Goal: Task Accomplishment & Management: Use online tool/utility

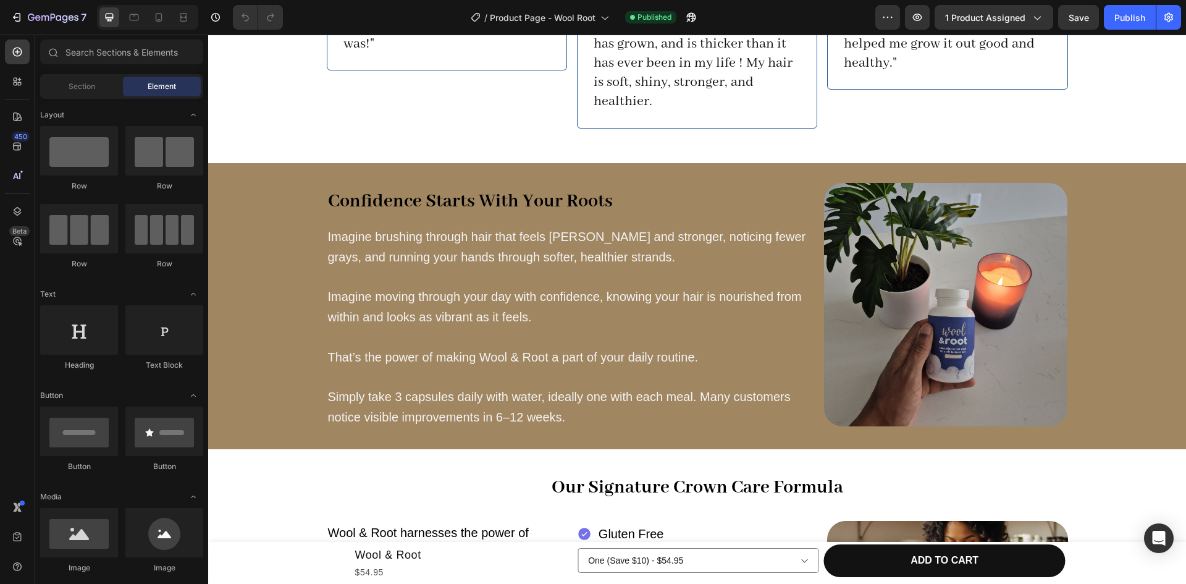
scroll to position [1362, 0]
click at [945, 268] on img at bounding box center [946, 304] width 244 height 244
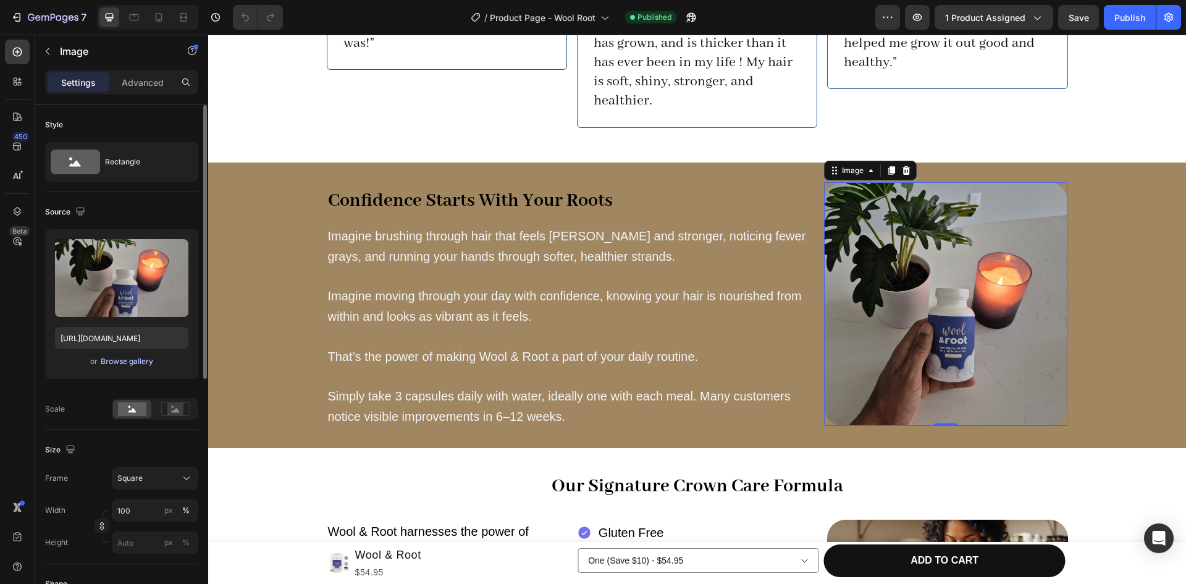
click at [138, 361] on div "Browse gallery" at bounding box center [127, 361] width 53 height 11
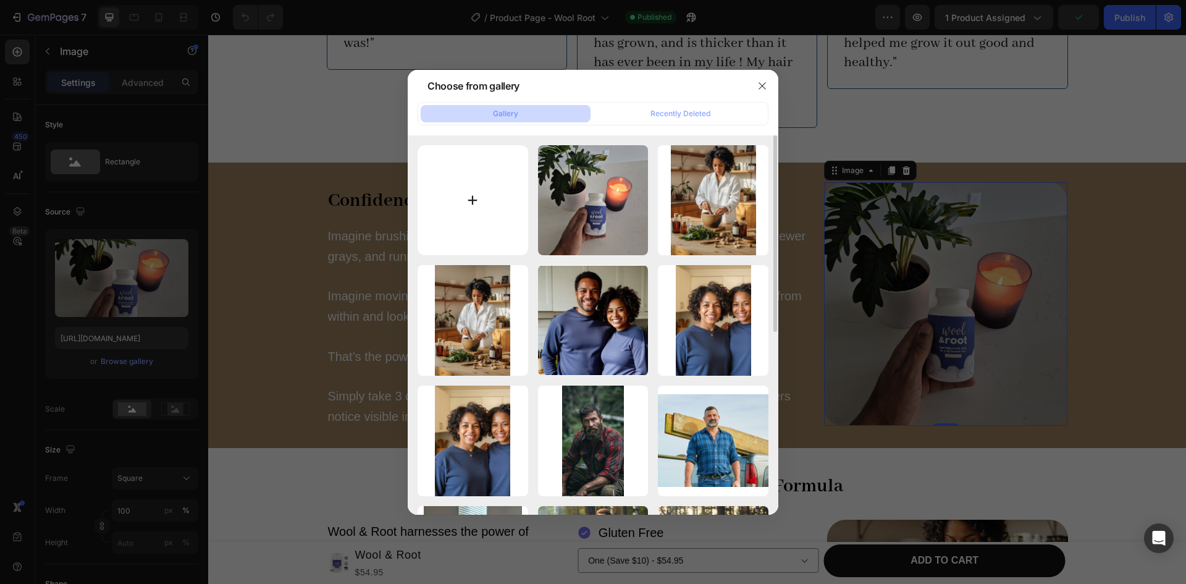
click at [449, 200] on input "file" at bounding box center [473, 200] width 111 height 111
click at [469, 204] on input "file" at bounding box center [473, 200] width 111 height 111
type input "C:\fakepath\j-hand.jpg"
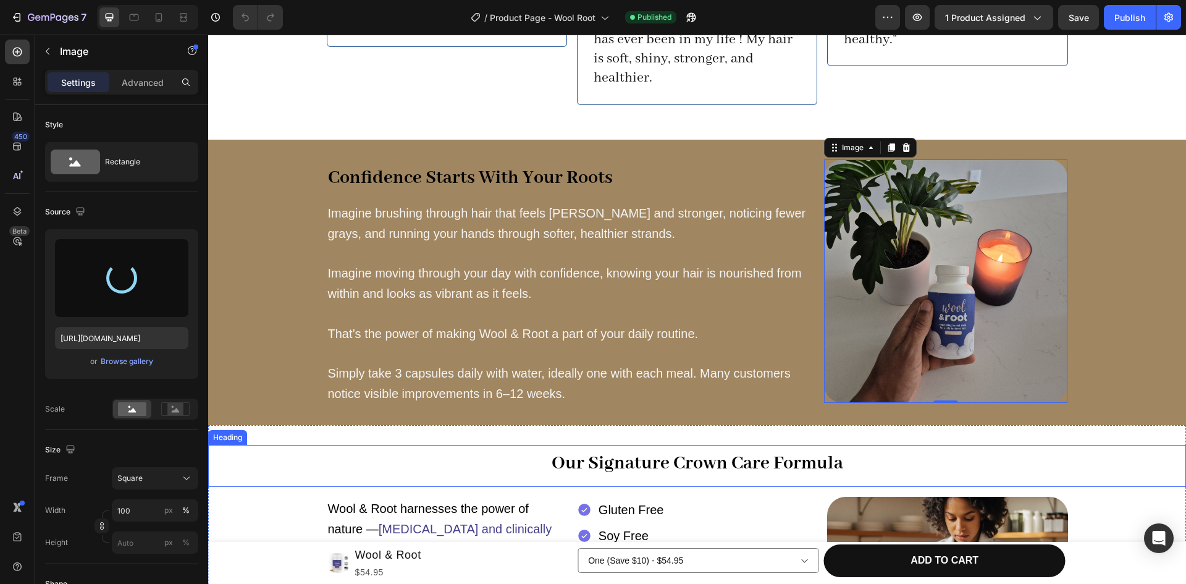
scroll to position [1388, 0]
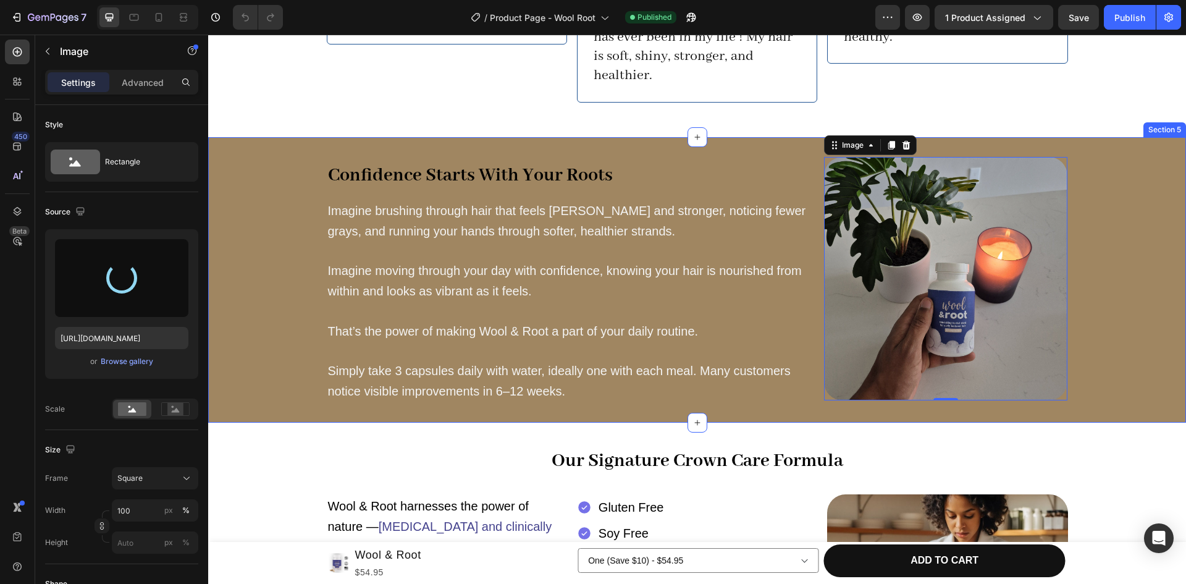
type input "[URL][DOMAIN_NAME]"
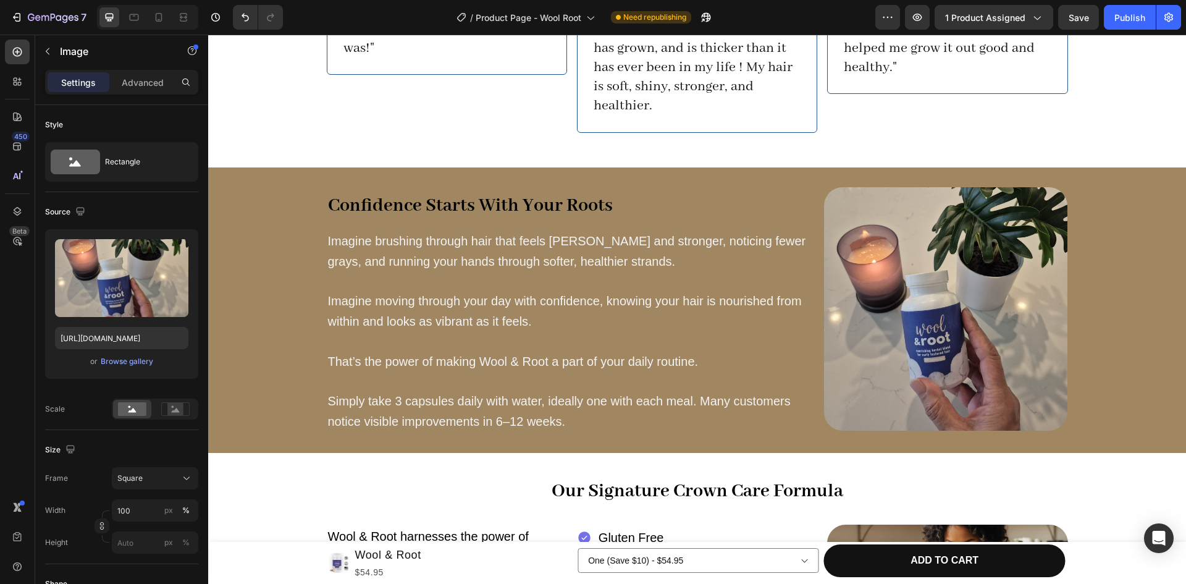
scroll to position [1358, 0]
click at [949, 310] on img at bounding box center [946, 309] width 244 height 244
click at [51, 53] on icon "button" at bounding box center [48, 51] width 10 height 10
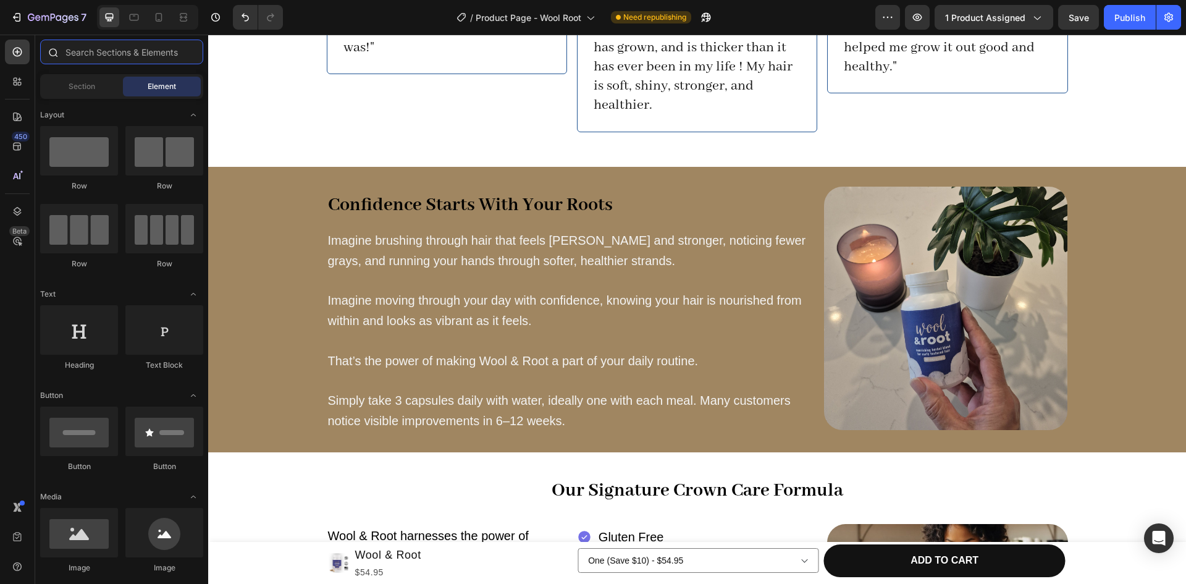
click at [78, 55] on input "text" at bounding box center [121, 52] width 163 height 25
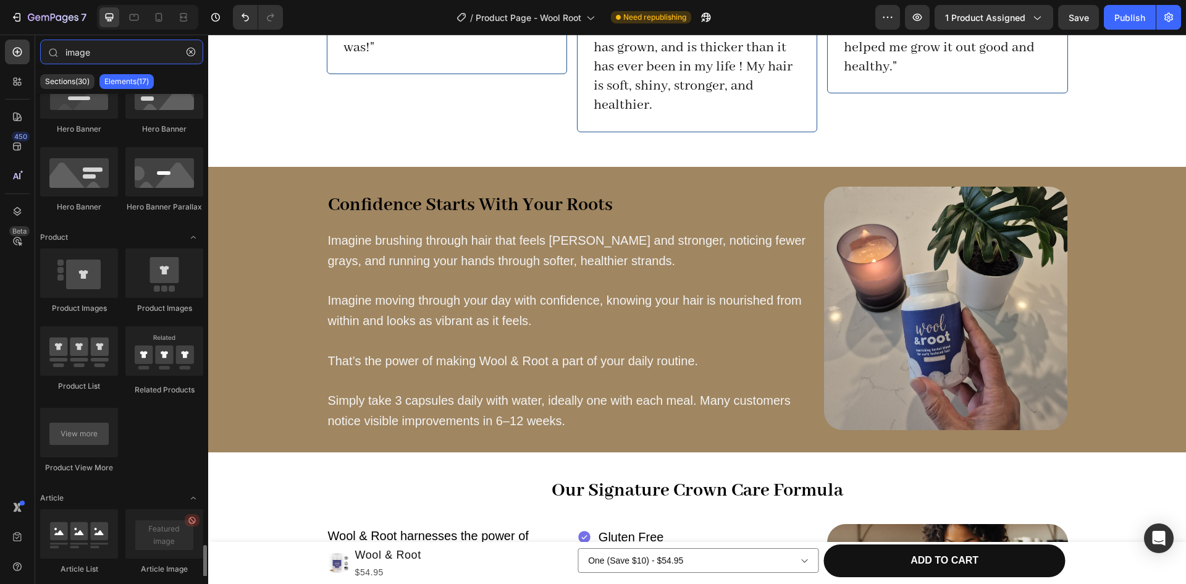
scroll to position [0, 0]
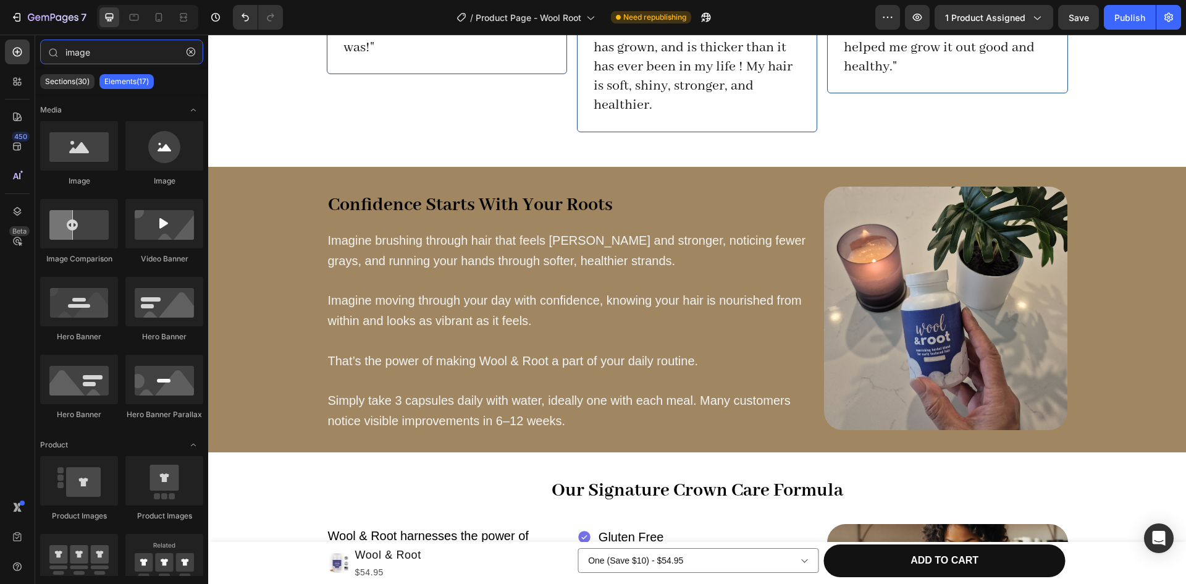
drag, startPoint x: 96, startPoint y: 56, endPoint x: 0, endPoint y: 33, distance: 98.6
click at [0, 0] on div "7 / Product Page - Wool Root Need republishing Preview 1 product assigned Save …" at bounding box center [593, 0] width 1186 height 0
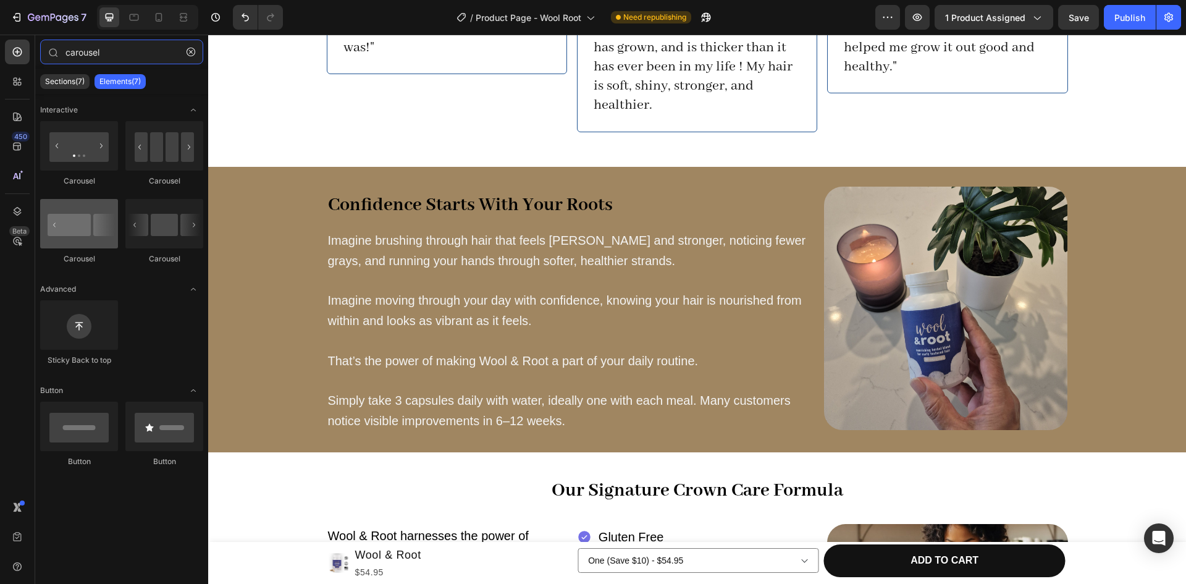
type input "carousel"
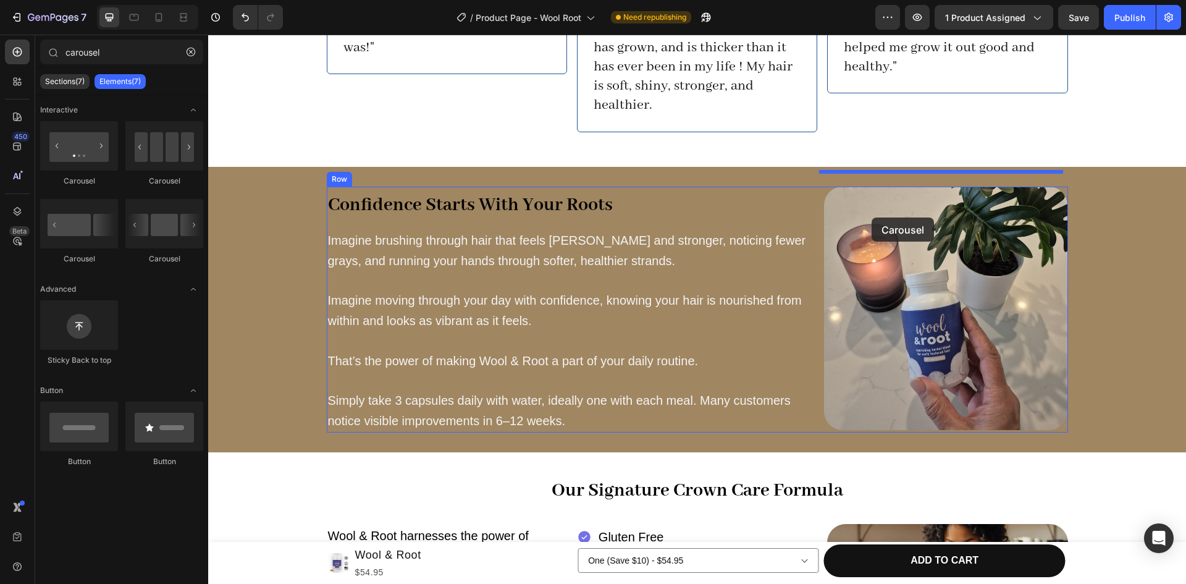
drag, startPoint x: 274, startPoint y: 263, endPoint x: 872, endPoint y: 219, distance: 599.0
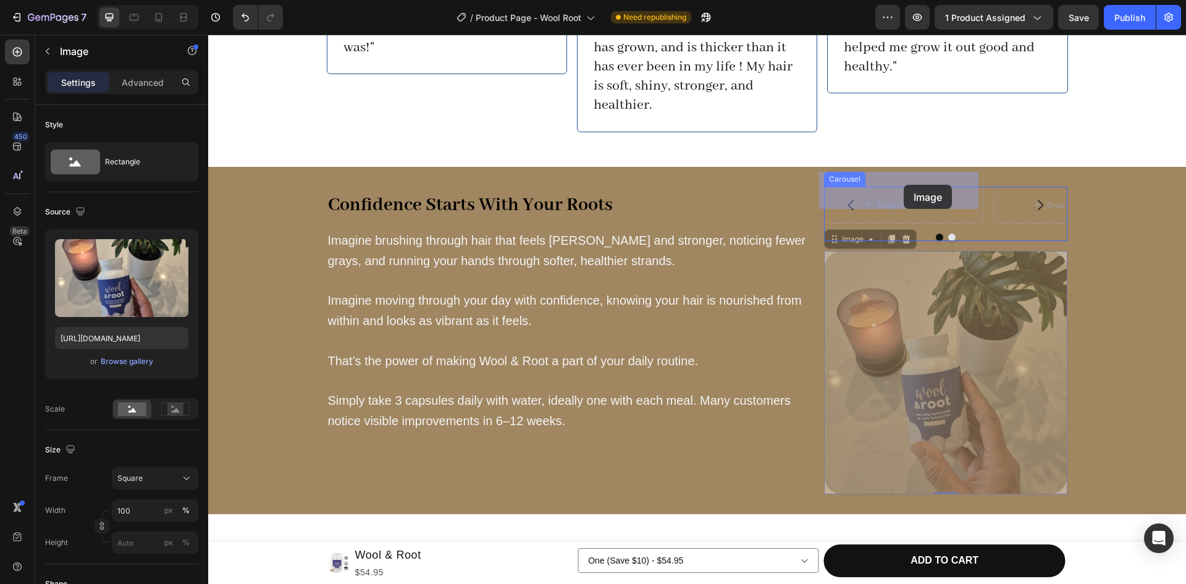
drag, startPoint x: 925, startPoint y: 326, endPoint x: 904, endPoint y: 185, distance: 142.5
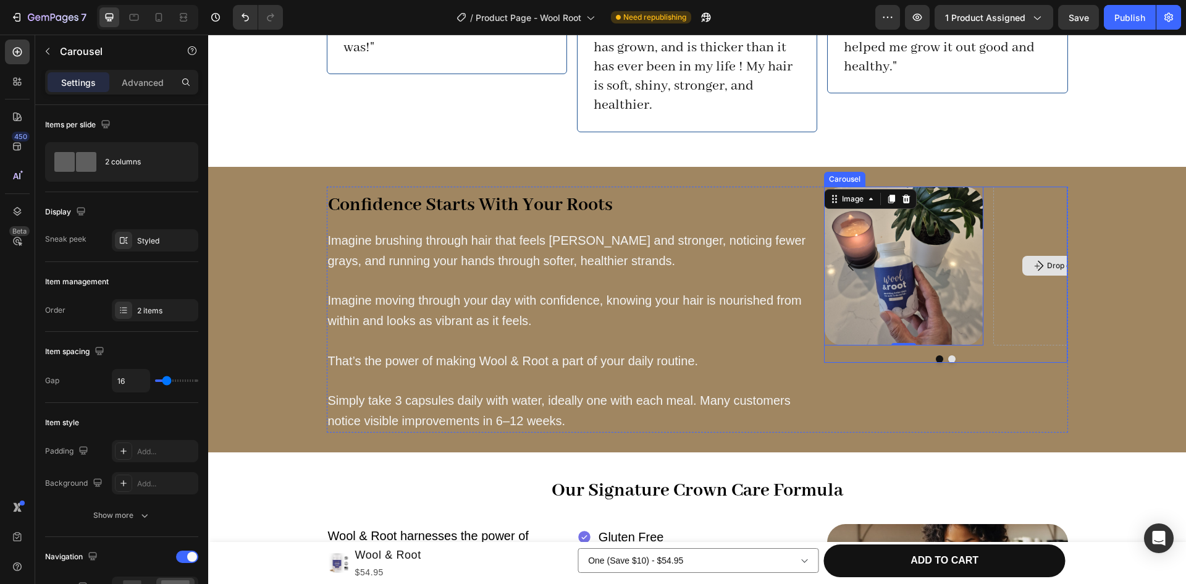
click at [1000, 269] on div "Drop element here" at bounding box center [1072, 266] width 159 height 159
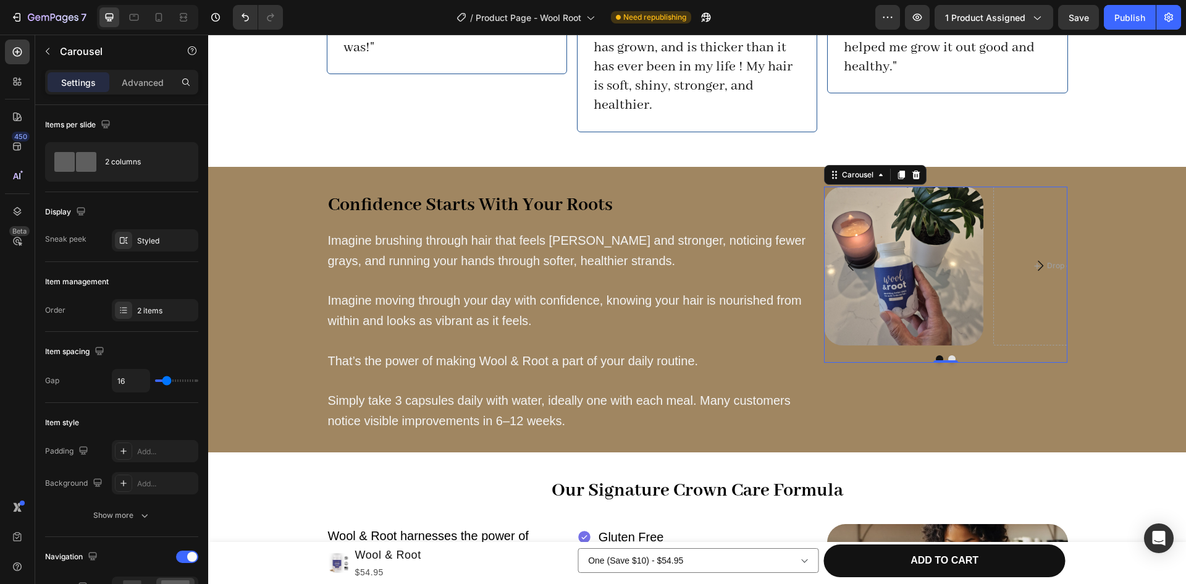
click at [1033, 258] on icon "Carousel Next Arrow" at bounding box center [1040, 265] width 15 height 15
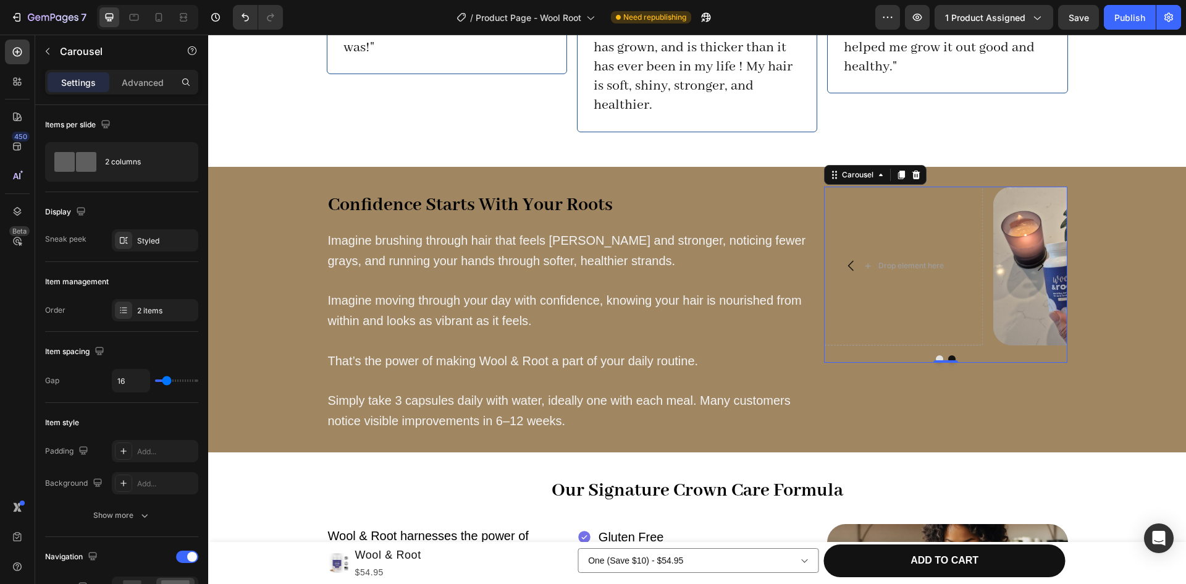
click at [848, 261] on icon "Carousel Back Arrow" at bounding box center [851, 266] width 6 height 11
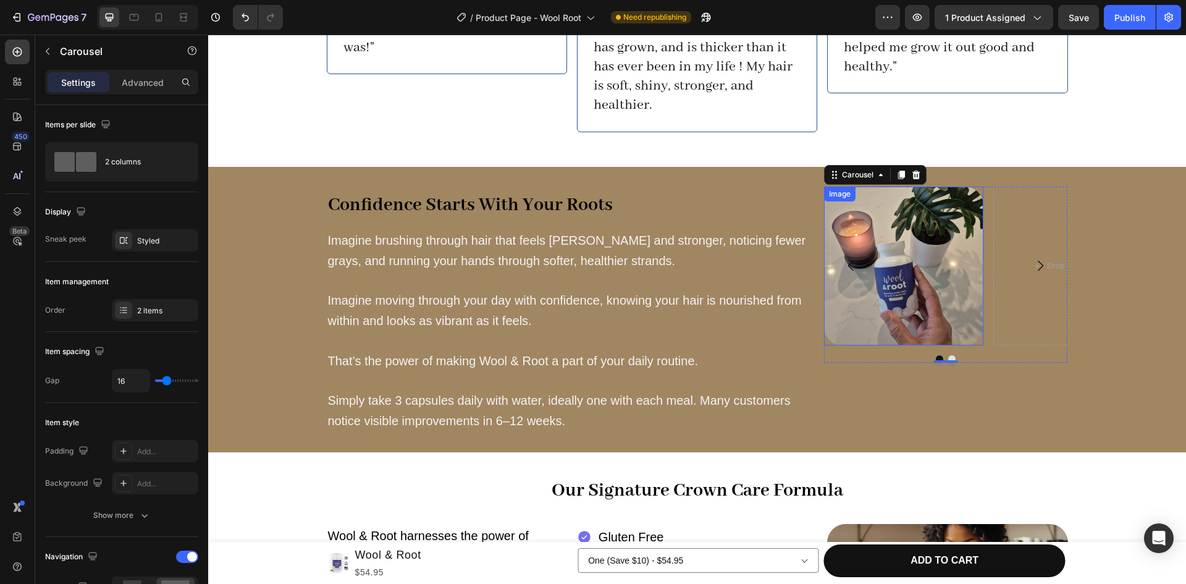
click at [903, 203] on img at bounding box center [903, 266] width 159 height 159
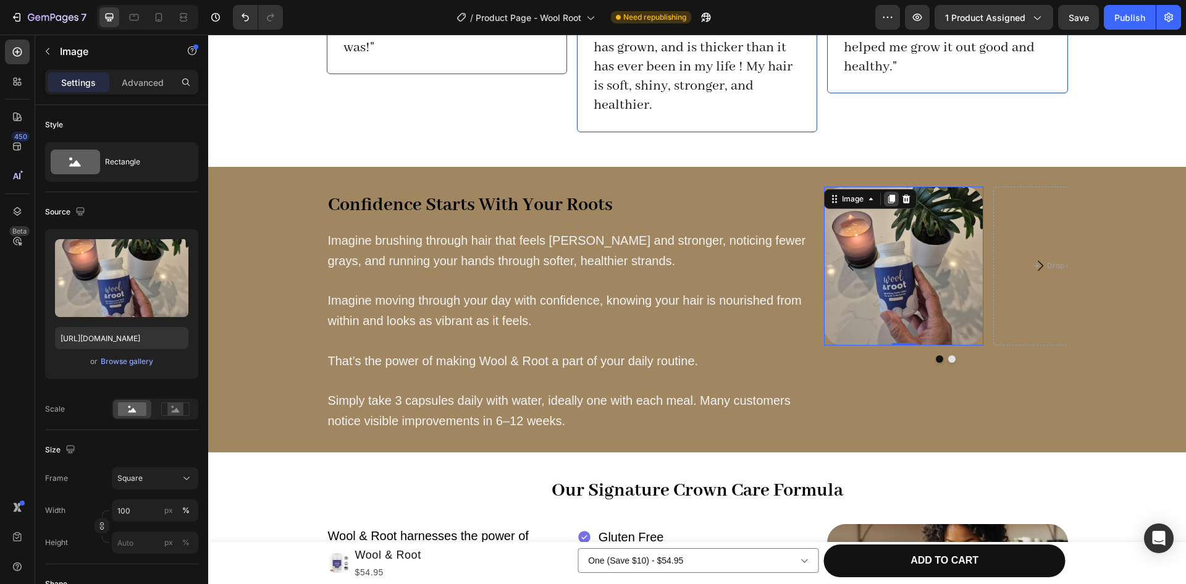
click at [890, 195] on icon at bounding box center [891, 199] width 7 height 9
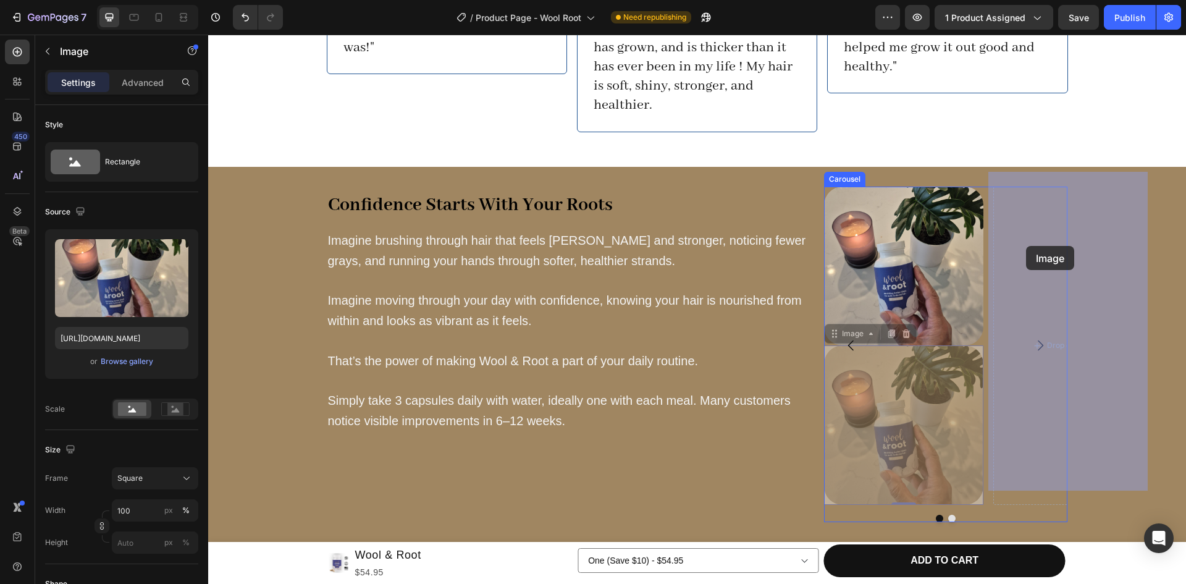
drag, startPoint x: 882, startPoint y: 361, endPoint x: 1026, endPoint y: 246, distance: 184.2
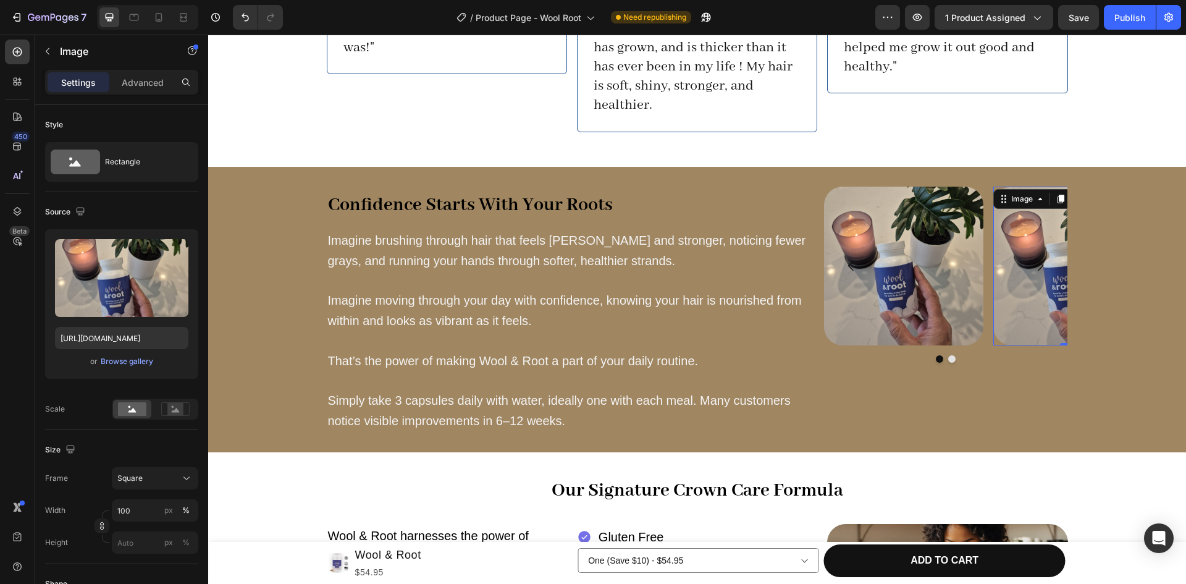
click at [1014, 232] on img at bounding box center [1072, 266] width 159 height 159
click at [1021, 193] on div "Image" at bounding box center [1022, 198] width 27 height 11
click at [1030, 294] on img at bounding box center [1072, 266] width 159 height 159
click at [1035, 275] on img at bounding box center [1072, 266] width 159 height 159
click at [1024, 293] on img at bounding box center [1072, 266] width 159 height 159
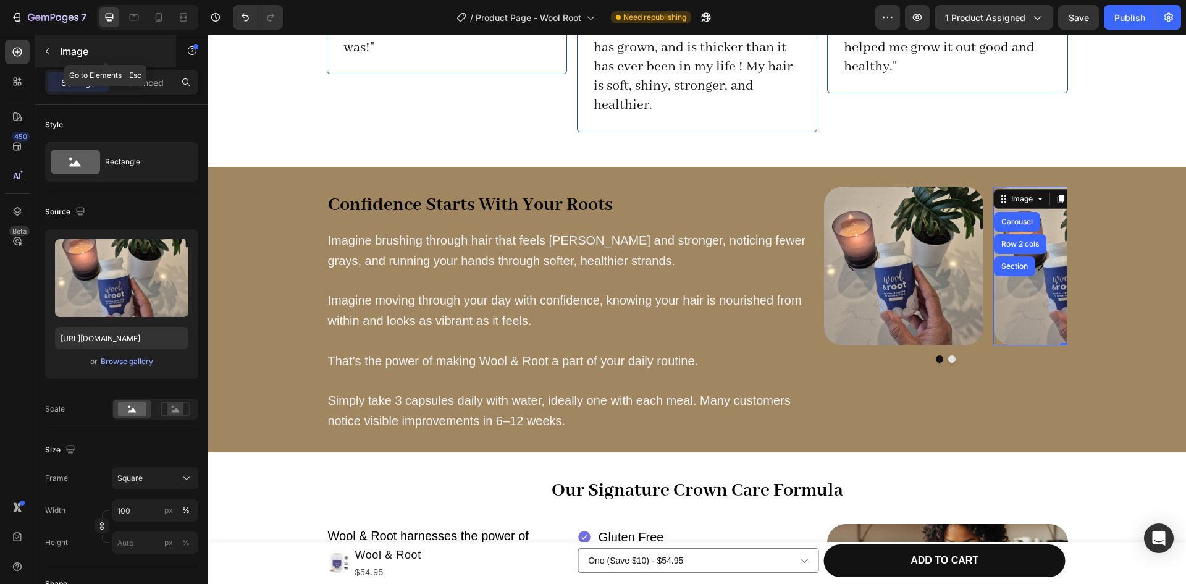
click at [49, 51] on icon "button" at bounding box center [48, 51] width 10 height 10
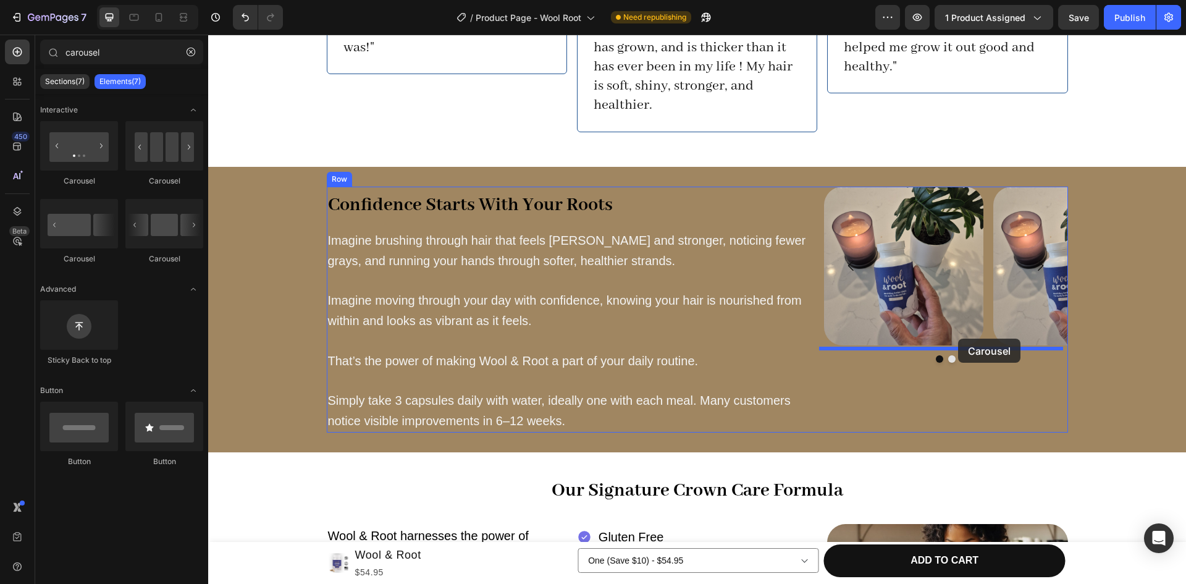
drag, startPoint x: 289, startPoint y: 177, endPoint x: 958, endPoint y: 339, distance: 688.4
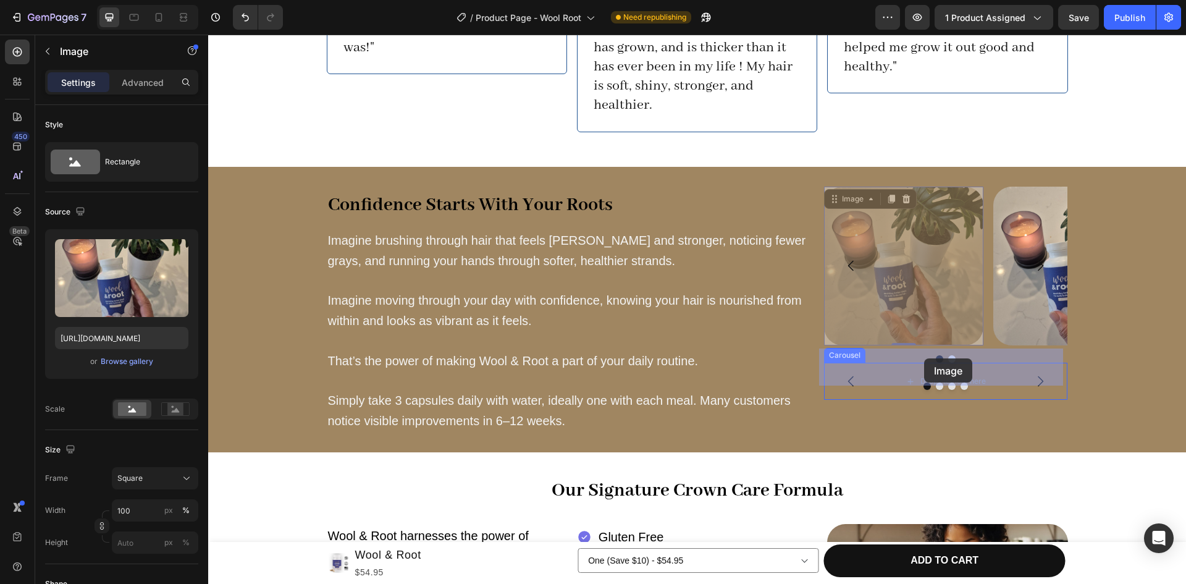
drag, startPoint x: 914, startPoint y: 260, endPoint x: 924, endPoint y: 358, distance: 98.7
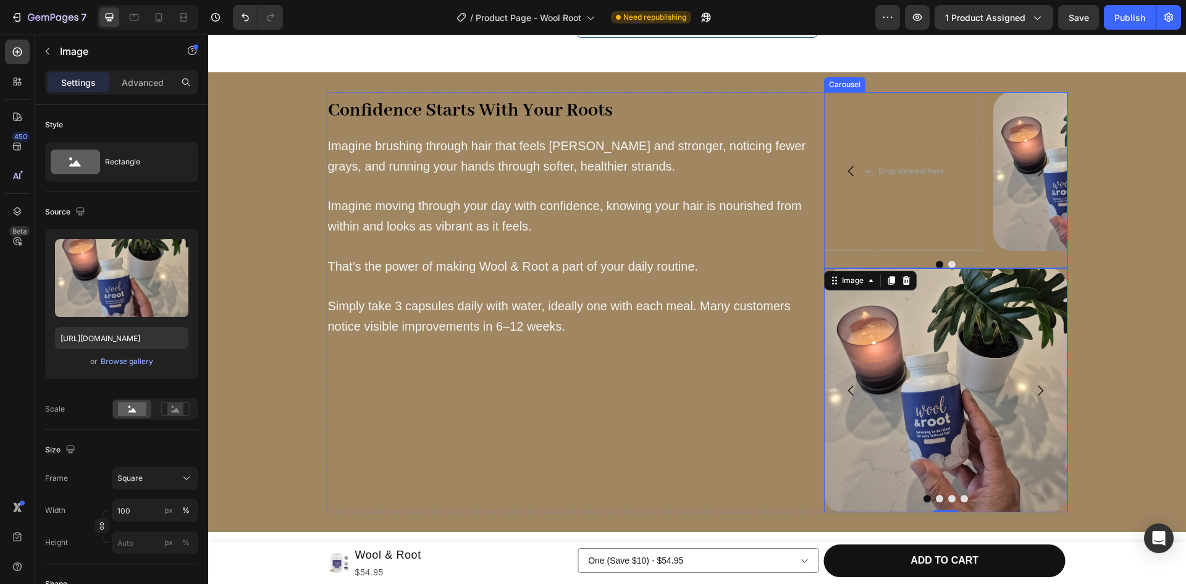
scroll to position [1453, 0]
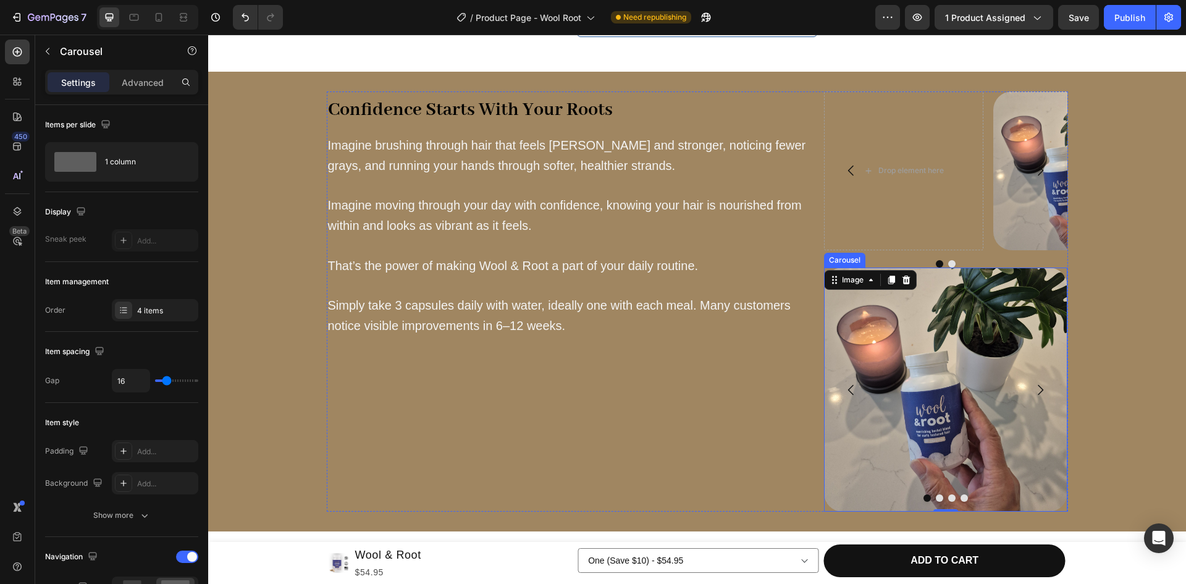
click at [1033, 382] on icon "Carousel Next Arrow" at bounding box center [1040, 389] width 15 height 15
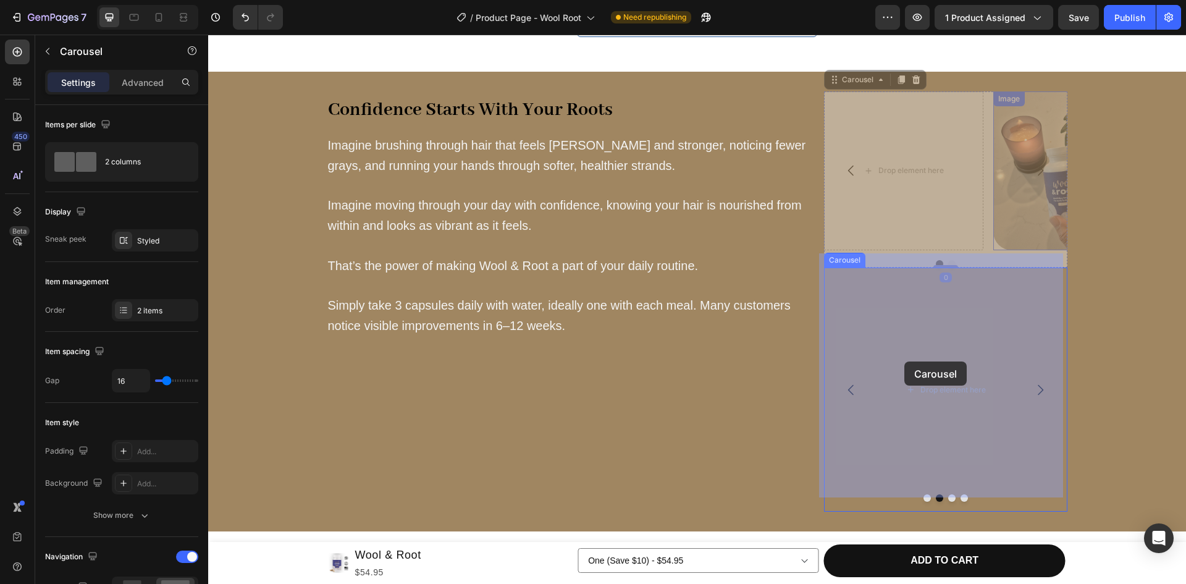
drag, startPoint x: 1022, startPoint y: 159, endPoint x: 907, endPoint y: 357, distance: 229.0
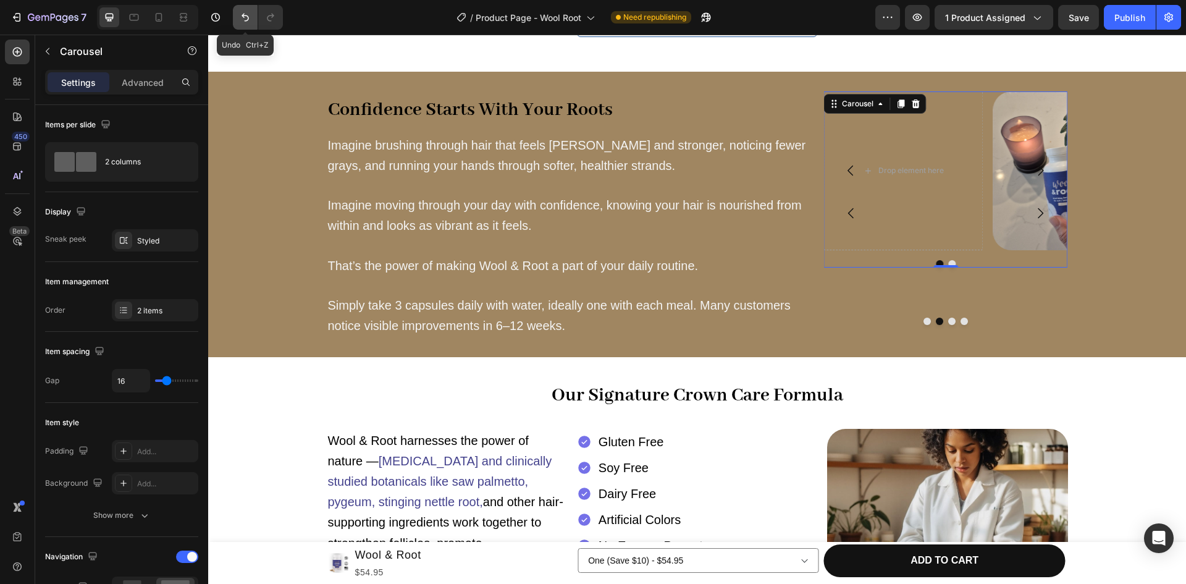
click at [245, 14] on icon "Undo/Redo" at bounding box center [245, 17] width 12 height 12
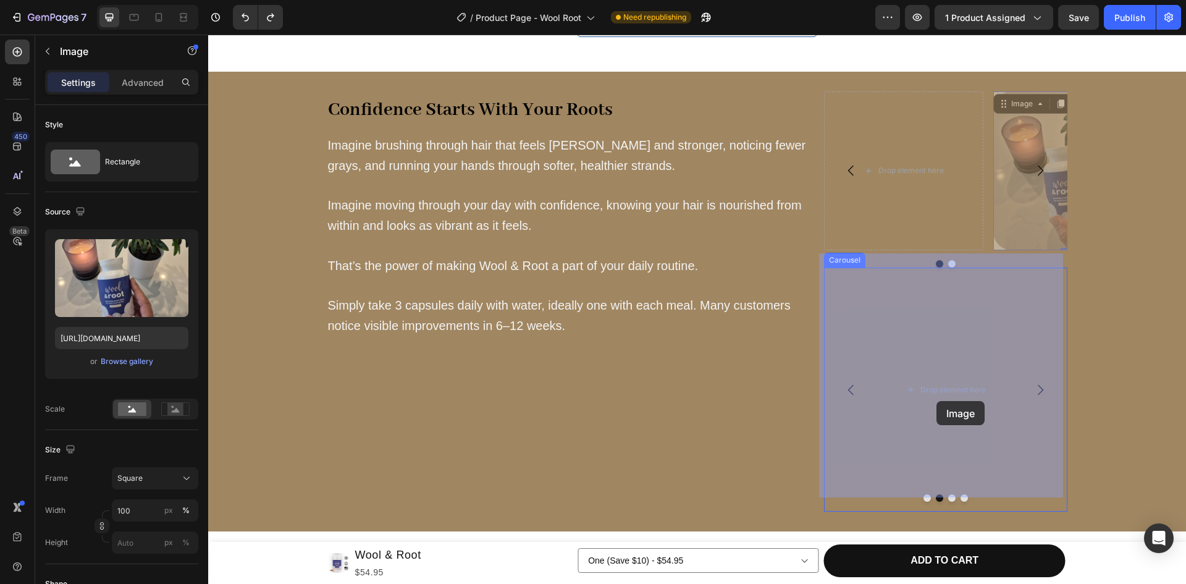
drag, startPoint x: 1017, startPoint y: 152, endPoint x: 935, endPoint y: 393, distance: 254.6
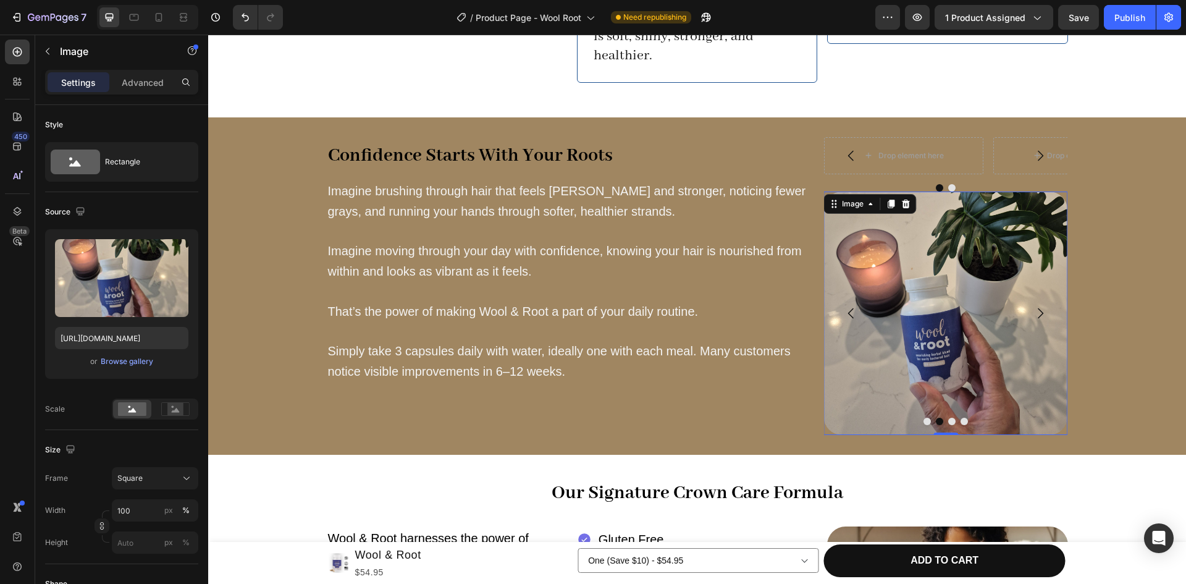
scroll to position [1406, 0]
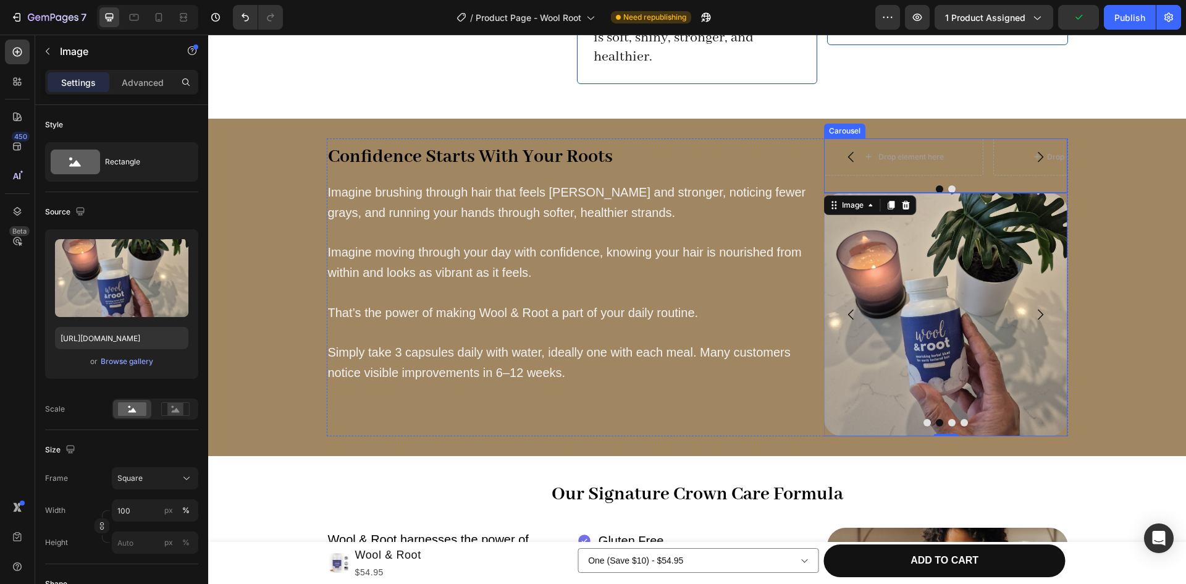
click at [838, 125] on div "Carousel" at bounding box center [845, 130] width 36 height 11
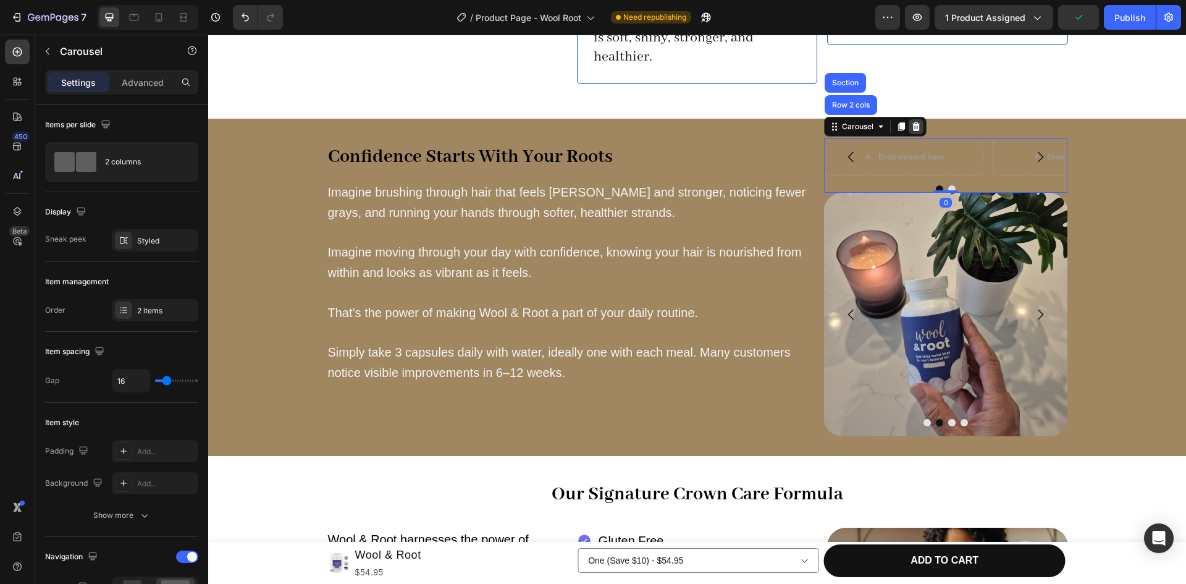
click at [916, 122] on icon at bounding box center [916, 127] width 10 height 10
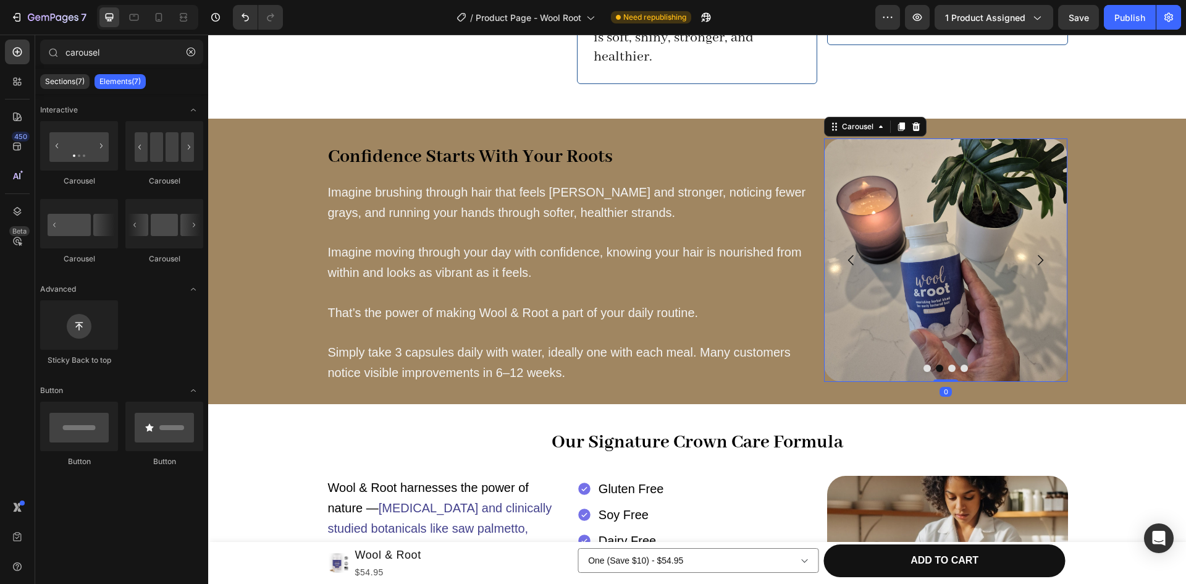
click at [1039, 255] on icon "Carousel Next Arrow" at bounding box center [1042, 260] width 6 height 11
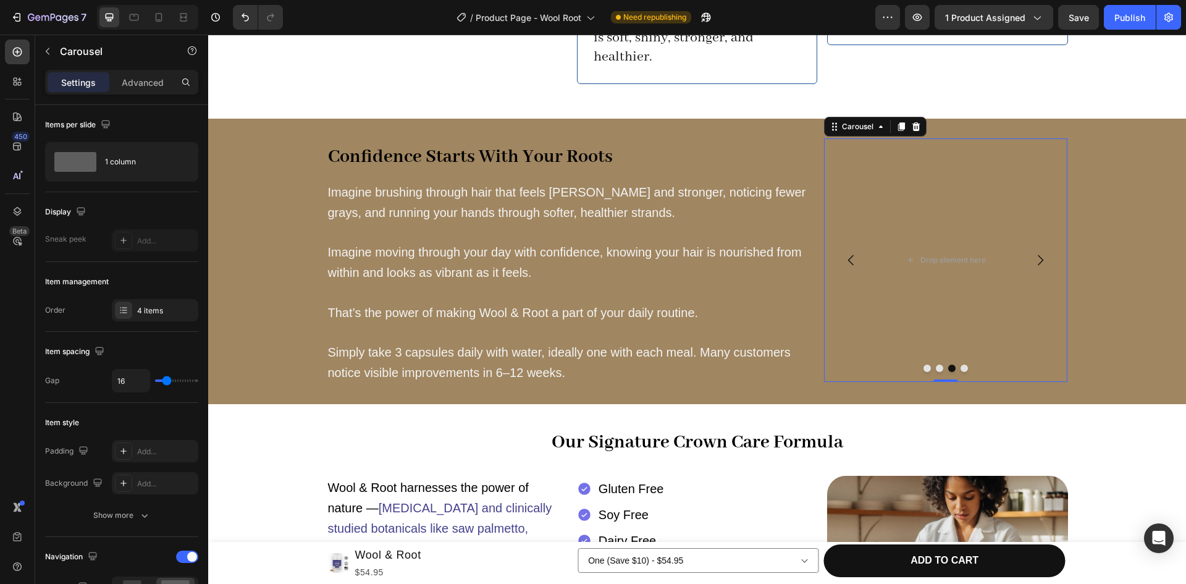
click at [847, 253] on icon "Carousel Back Arrow" at bounding box center [851, 260] width 15 height 15
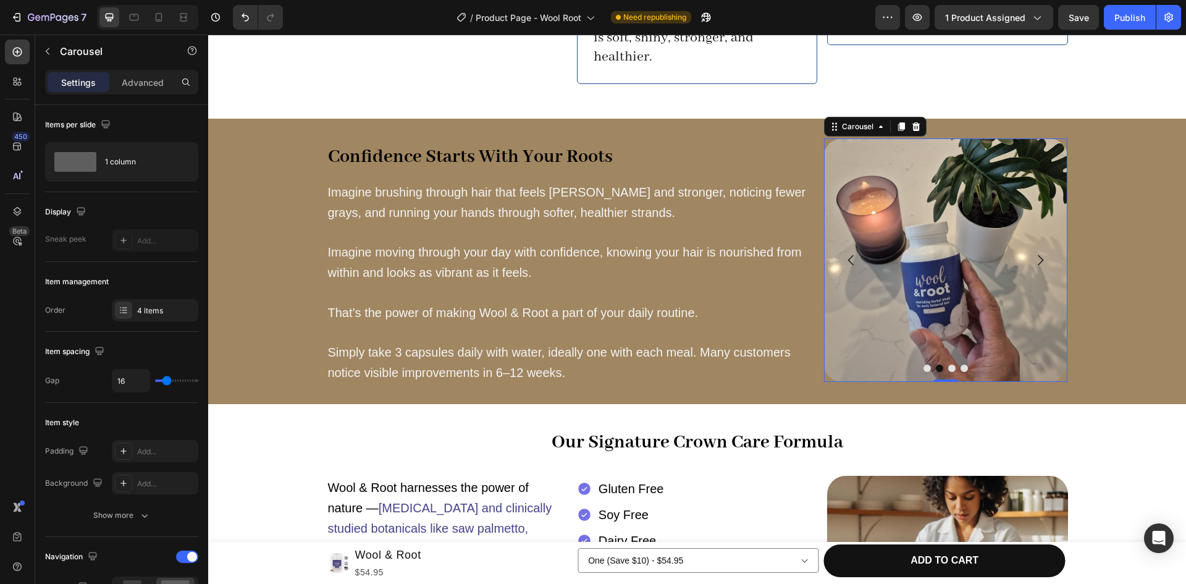
click at [847, 253] on icon "Carousel Back Arrow" at bounding box center [851, 260] width 15 height 15
click at [1039, 253] on icon "Carousel Next Arrow" at bounding box center [1040, 260] width 15 height 15
click at [951, 196] on img at bounding box center [946, 260] width 244 height 244
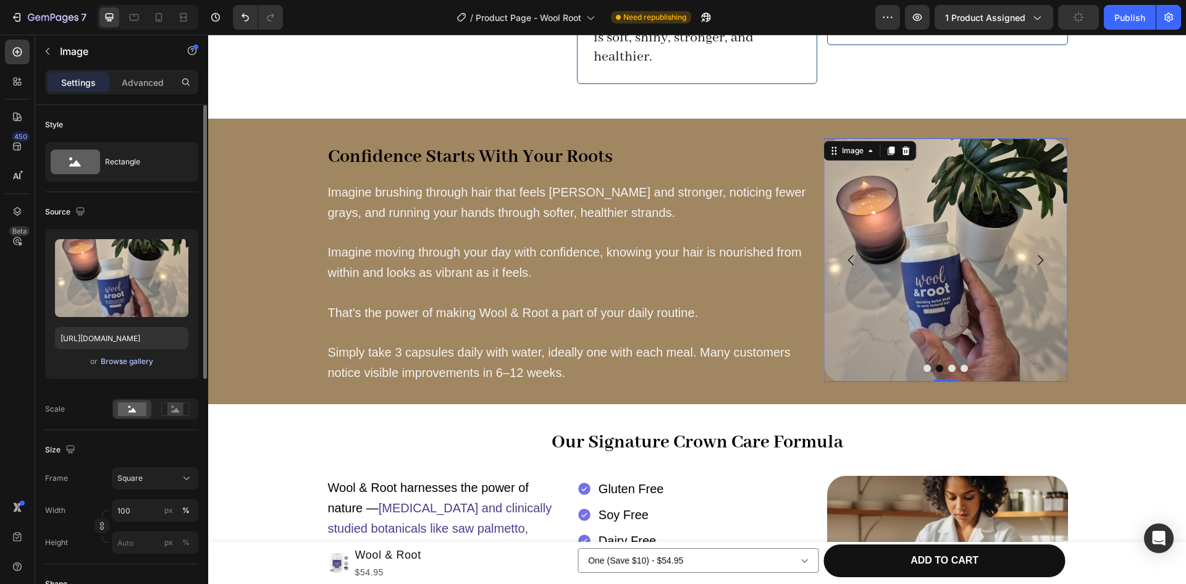
click at [133, 364] on div "Browse gallery" at bounding box center [127, 361] width 53 height 11
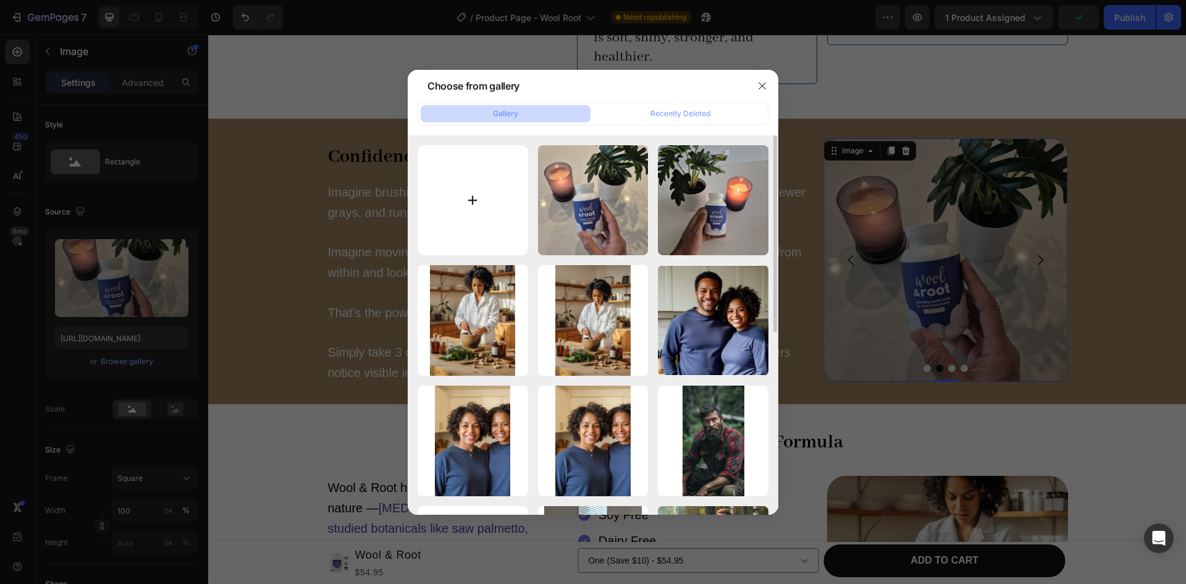
click at [465, 206] on input "file" at bounding box center [473, 200] width 111 height 111
type input "C:\fakepath\k-hand.jpg"
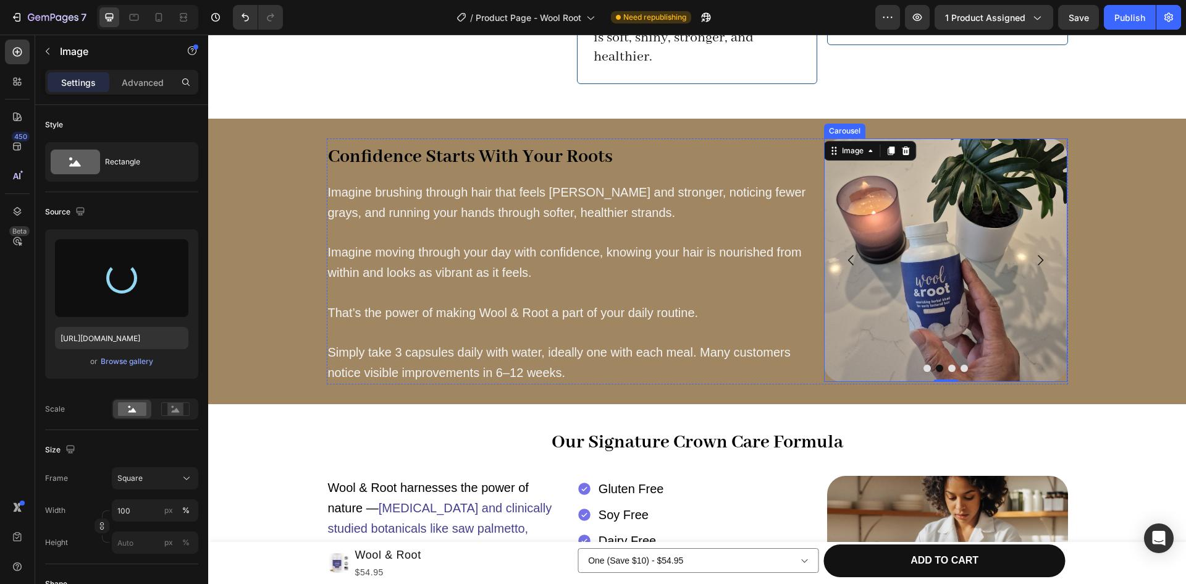
type input "[URL][DOMAIN_NAME]"
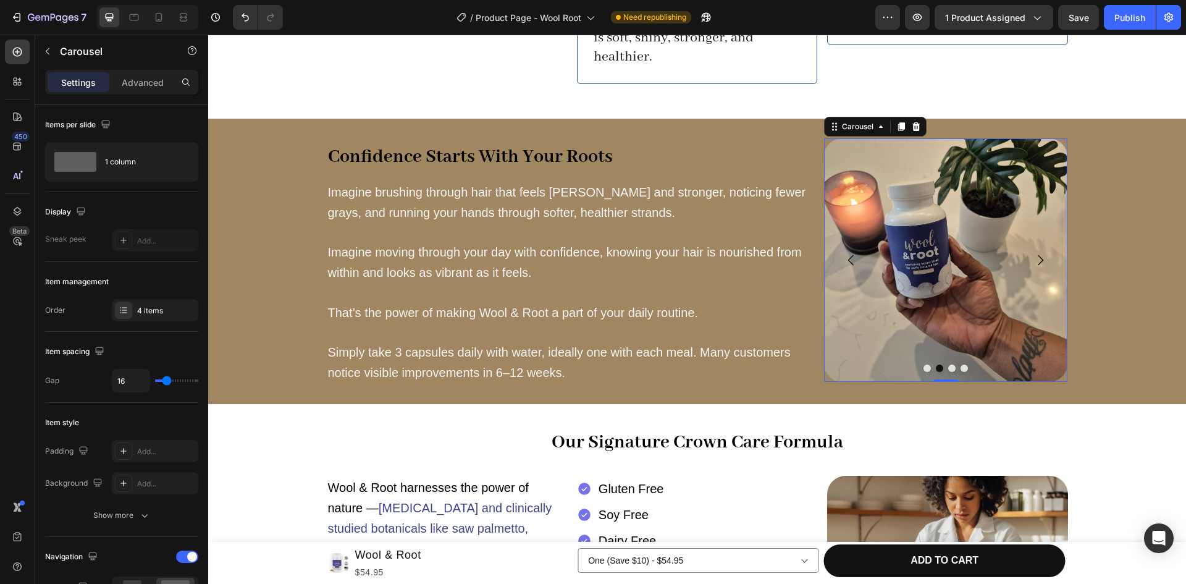
click at [1034, 253] on icon "Carousel Next Arrow" at bounding box center [1040, 260] width 15 height 15
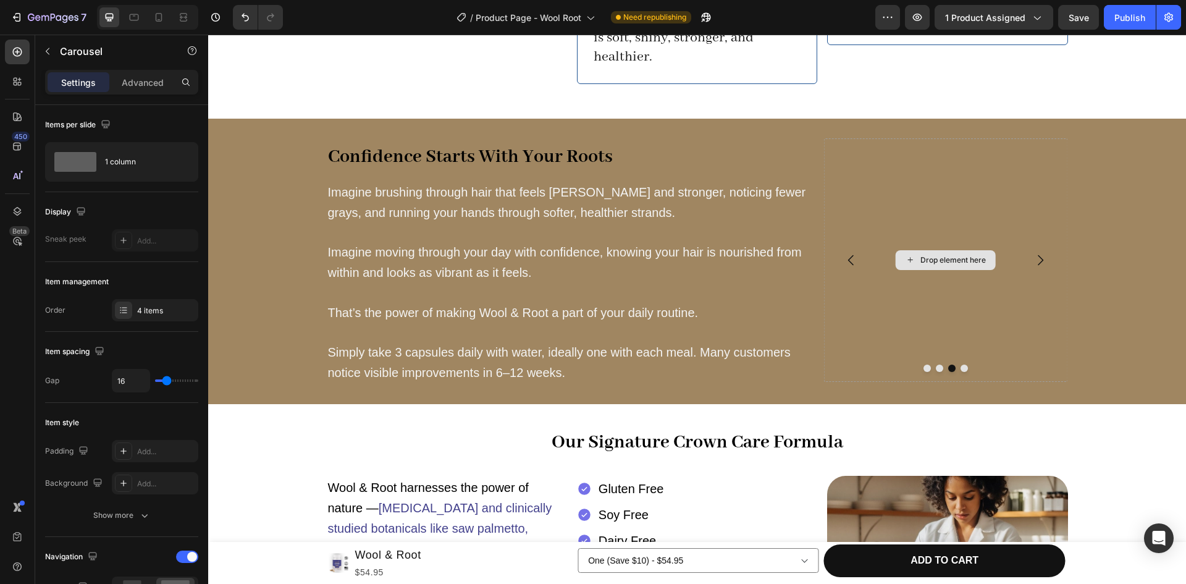
click at [921, 255] on div "Drop element here" at bounding box center [953, 260] width 65 height 10
click at [845, 253] on icon "Carousel Back Arrow" at bounding box center [851, 260] width 15 height 15
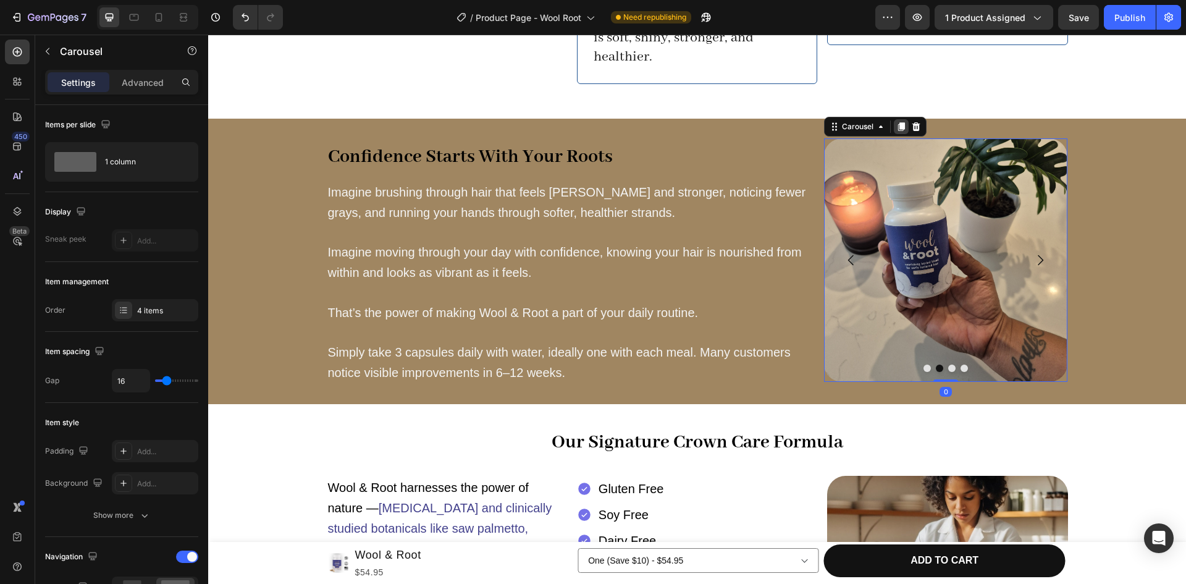
click at [898, 122] on icon at bounding box center [901, 126] width 7 height 9
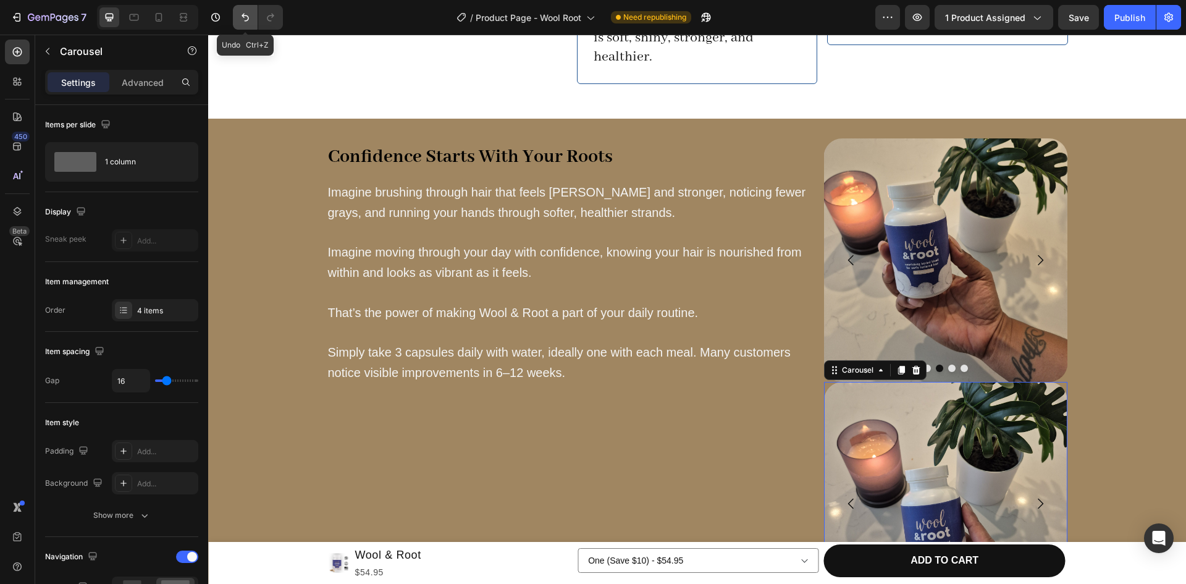
click at [245, 16] on icon "Undo/Redo" at bounding box center [245, 18] width 7 height 8
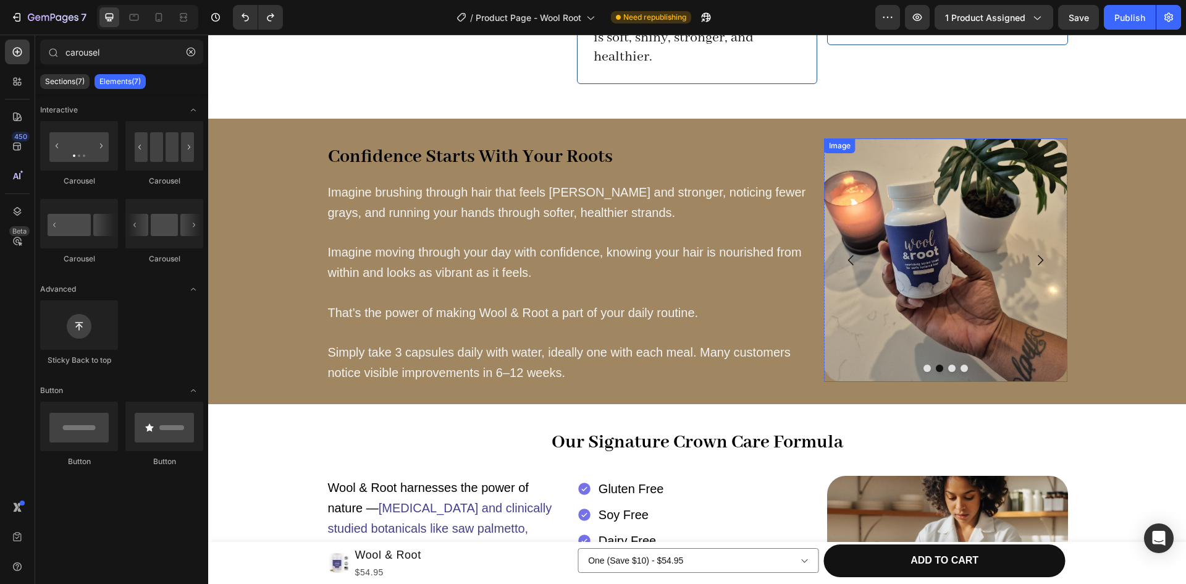
click at [890, 240] on img at bounding box center [946, 260] width 244 height 244
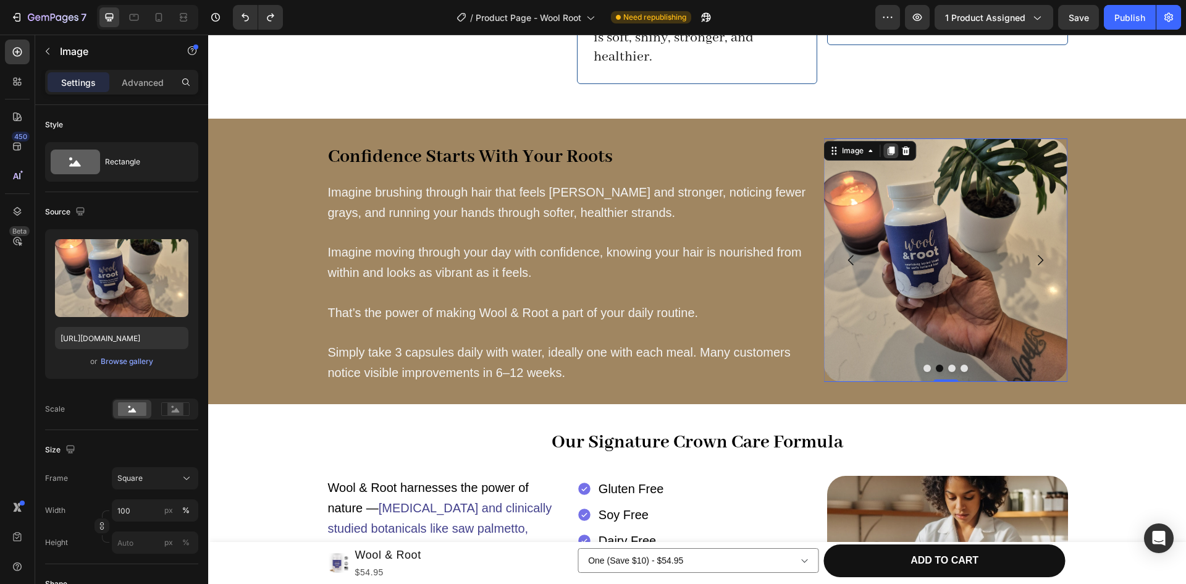
click at [888, 146] on icon at bounding box center [891, 150] width 7 height 9
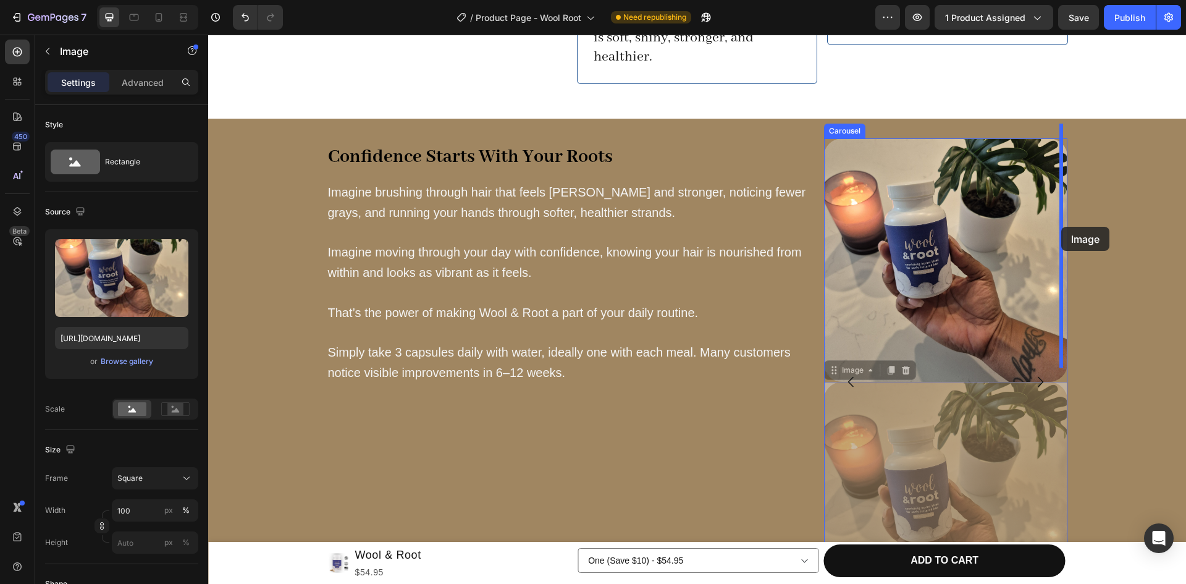
drag, startPoint x: 900, startPoint y: 392, endPoint x: 1061, endPoint y: 227, distance: 231.5
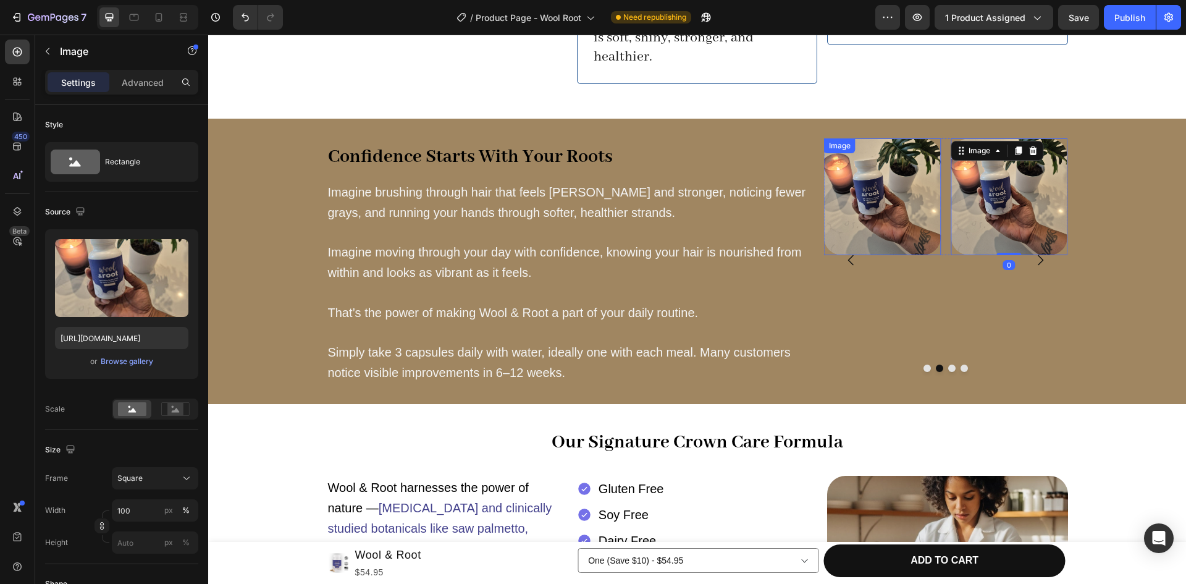
click at [890, 207] on img at bounding box center [882, 196] width 117 height 117
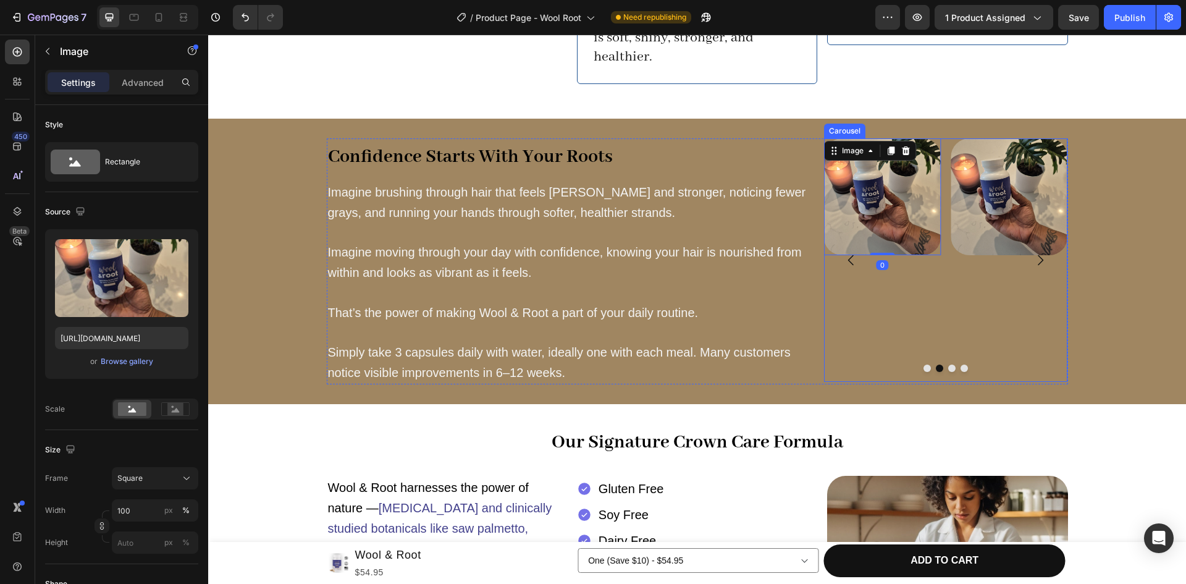
click at [851, 253] on icon "Carousel Back Arrow" at bounding box center [851, 260] width 15 height 15
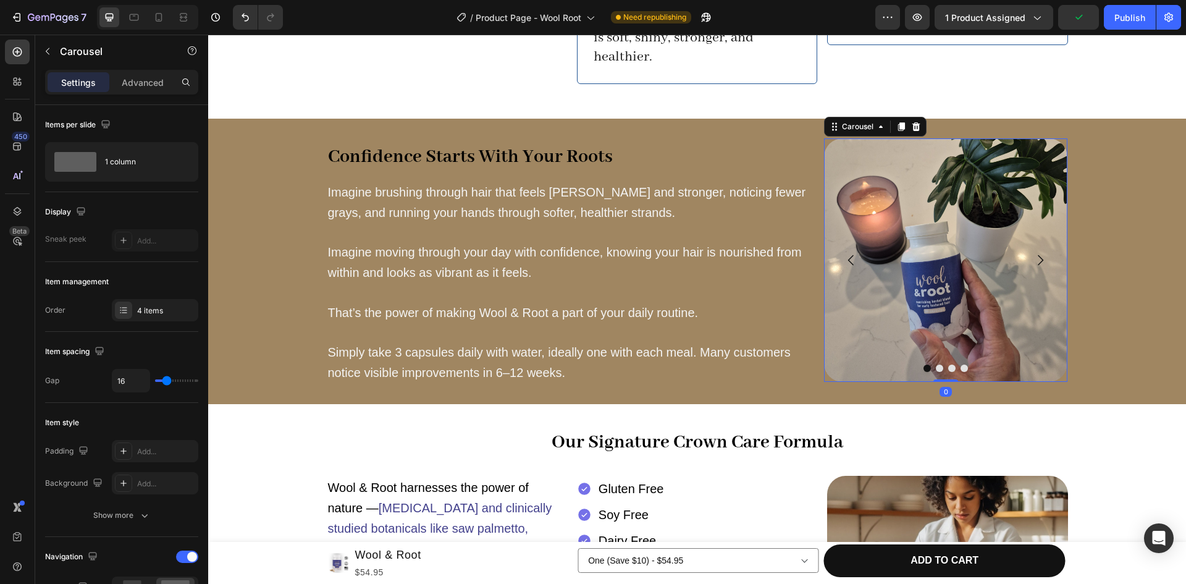
click at [1035, 253] on icon "Carousel Next Arrow" at bounding box center [1040, 260] width 15 height 15
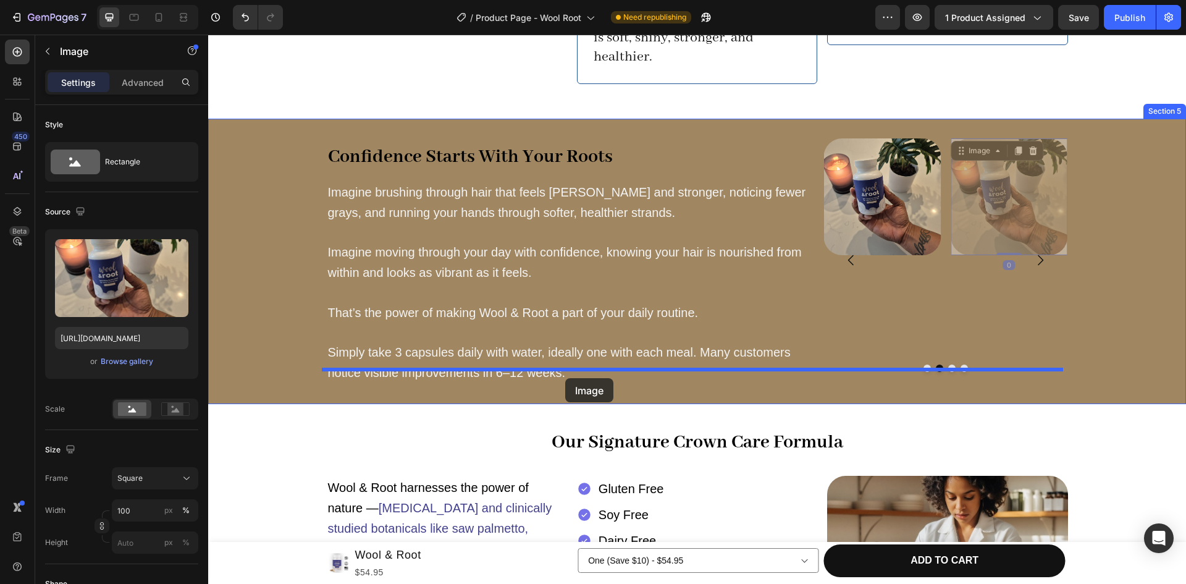
drag, startPoint x: 1023, startPoint y: 180, endPoint x: 565, endPoint y: 378, distance: 498.9
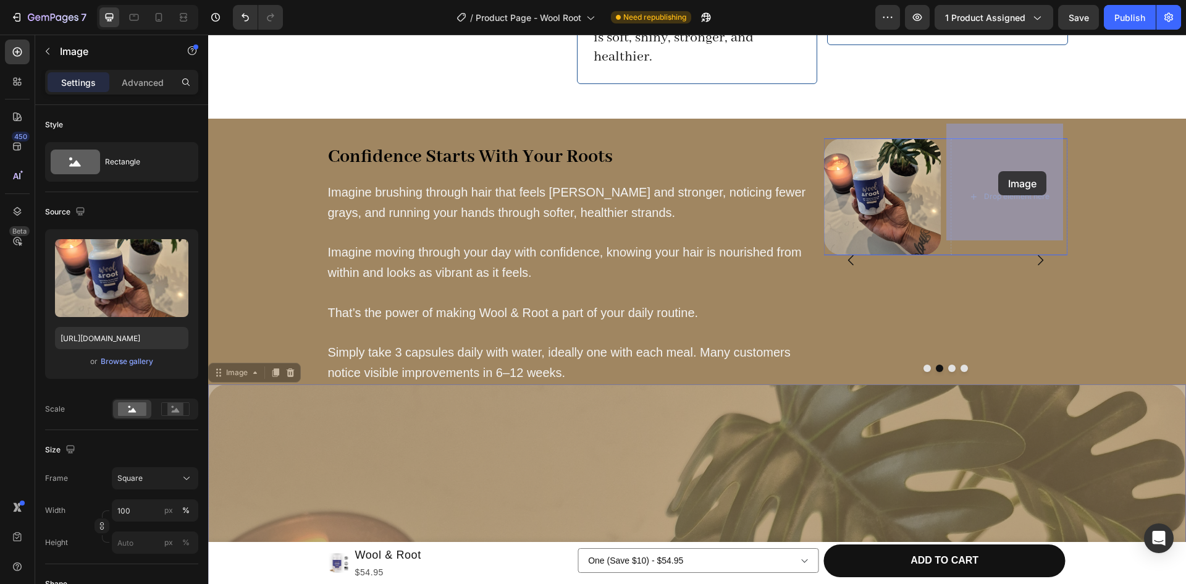
drag, startPoint x: 952, startPoint y: 425, endPoint x: 998, endPoint y: 171, distance: 258.1
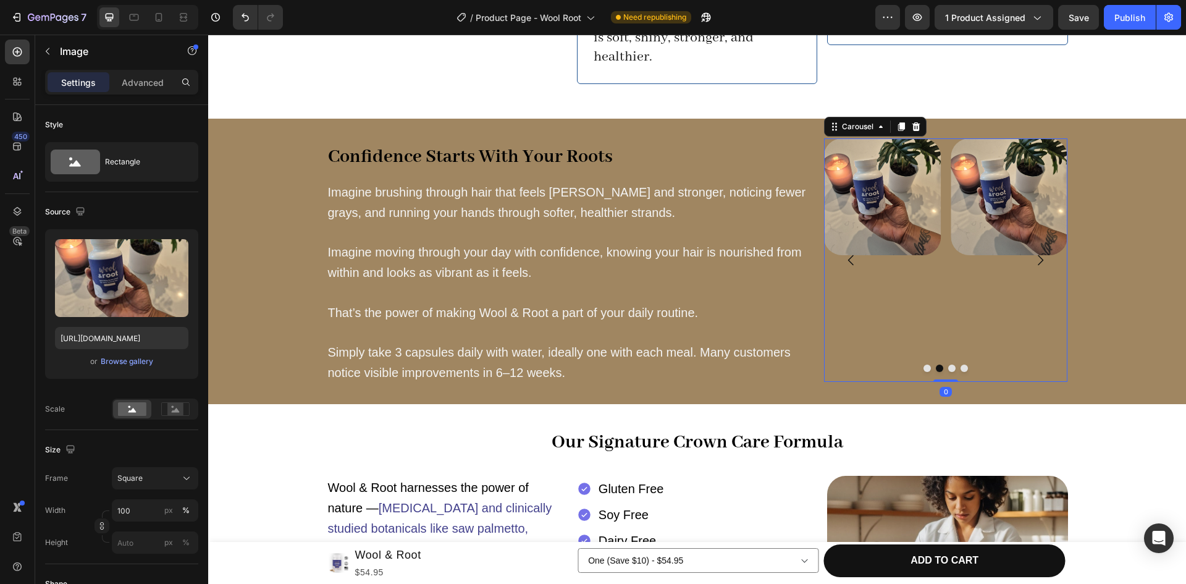
click at [887, 266] on div "Image Image Row" at bounding box center [946, 260] width 244 height 244
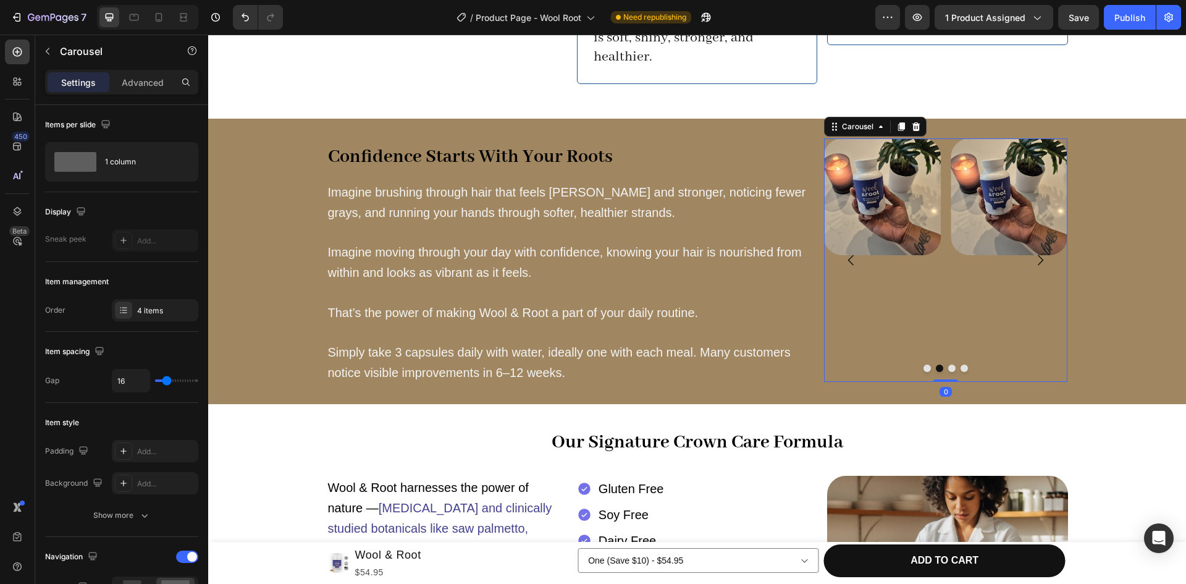
click at [938, 282] on div "Image Image Row" at bounding box center [946, 260] width 244 height 244
click at [998, 184] on img at bounding box center [1009, 196] width 117 height 117
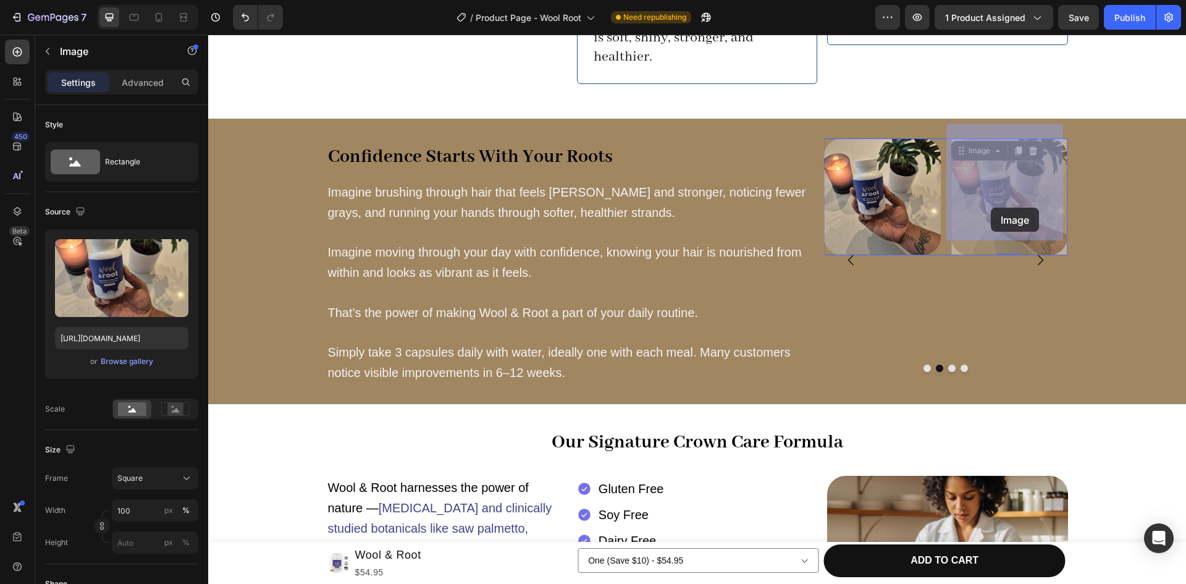
drag, startPoint x: 1003, startPoint y: 171, endPoint x: 988, endPoint y: 204, distance: 36.8
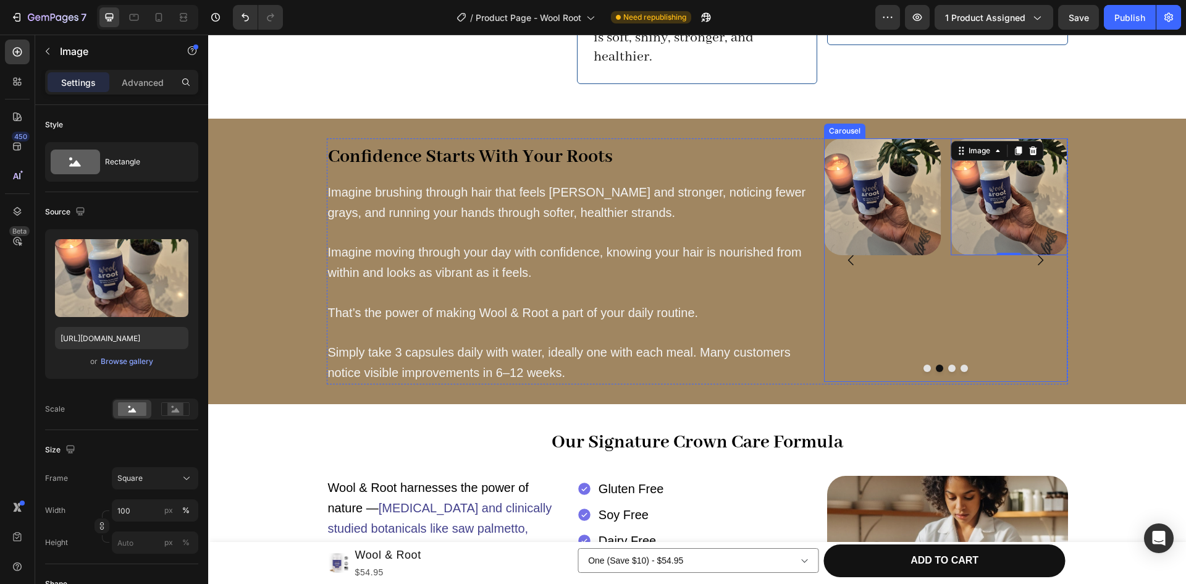
click at [1038, 253] on icon "Carousel Next Arrow" at bounding box center [1040, 260] width 15 height 15
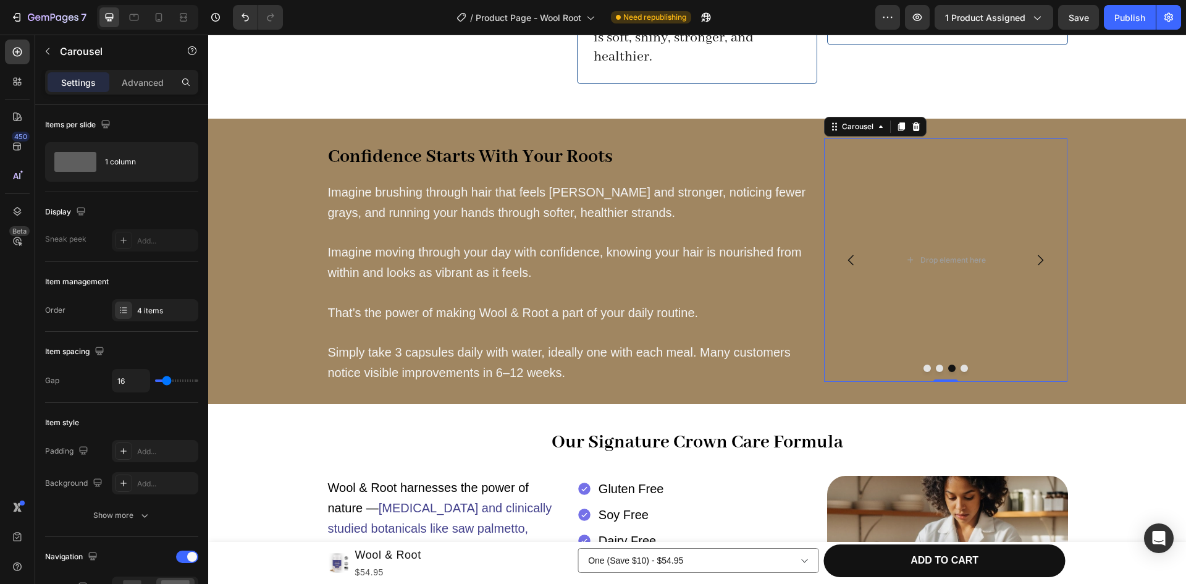
click at [844, 253] on icon "Carousel Back Arrow" at bounding box center [851, 260] width 15 height 15
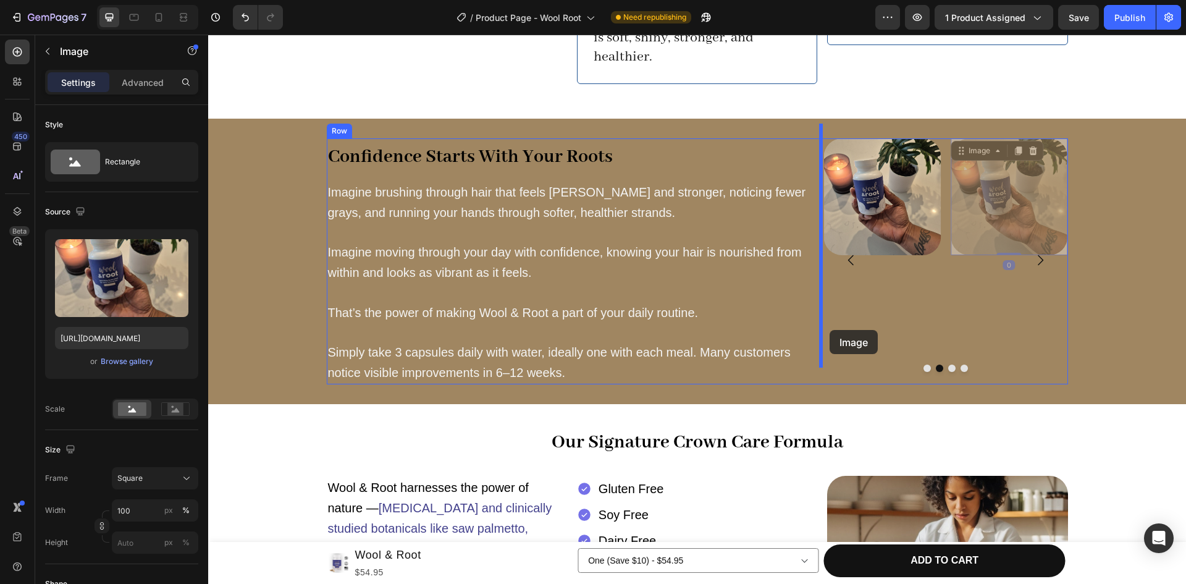
drag, startPoint x: 977, startPoint y: 148, endPoint x: 830, endPoint y: 330, distance: 234.1
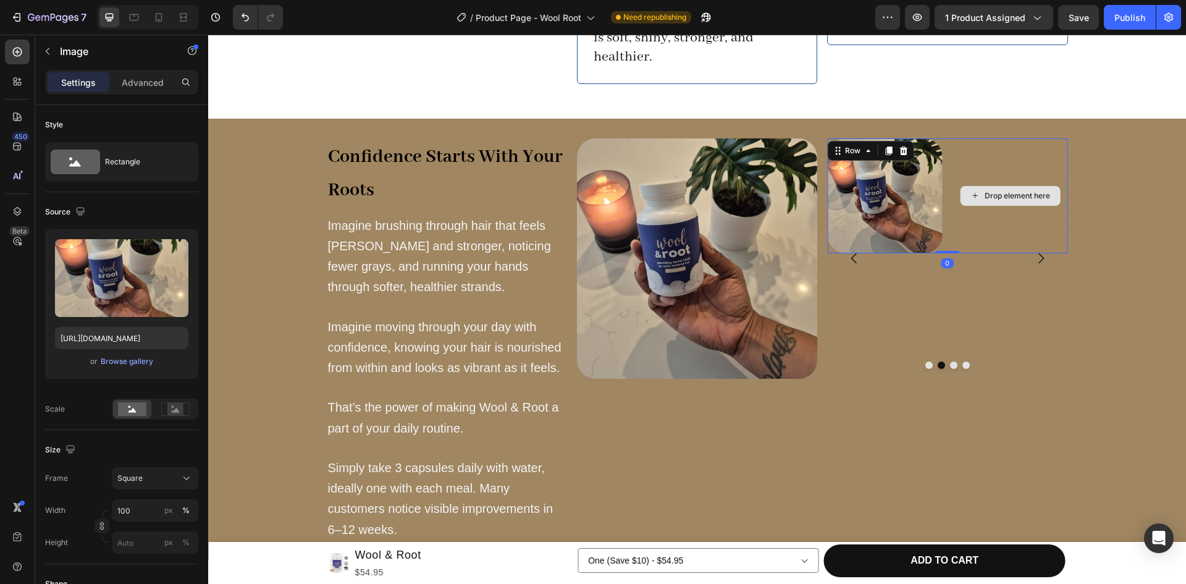
click at [988, 200] on div "Drop element here" at bounding box center [1011, 196] width 116 height 116
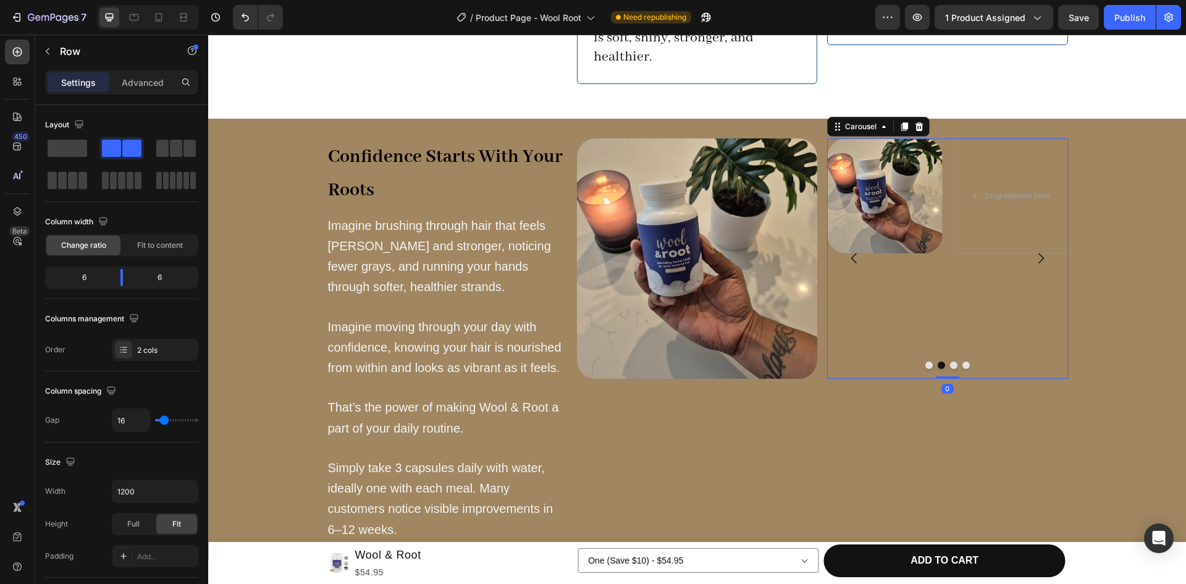
click at [1039, 251] on icon "Carousel Next Arrow" at bounding box center [1041, 258] width 15 height 15
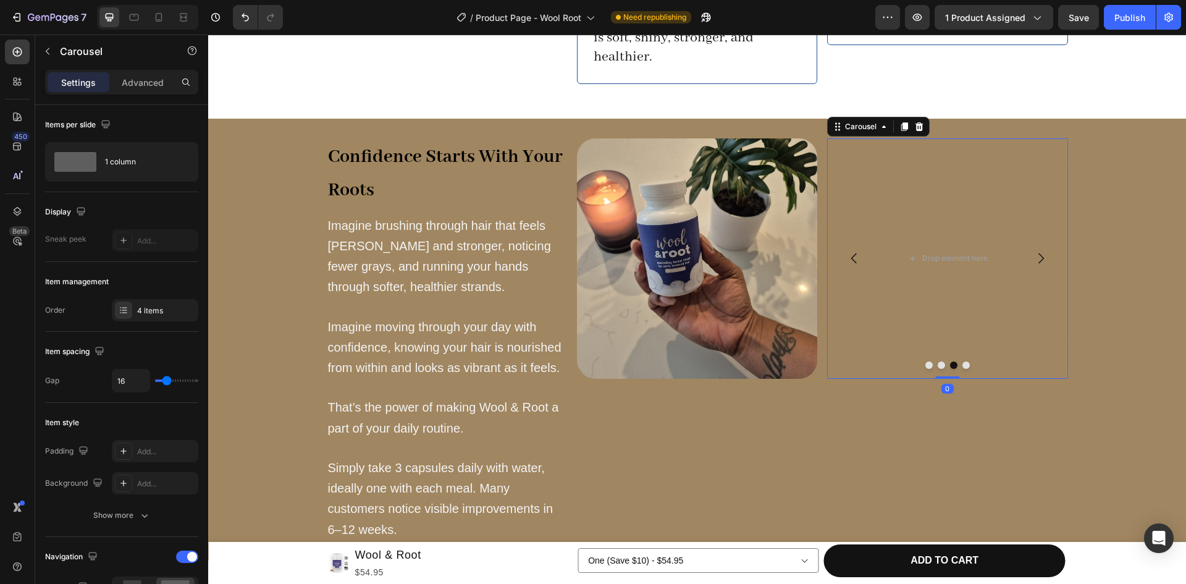
click at [850, 251] on icon "Carousel Back Arrow" at bounding box center [854, 258] width 15 height 15
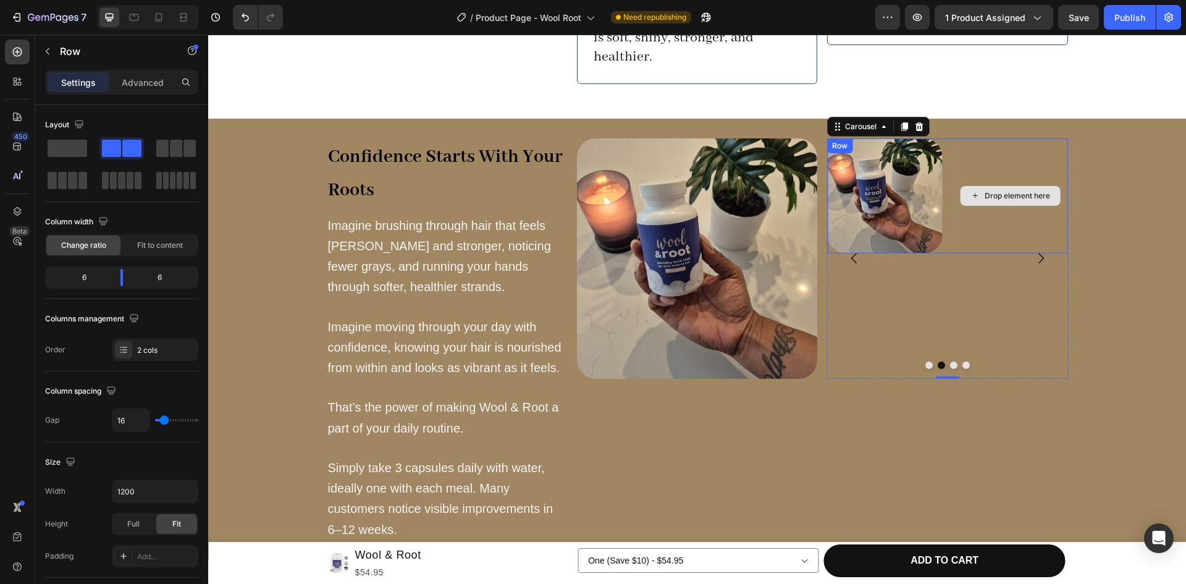
click at [1006, 163] on div "Drop element here" at bounding box center [1011, 196] width 116 height 116
click at [1009, 149] on div "Drop element here" at bounding box center [1011, 196] width 116 height 116
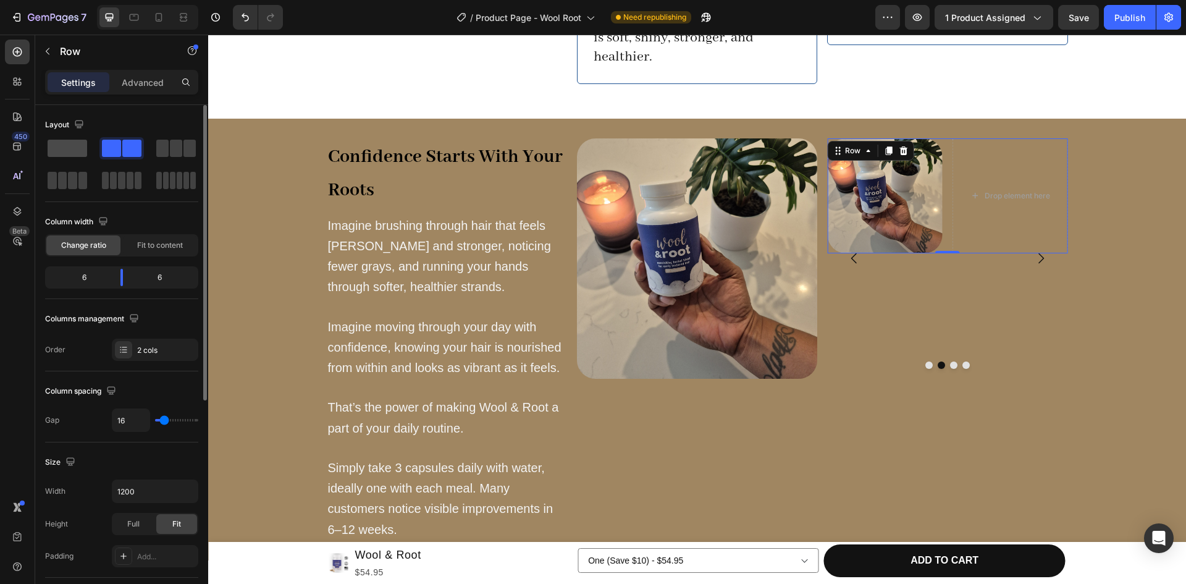
click at [51, 148] on span at bounding box center [68, 148] width 40 height 17
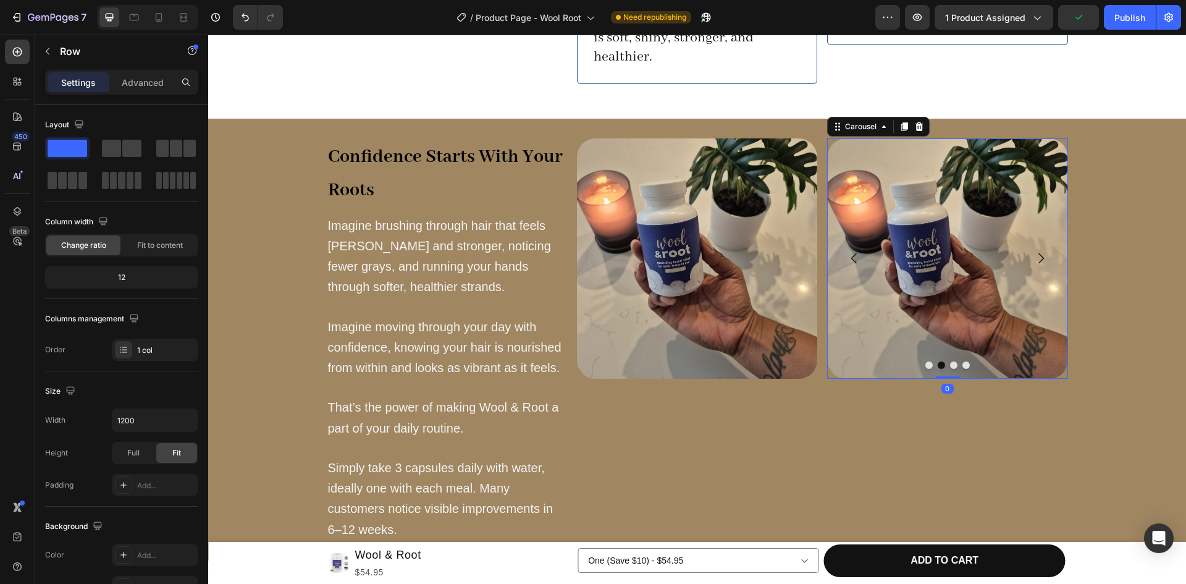
click at [1039, 253] on icon "Carousel Next Arrow" at bounding box center [1042, 258] width 6 height 11
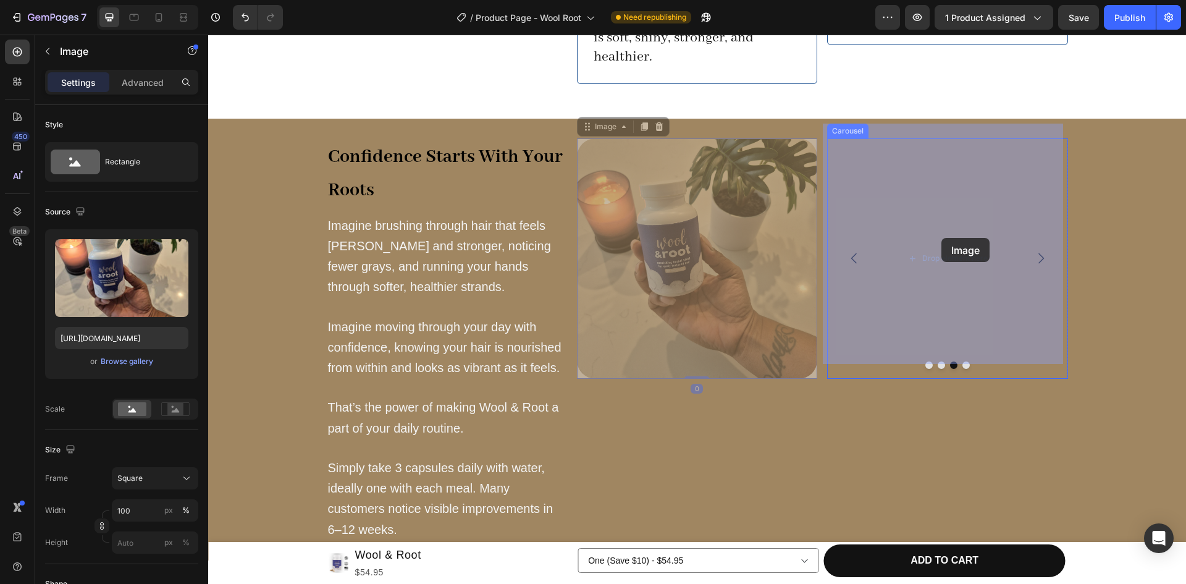
drag, startPoint x: 670, startPoint y: 242, endPoint x: 942, endPoint y: 238, distance: 271.9
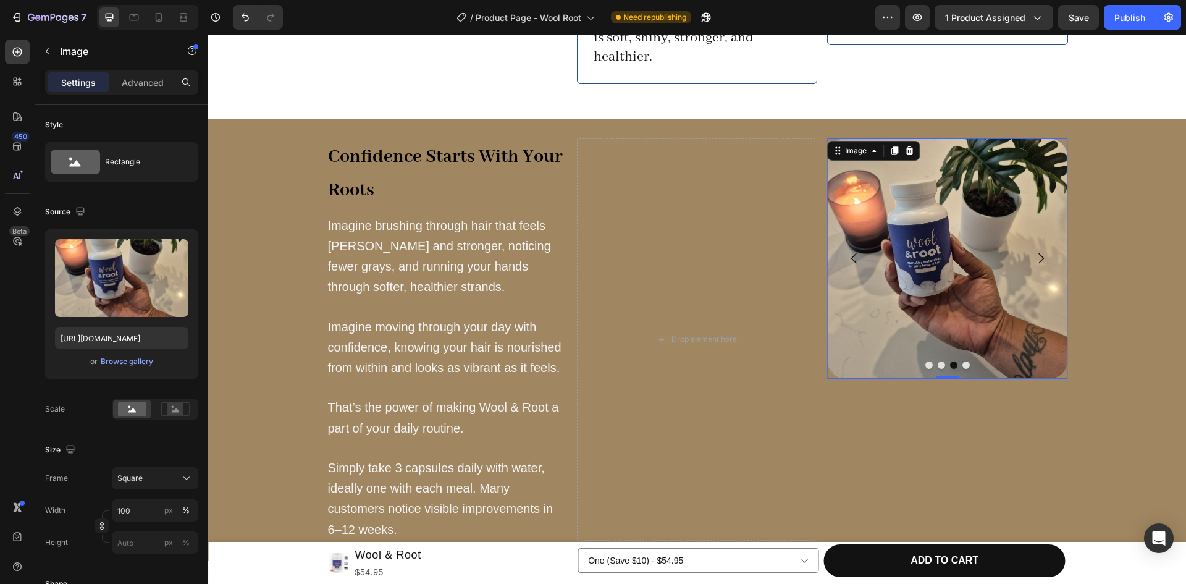
click at [925, 225] on img at bounding box center [947, 258] width 240 height 240
click at [127, 360] on div "Browse gallery" at bounding box center [127, 361] width 53 height 11
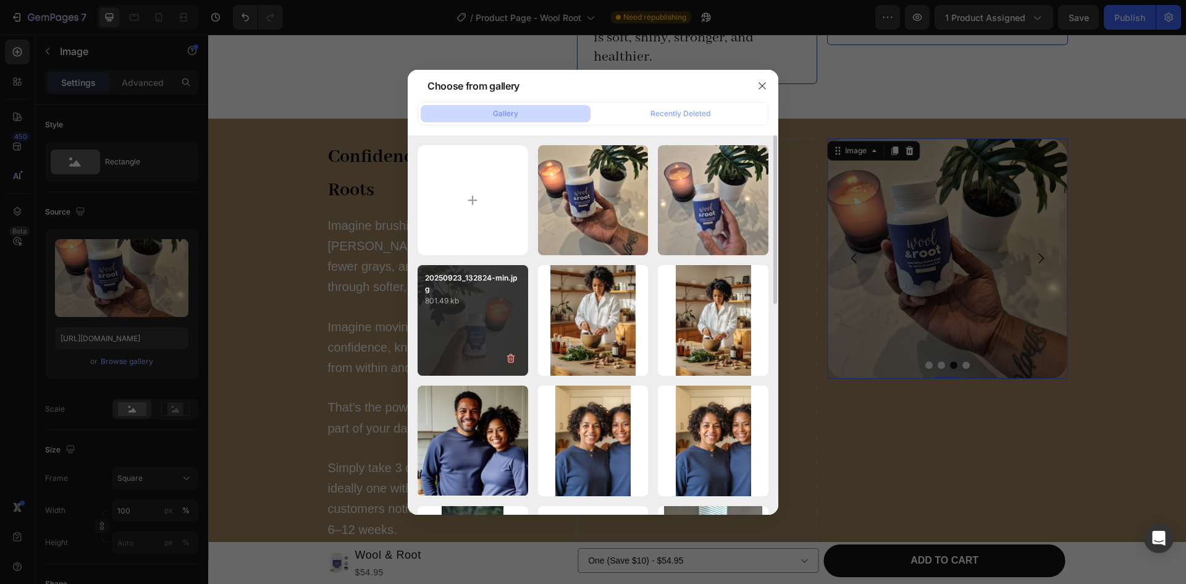
click at [472, 318] on div "20250923_132824-min.jpg 801.49 kb" at bounding box center [473, 320] width 111 height 111
type input "[URL][DOMAIN_NAME]"
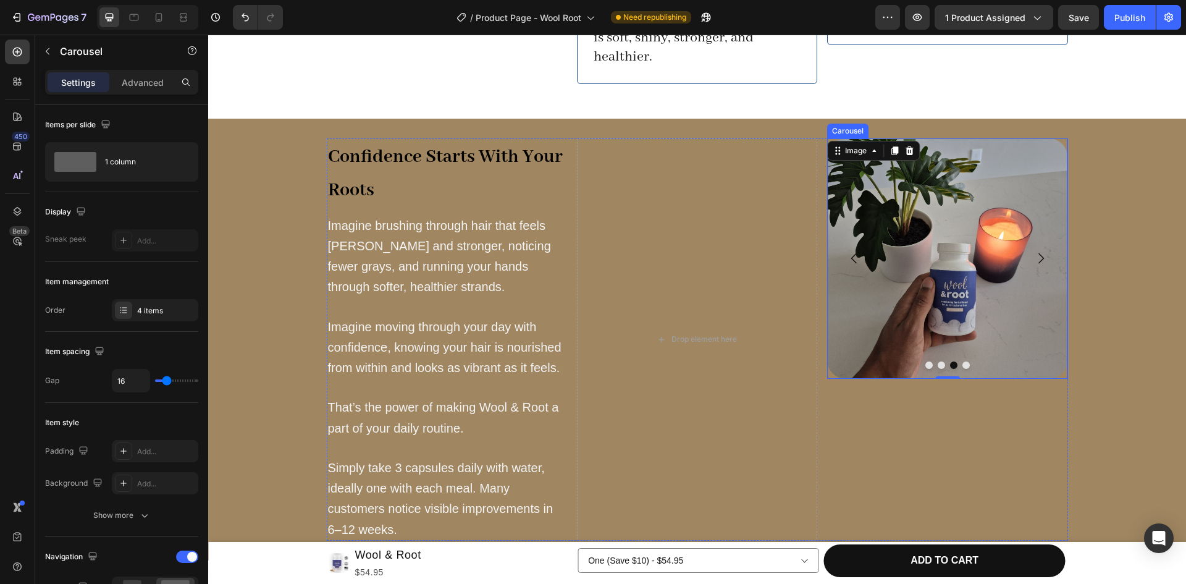
click at [1041, 251] on icon "Carousel Next Arrow" at bounding box center [1041, 258] width 15 height 15
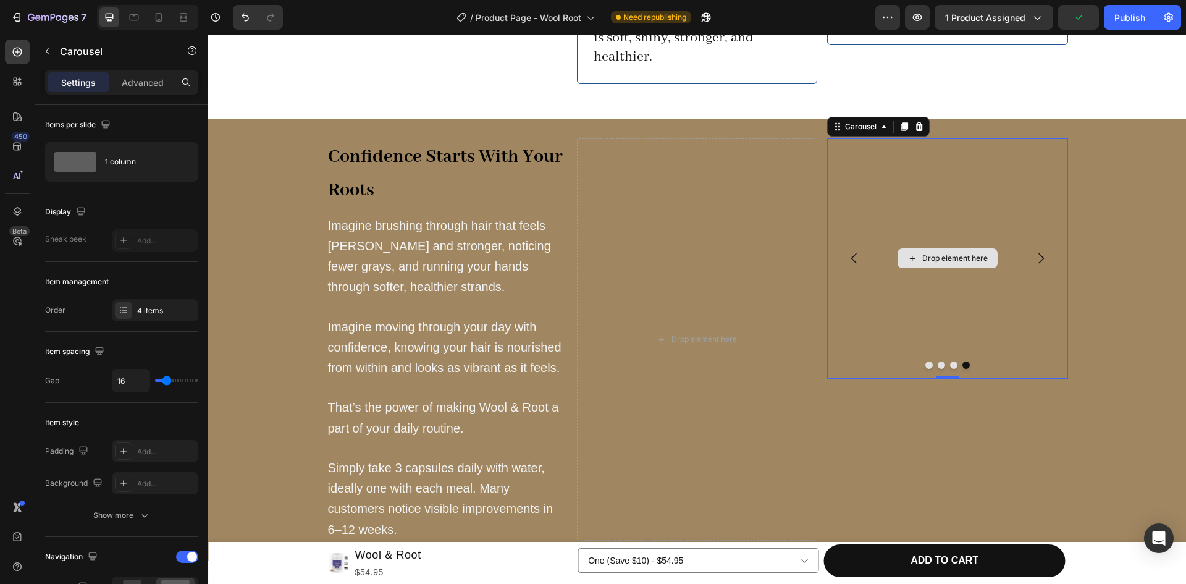
click at [876, 154] on div "Drop element here" at bounding box center [947, 258] width 240 height 240
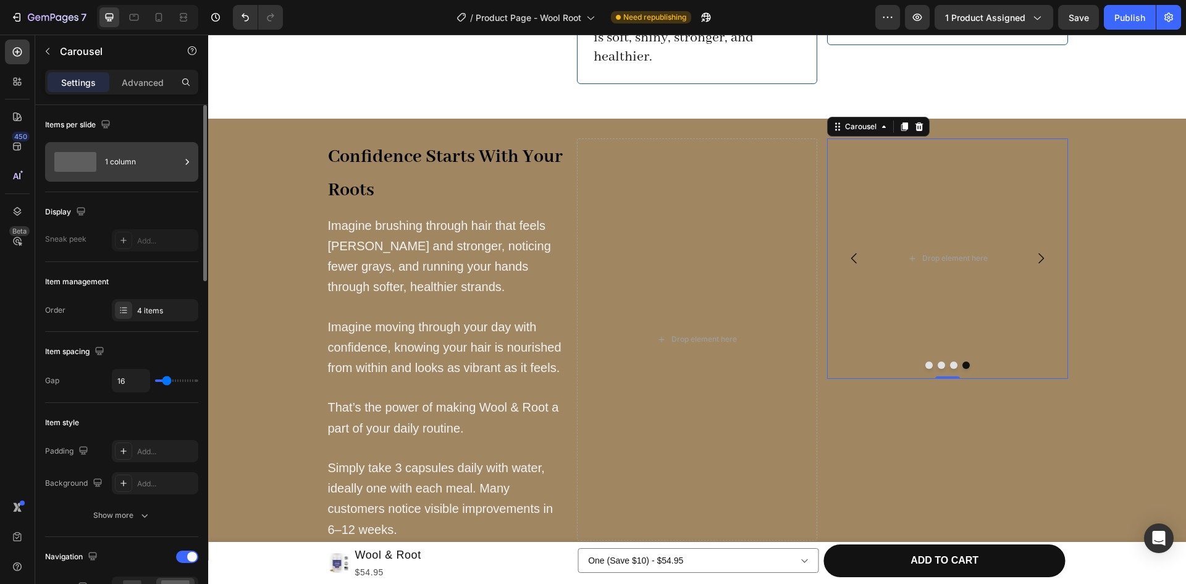
click at [151, 165] on div "1 column" at bounding box center [142, 162] width 75 height 28
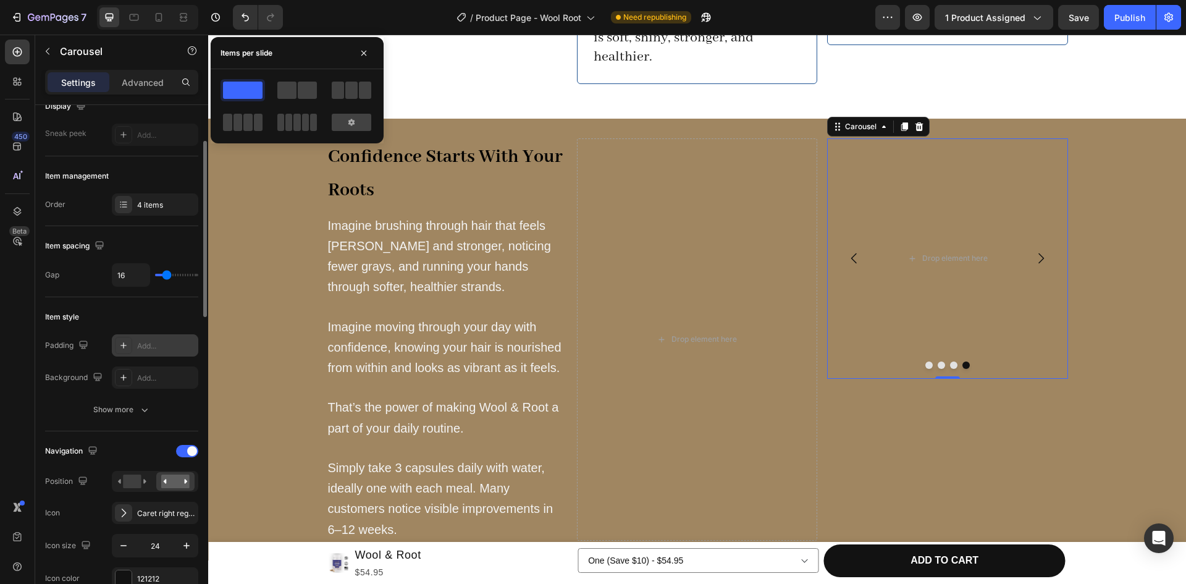
scroll to position [269, 0]
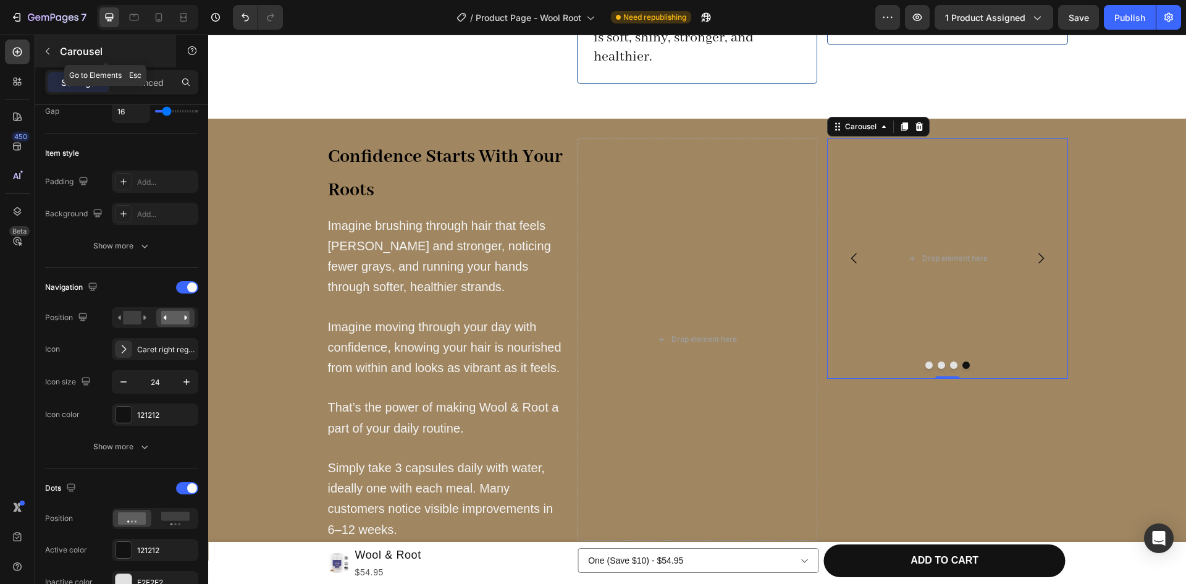
click at [45, 52] on icon "button" at bounding box center [48, 51] width 10 height 10
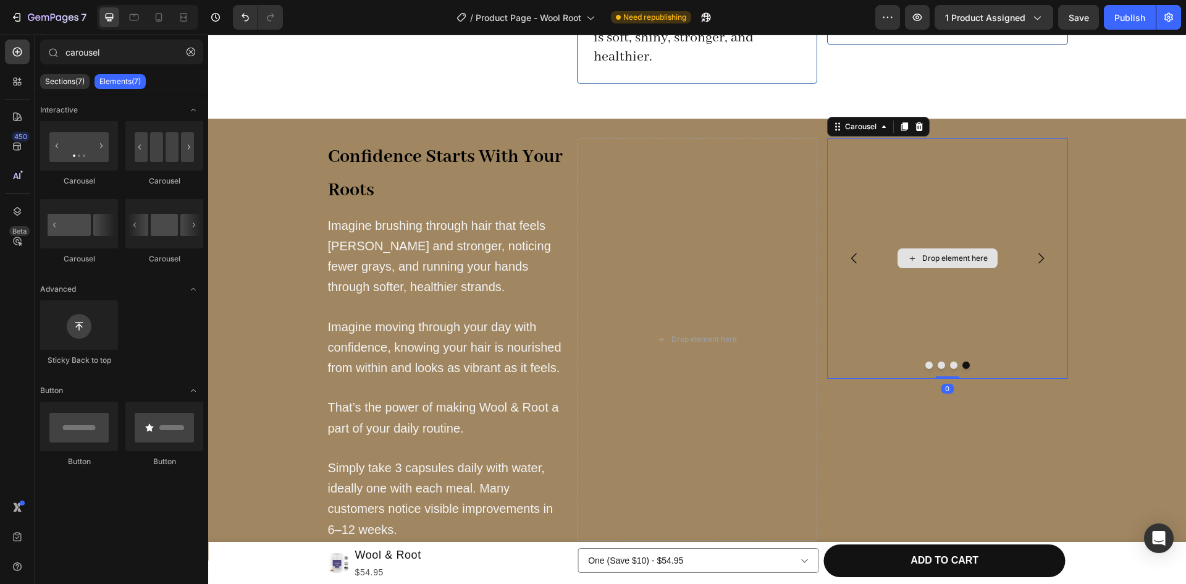
click at [921, 159] on div "Drop element here" at bounding box center [947, 258] width 240 height 240
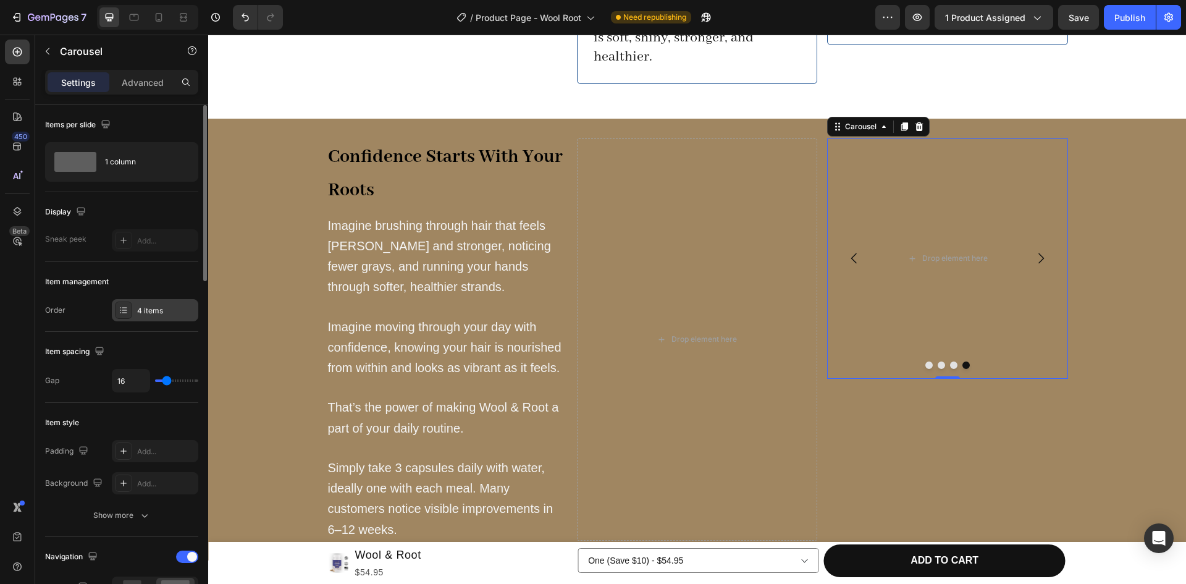
click at [146, 307] on div "4 items" at bounding box center [166, 310] width 58 height 11
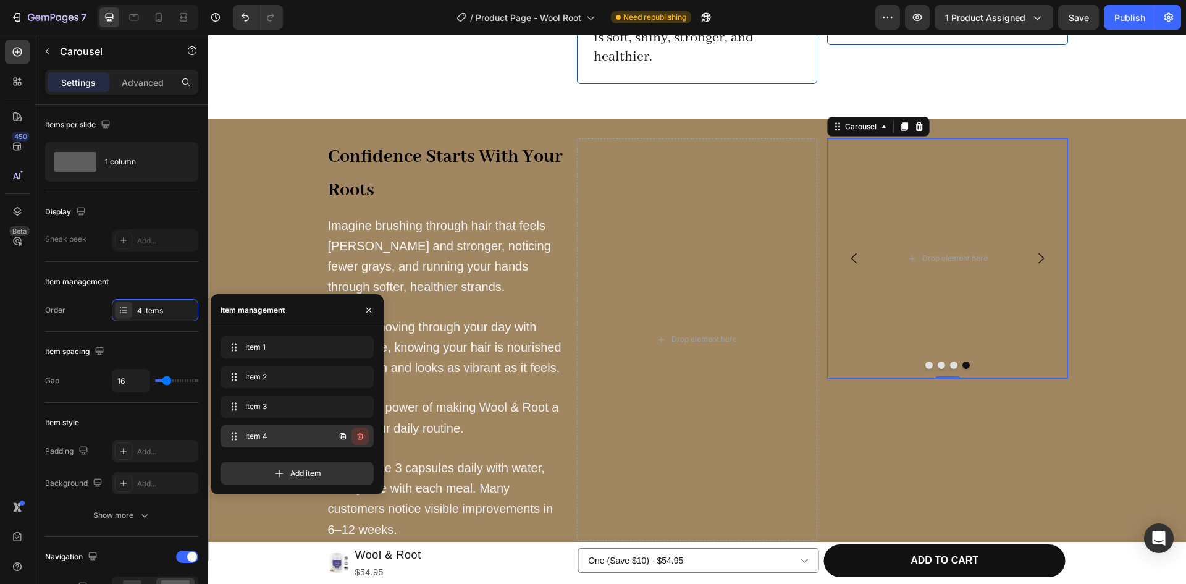
click at [359, 435] on icon "button" at bounding box center [360, 436] width 10 height 10
click at [354, 435] on div "Delete" at bounding box center [351, 436] width 23 height 11
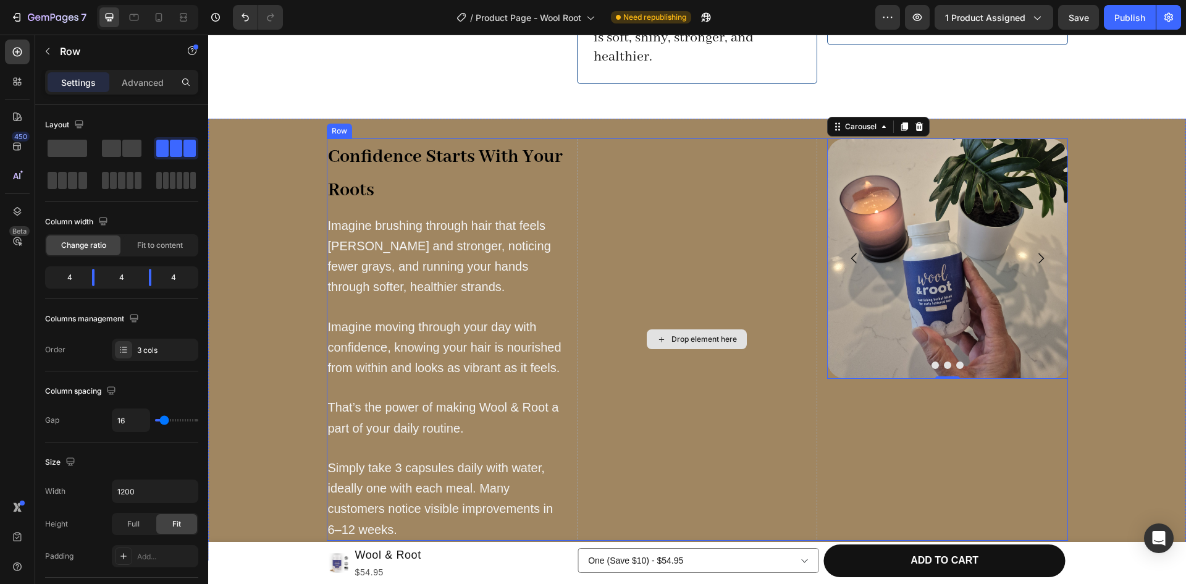
click at [703, 182] on div "Drop element here" at bounding box center [697, 339] width 240 height 402
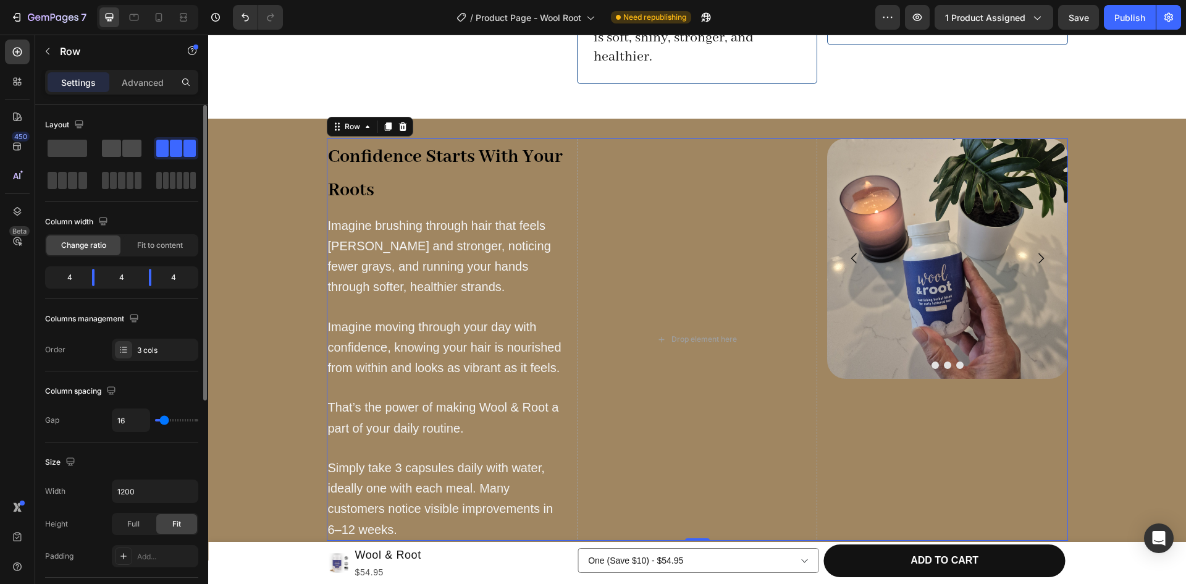
click at [118, 154] on span at bounding box center [111, 148] width 19 height 17
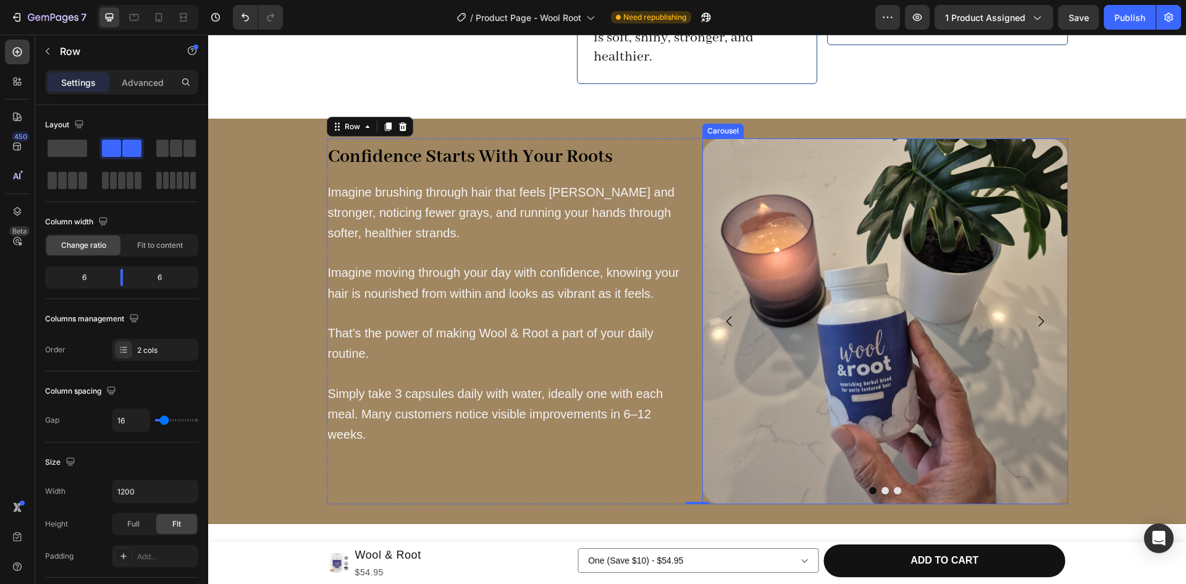
click at [1045, 304] on button "Carousel Next Arrow" at bounding box center [1041, 321] width 35 height 35
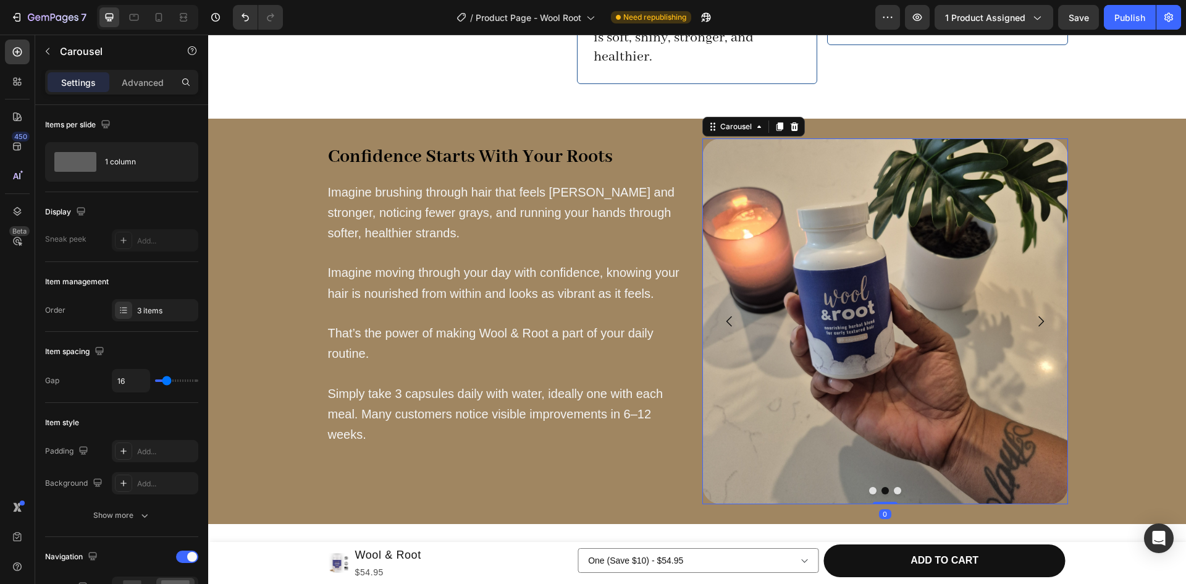
click at [1045, 304] on button "Carousel Next Arrow" at bounding box center [1041, 321] width 35 height 35
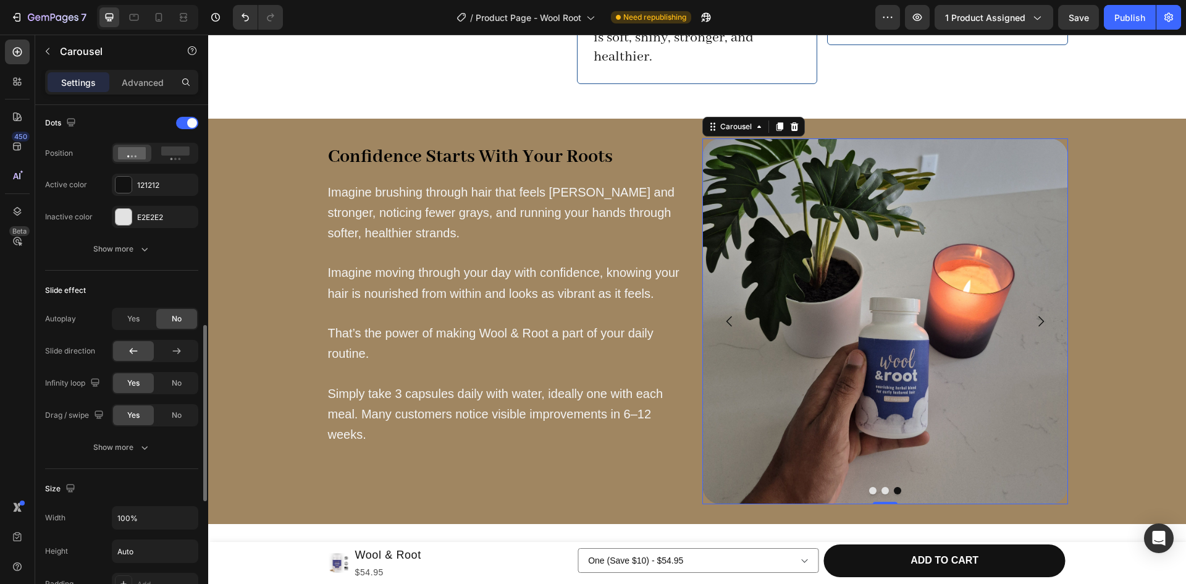
scroll to position [636, 0]
click at [130, 318] on span "Yes" at bounding box center [133, 316] width 12 height 11
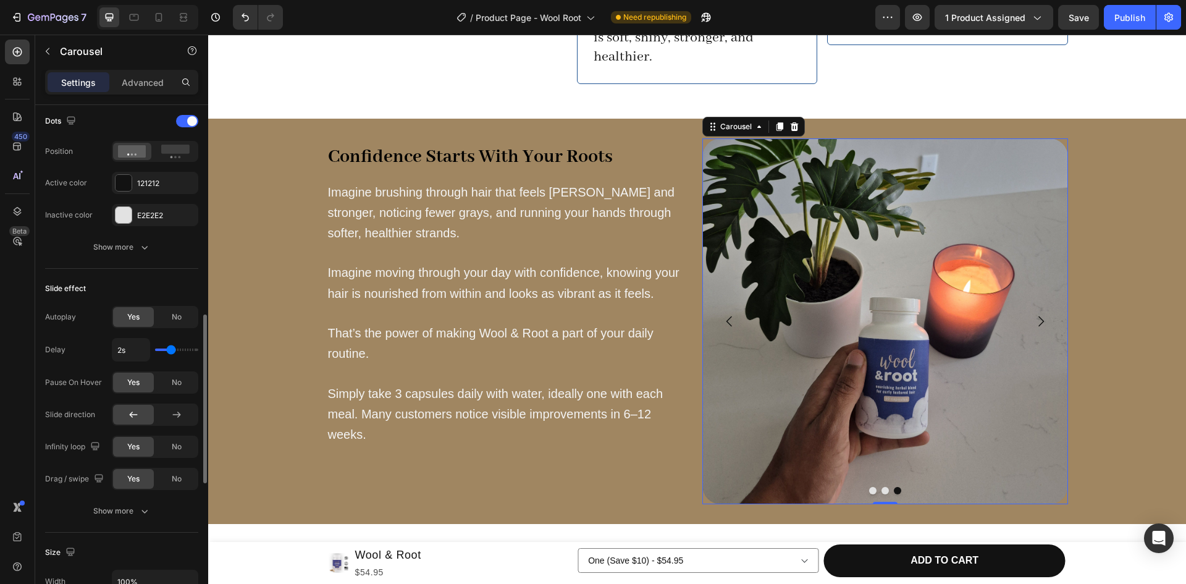
type input "2.7s"
type input "2.7"
type input "2.8s"
type input "2.8"
type input "3.8s"
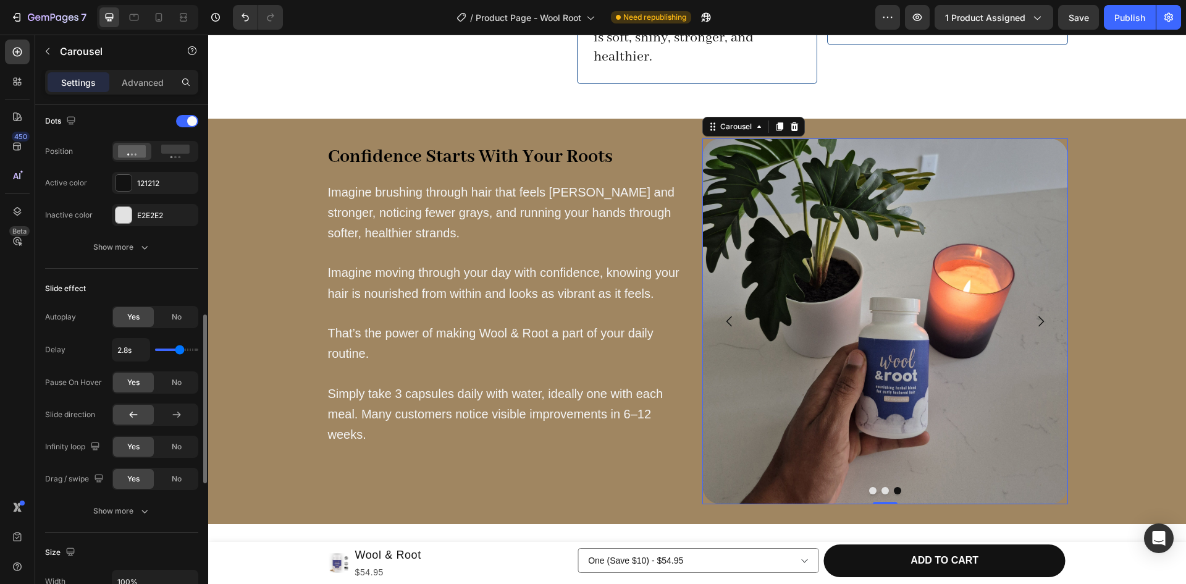
type input "3.8"
type input "4s"
type input "4"
type input "3.9s"
type input "3.9"
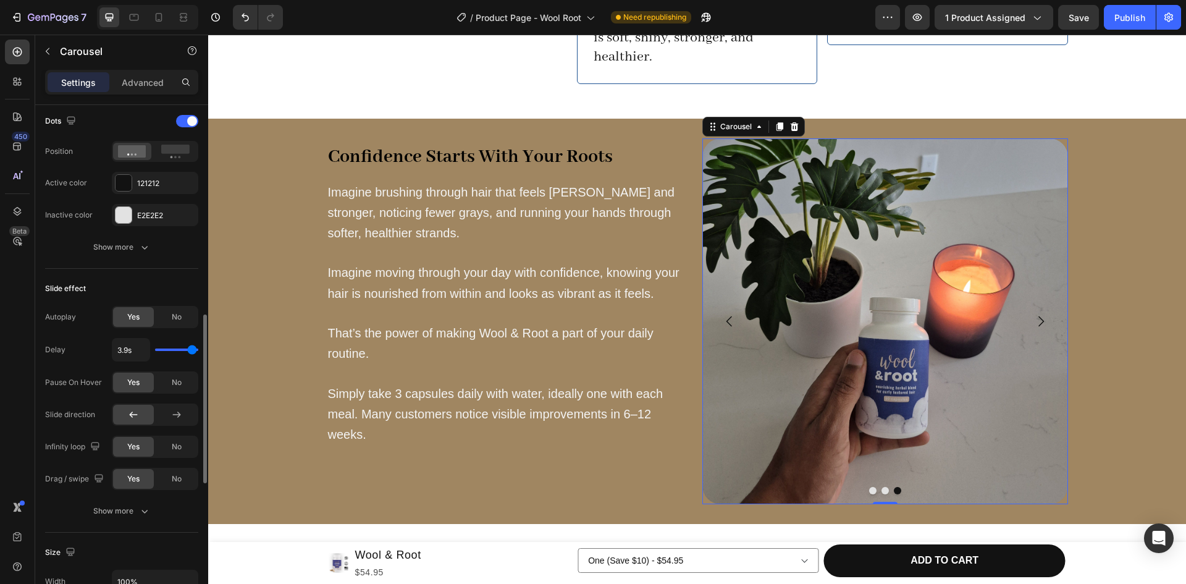
type input "3.8s"
type input "3.8"
type input "3.7s"
type input "3.7"
type input "3.6s"
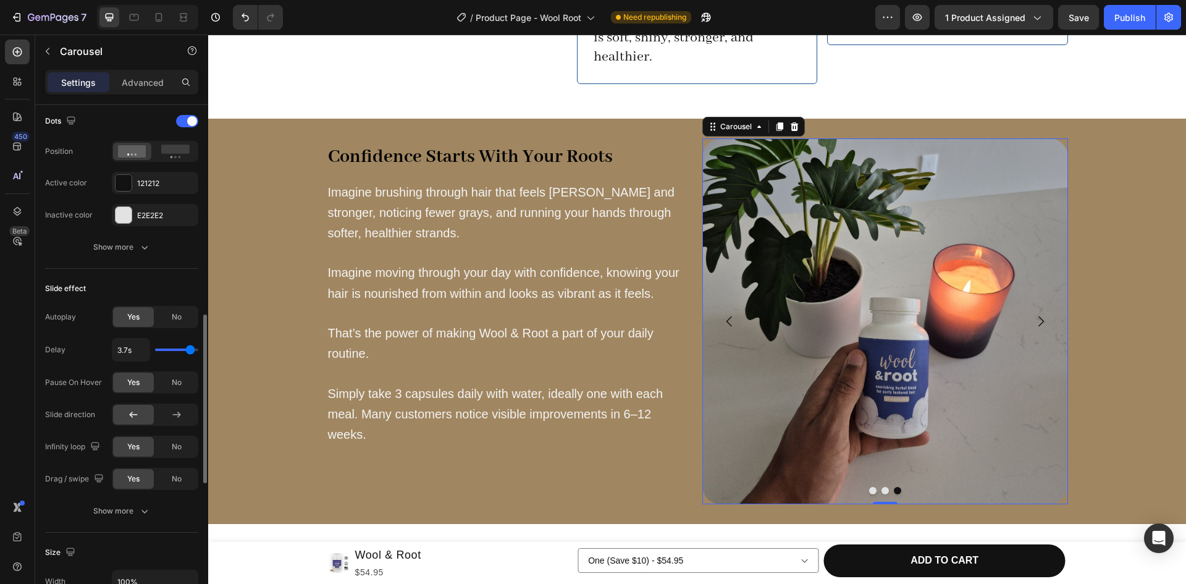
type input "3.6"
type input "3.5s"
type input "3.5"
type input "3.4s"
type input "3.4"
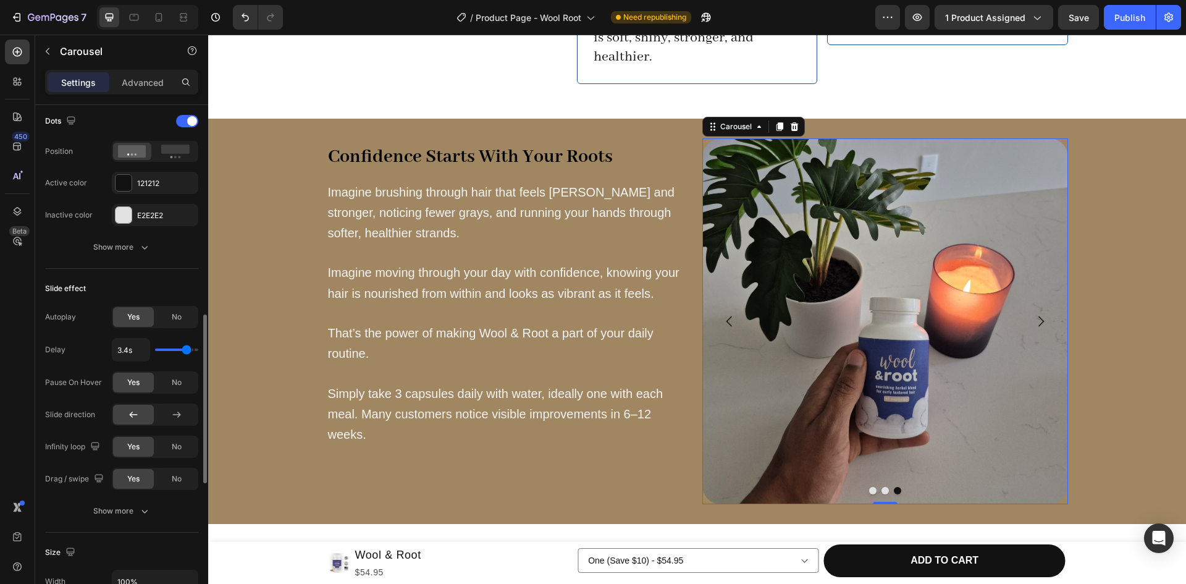
type input "3.3s"
type input "3.3"
type input "3.2s"
type input "3.2"
type input "3.1s"
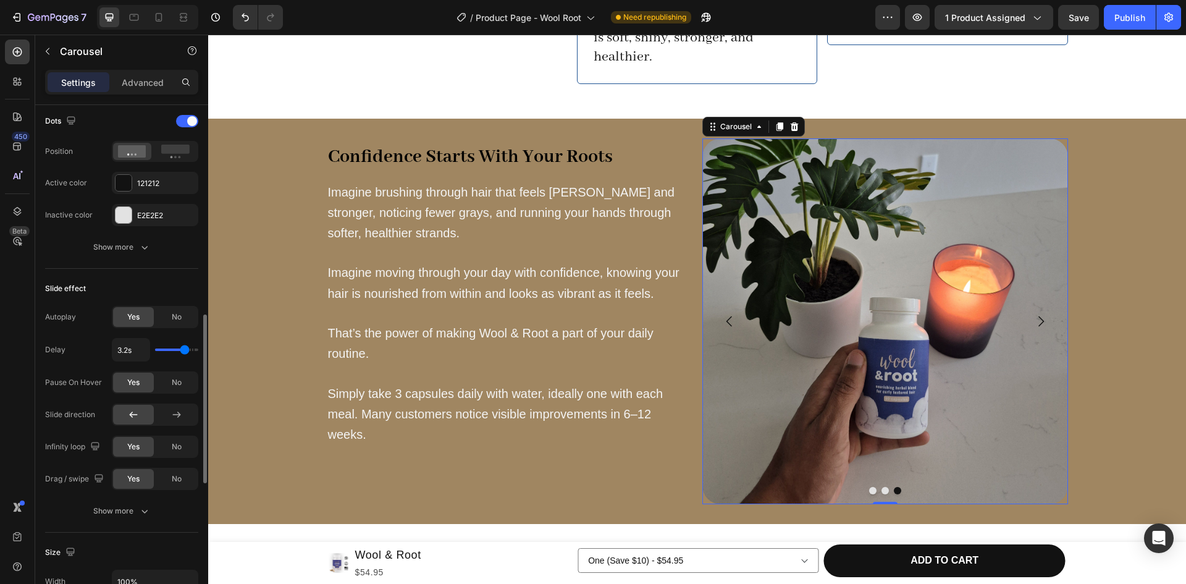
type input "3.1"
type input "3s"
drag, startPoint x: 171, startPoint y: 350, endPoint x: 182, endPoint y: 353, distance: 12.1
type input "3"
click at [182, 351] on input "range" at bounding box center [176, 349] width 43 height 2
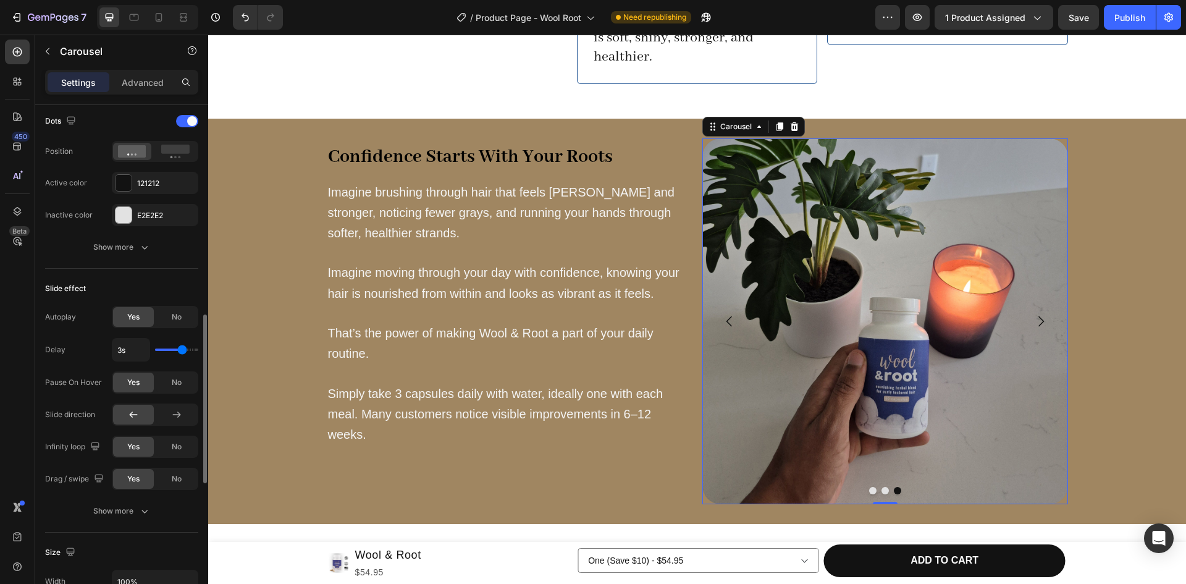
click at [123, 283] on div "Slide effect" at bounding box center [121, 289] width 153 height 20
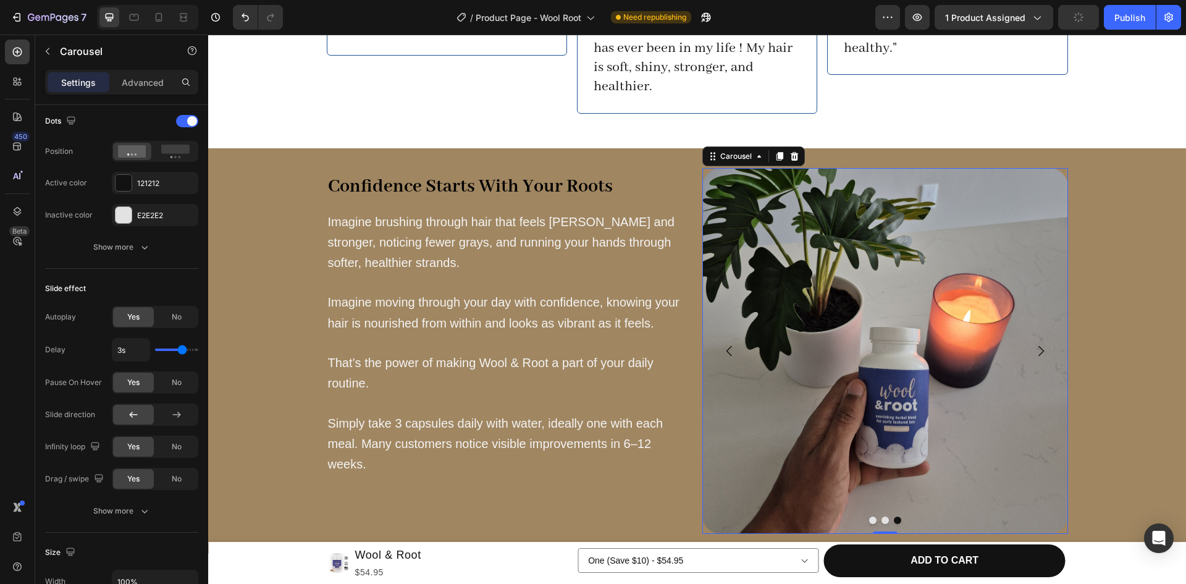
click at [1034, 344] on icon "Carousel Next Arrow" at bounding box center [1041, 351] width 15 height 15
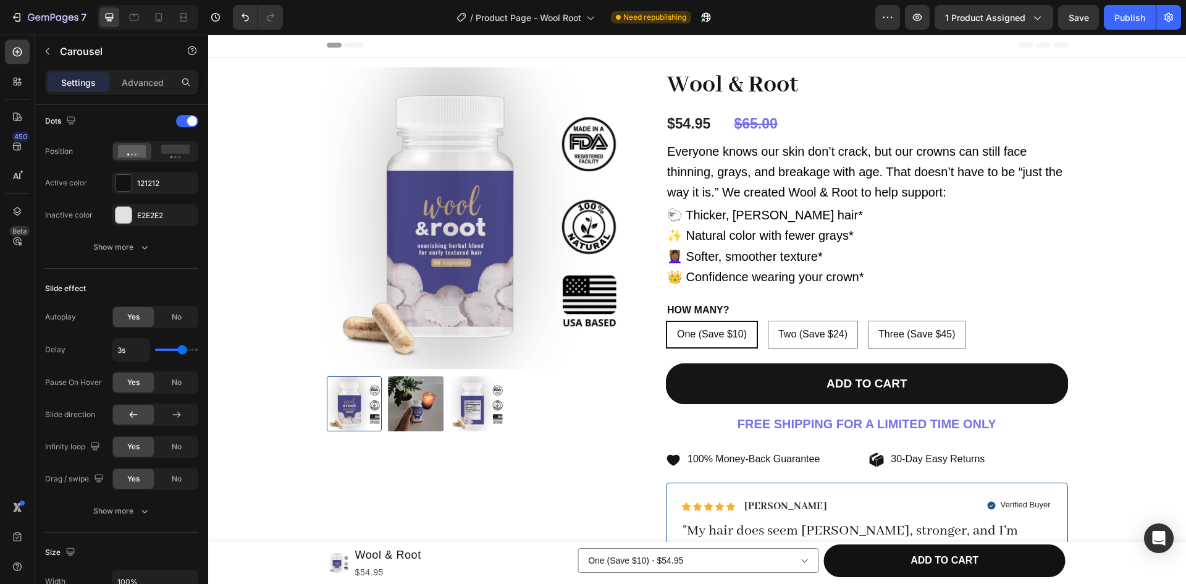
scroll to position [0, 0]
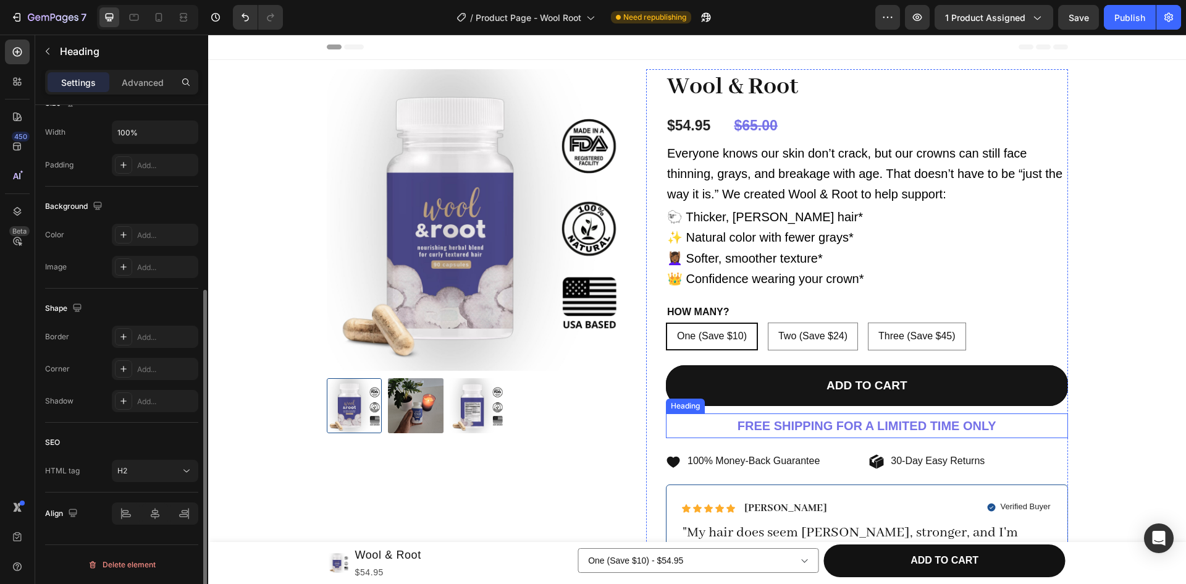
click at [814, 423] on h2 "FREE SHIPPING FOR A LIMITED TIME ONLY" at bounding box center [867, 425] width 402 height 25
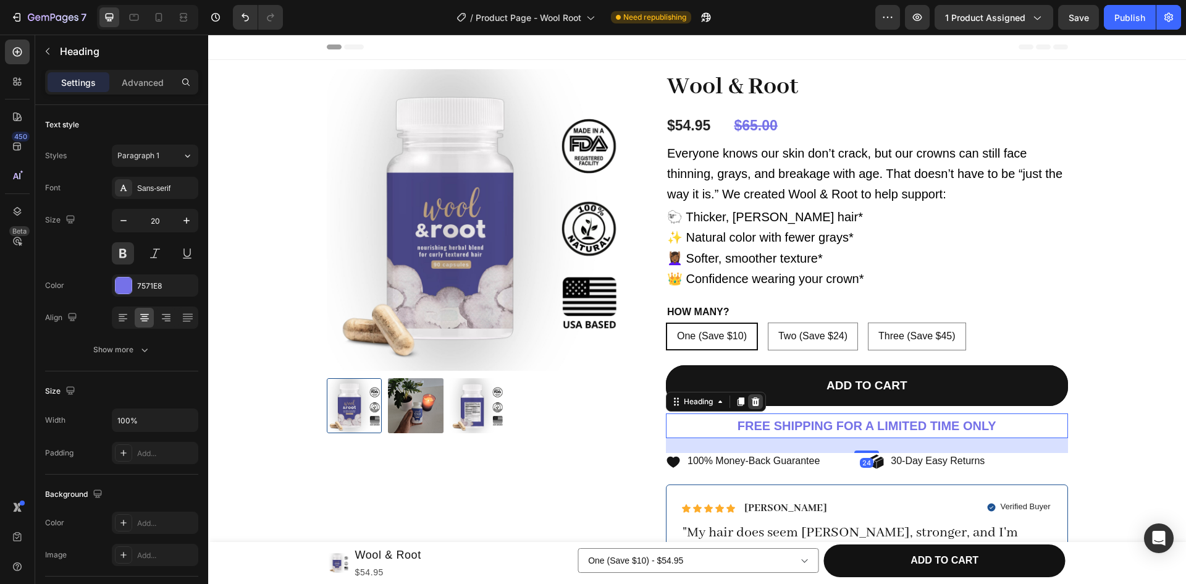
click at [752, 405] on icon at bounding box center [756, 401] width 8 height 9
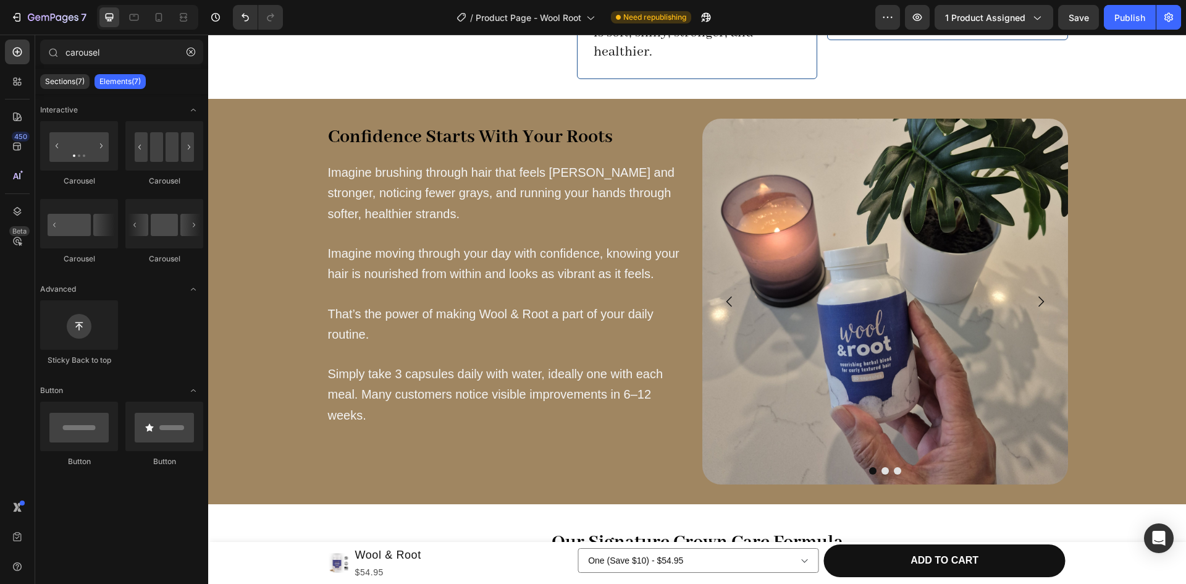
scroll to position [1356, 0]
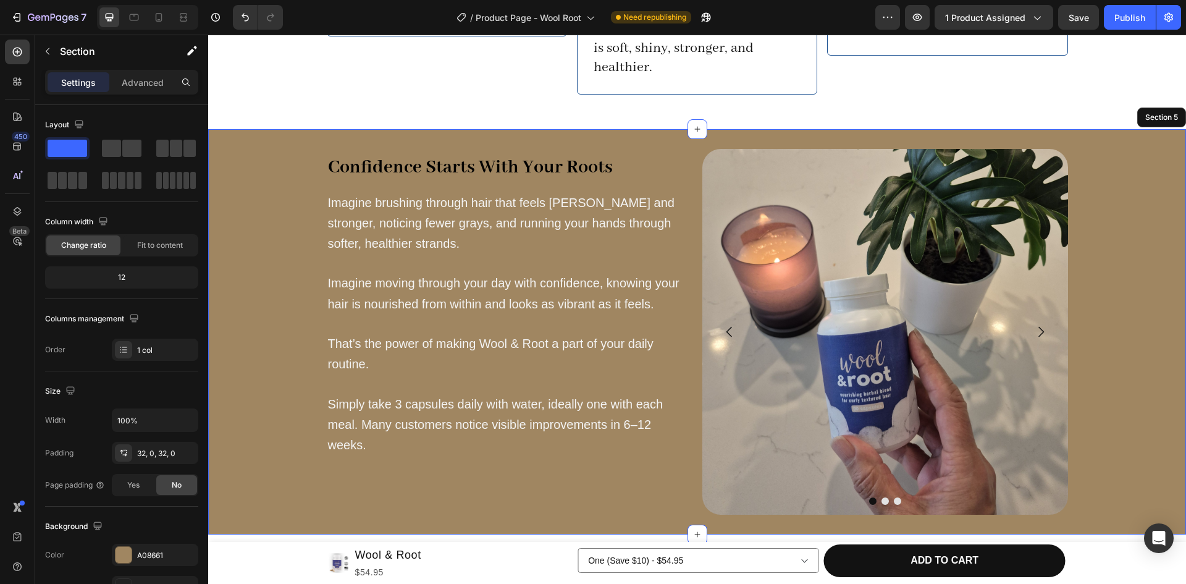
click at [636, 129] on div "Confidence Starts With Your Roots Heading Imagine brushing through hair that fe…" at bounding box center [697, 331] width 978 height 405
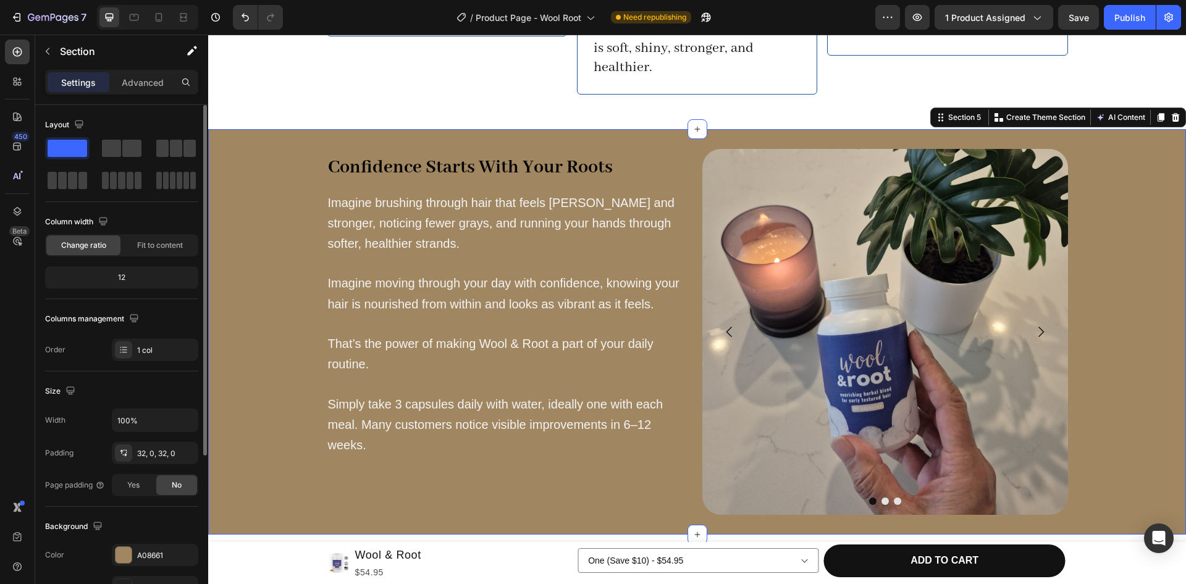
click at [127, 279] on div "12" at bounding box center [122, 277] width 148 height 17
click at [82, 243] on span "Change ratio" at bounding box center [83, 245] width 45 height 11
click at [117, 280] on div "12" at bounding box center [122, 277] width 148 height 17
click at [101, 273] on div "12" at bounding box center [122, 277] width 148 height 17
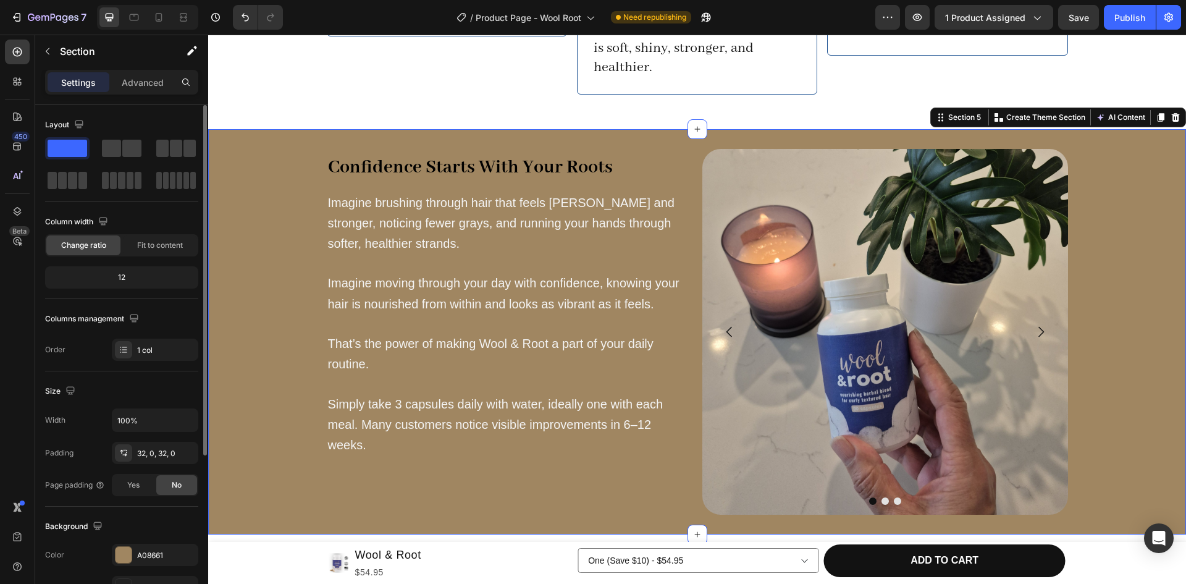
click at [122, 282] on div "12" at bounding box center [122, 277] width 148 height 17
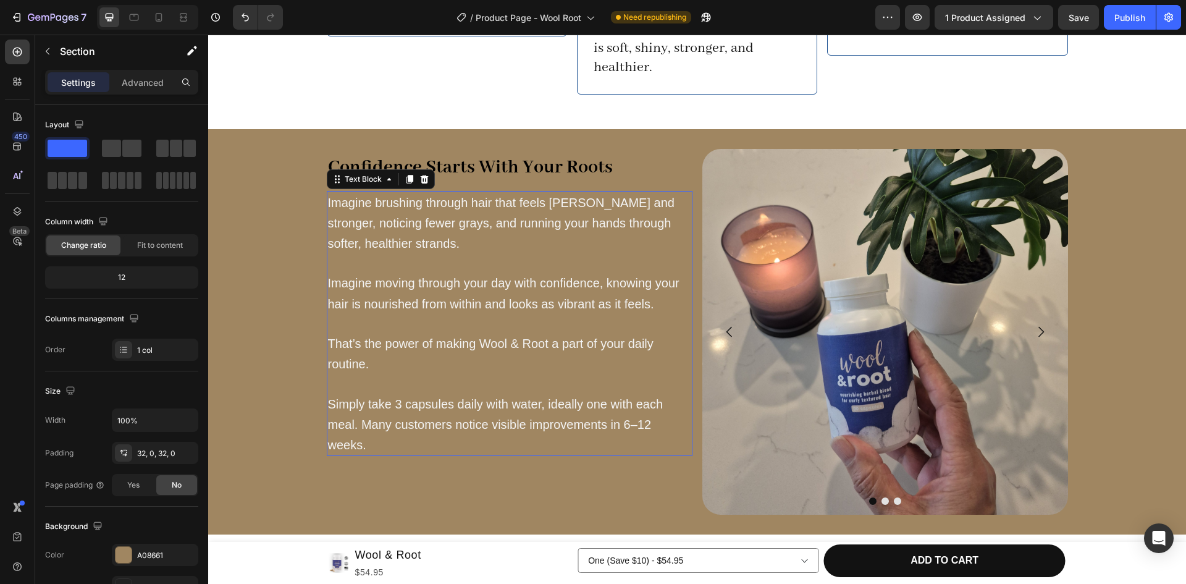
click at [356, 255] on p "Imagine moving through your day with confidence, knowing your hair is nourished…" at bounding box center [509, 283] width 363 height 61
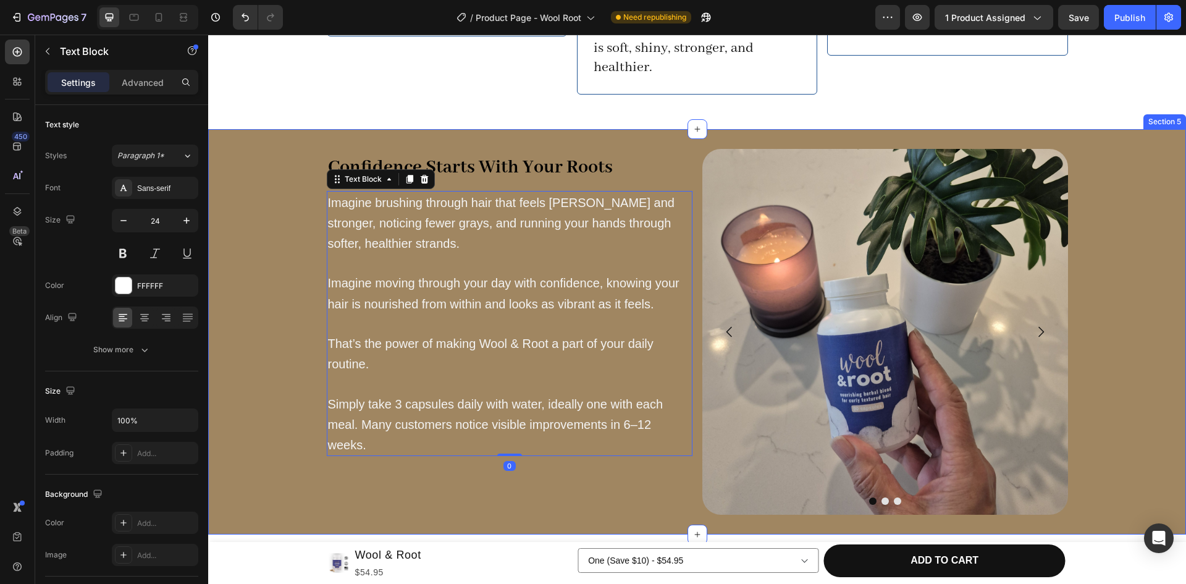
click at [369, 504] on div "Confidence Starts With Your Roots Heading Imagine brushing through hair that fe…" at bounding box center [697, 331] width 978 height 405
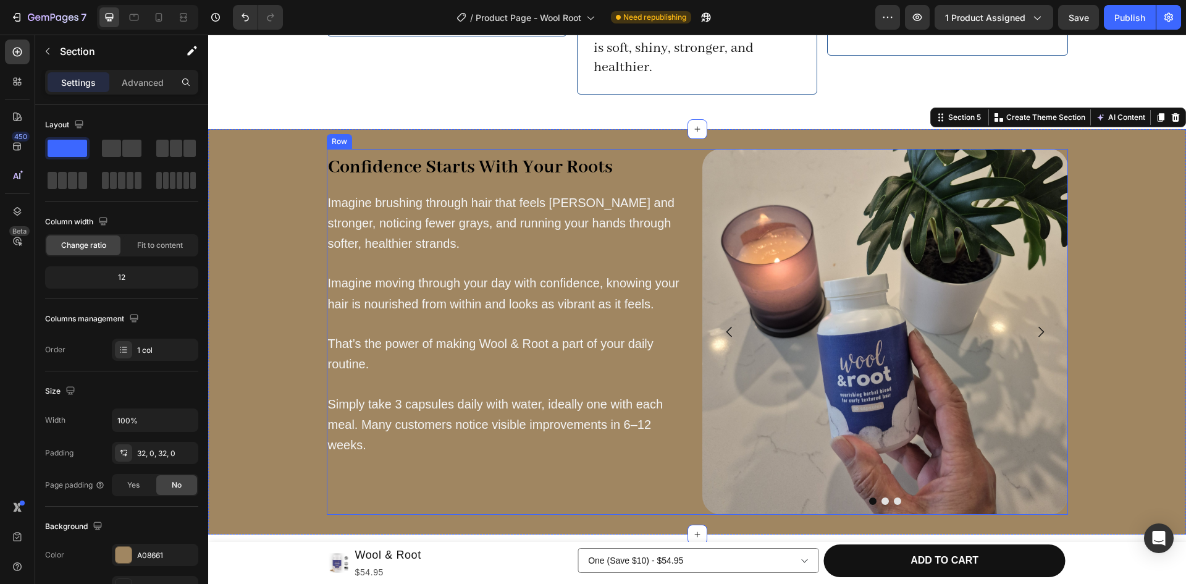
click at [392, 469] on div "Confidence Starts With Your Roots Heading Imagine brushing through hair that fe…" at bounding box center [510, 332] width 366 height 366
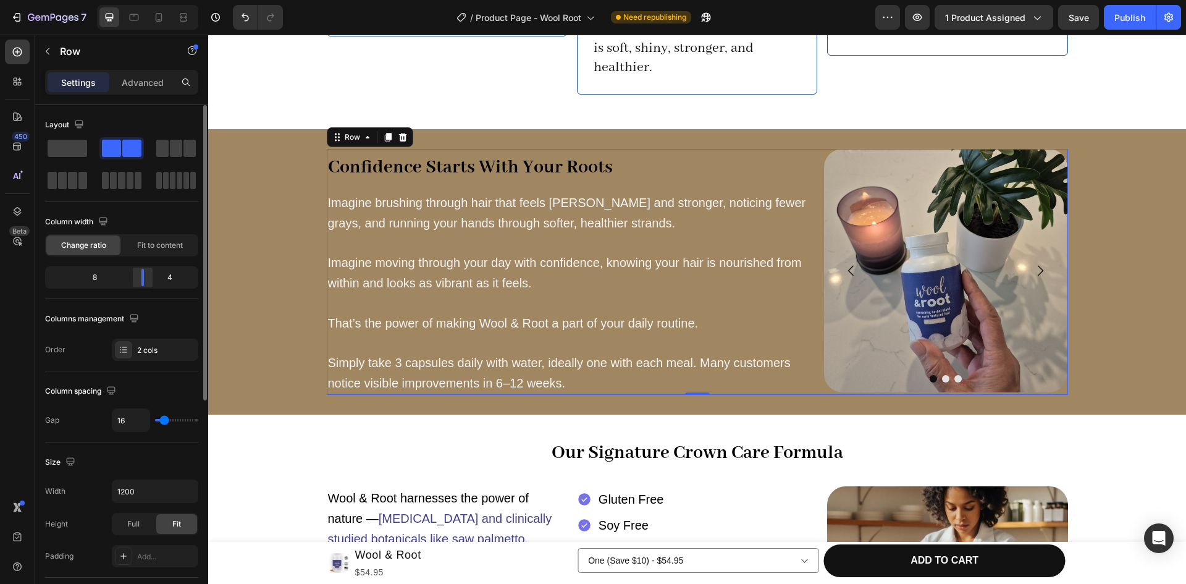
drag, startPoint x: 127, startPoint y: 279, endPoint x: 143, endPoint y: 278, distance: 15.5
click at [143, 0] on body "7 / Product Page - Wool Root Need republishing Preview 1 product assigned Save …" at bounding box center [593, 0] width 1186 height 0
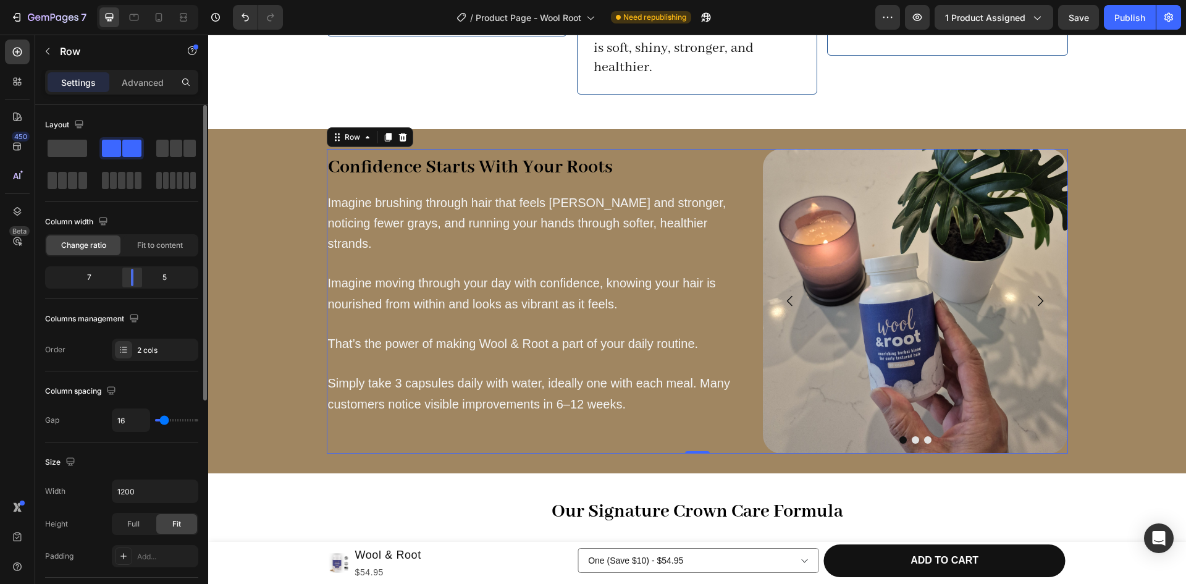
click at [135, 0] on body "7 / Product Page - Wool Root Need republishing Preview 1 product assigned Save …" at bounding box center [593, 0] width 1186 height 0
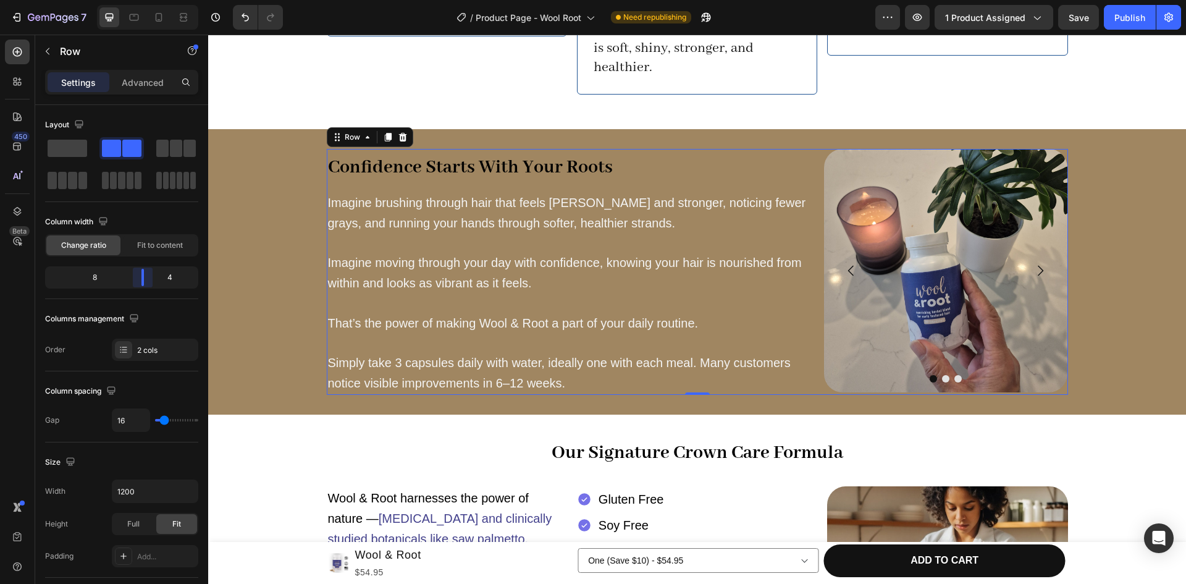
drag, startPoint x: 133, startPoint y: 280, endPoint x: 146, endPoint y: 279, distance: 13.0
click at [146, 0] on body "7 / Product Page - Wool Root Need republishing Preview 1 product assigned Save …" at bounding box center [593, 0] width 1186 height 0
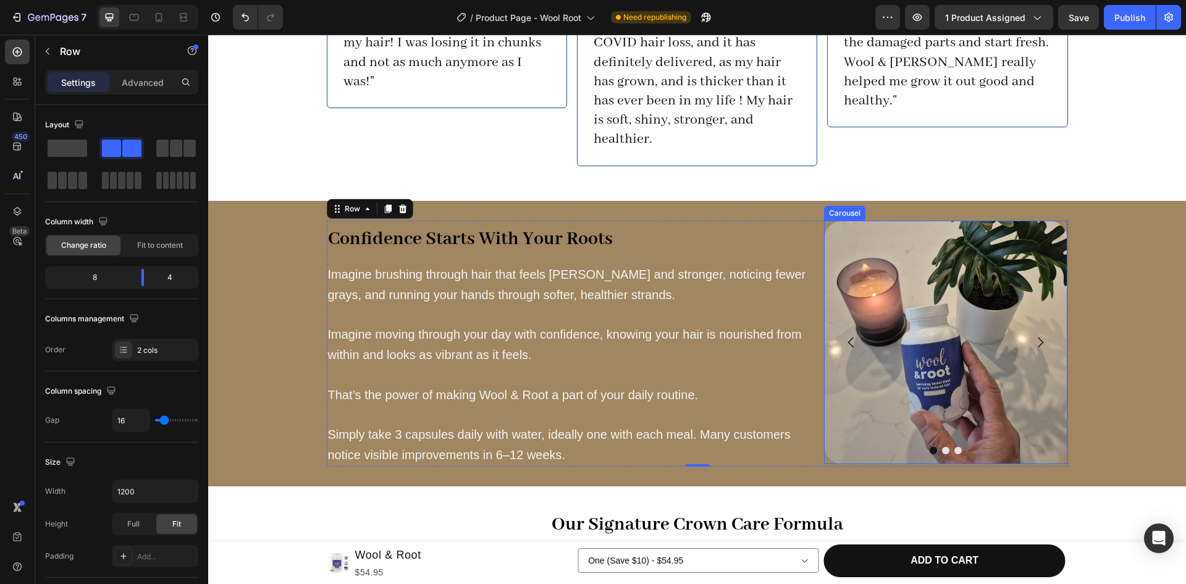
scroll to position [1283, 0]
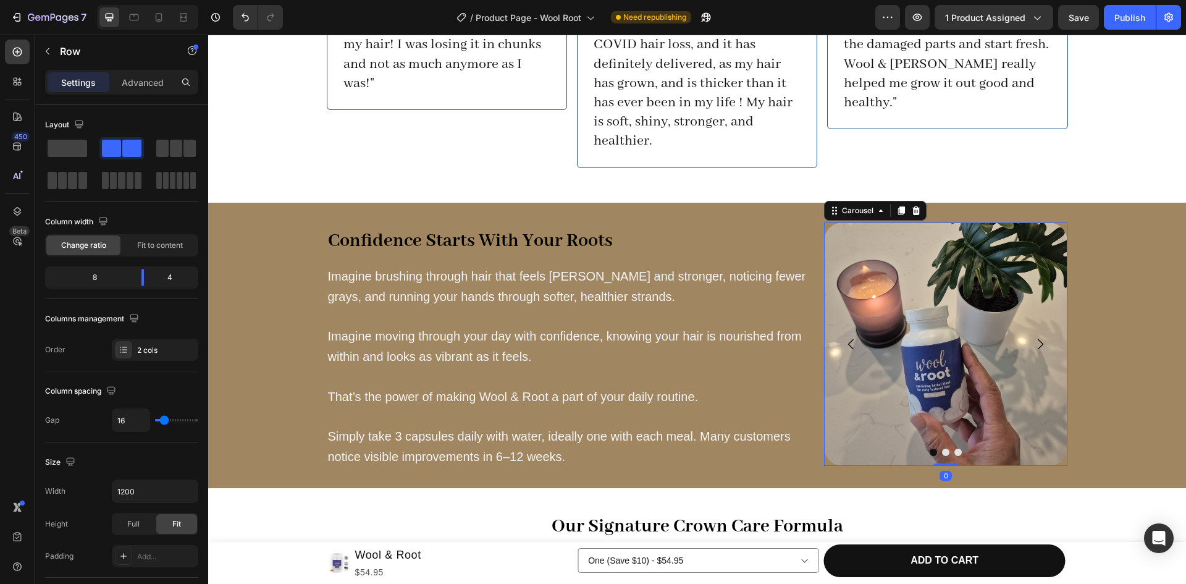
click at [1039, 339] on icon "Carousel Next Arrow" at bounding box center [1042, 344] width 6 height 11
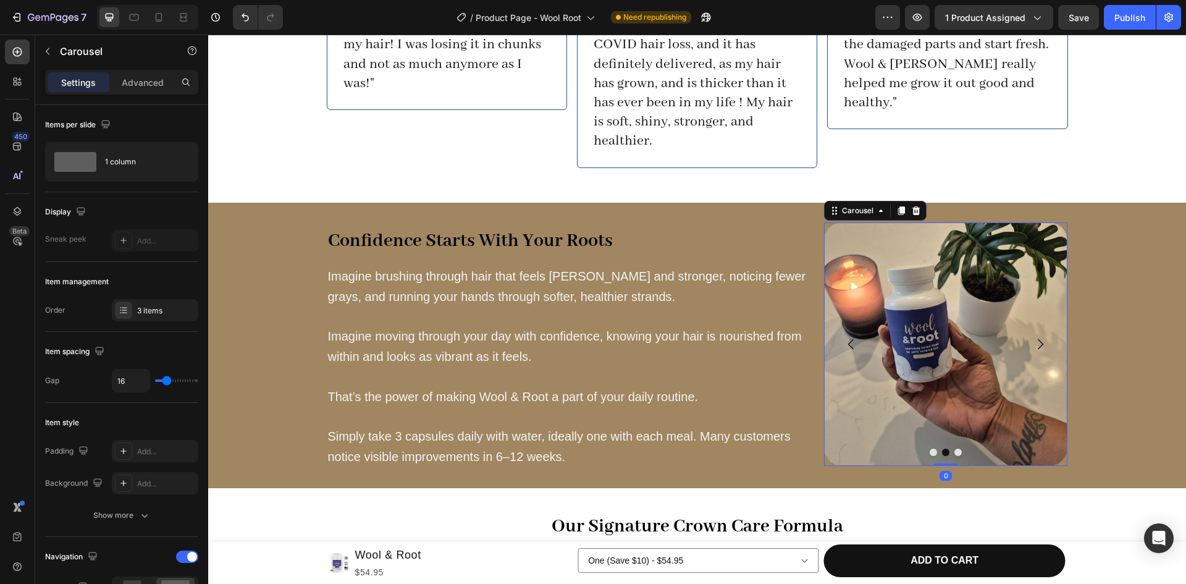
click at [1039, 339] on icon "Carousel Next Arrow" at bounding box center [1042, 344] width 6 height 11
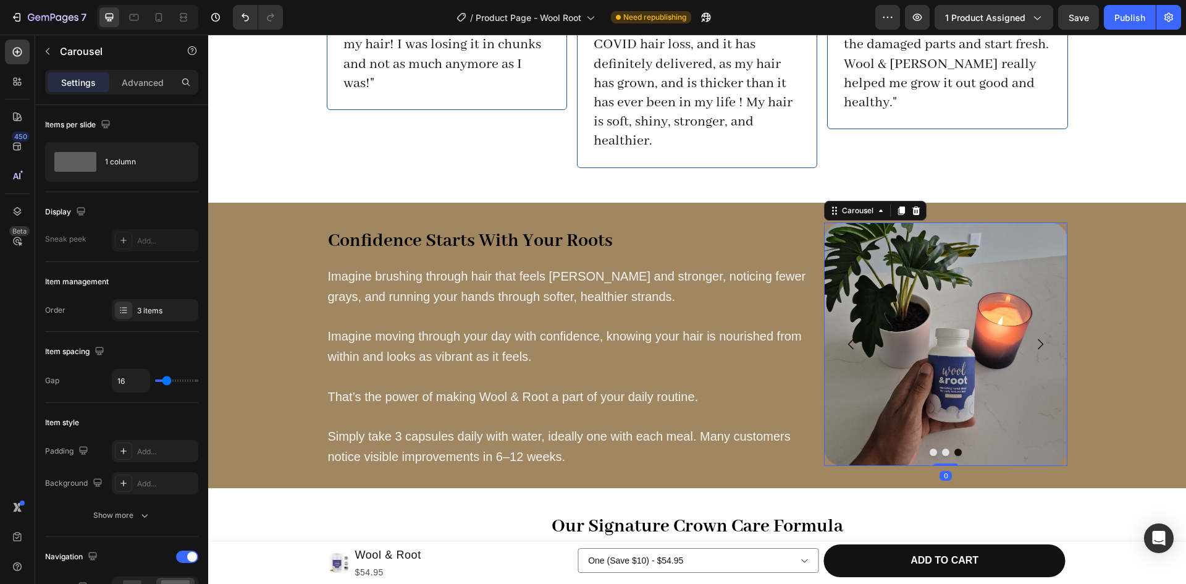
click at [1039, 339] on icon "Carousel Next Arrow" at bounding box center [1042, 344] width 6 height 11
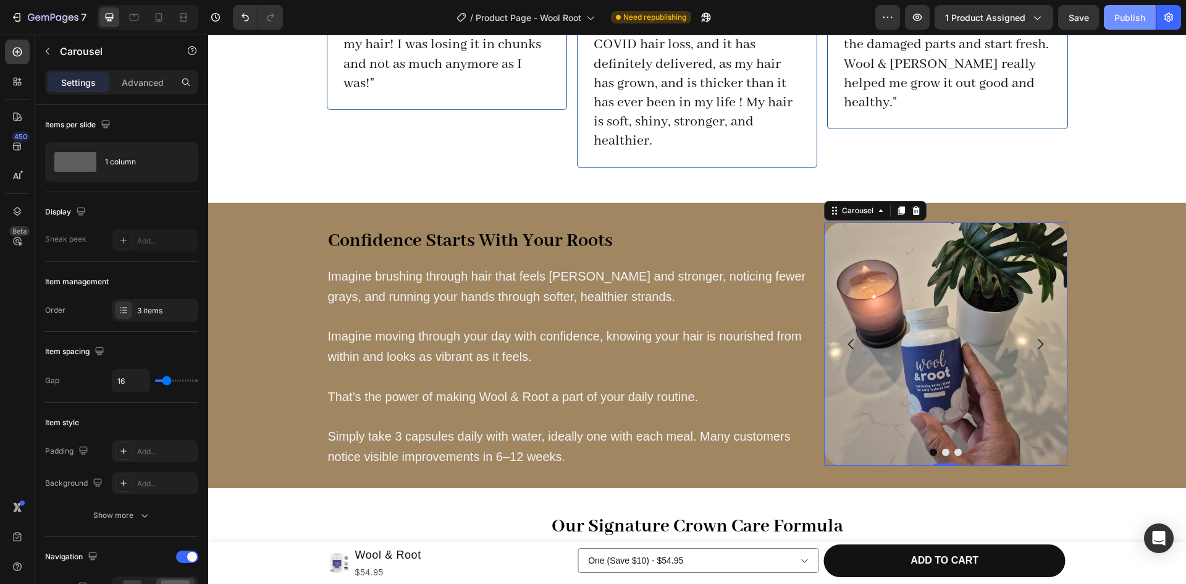
click at [1119, 15] on div "Publish" at bounding box center [1130, 17] width 31 height 13
click at [913, 15] on icon "button" at bounding box center [917, 17] width 12 height 12
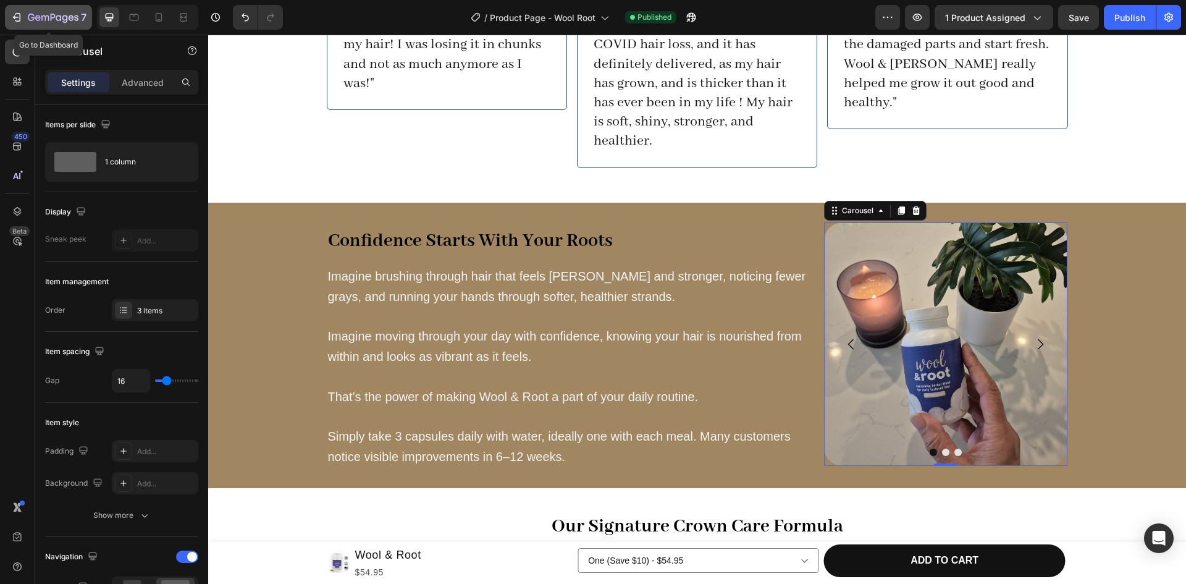
click at [17, 15] on icon "button" at bounding box center [17, 17] width 12 height 12
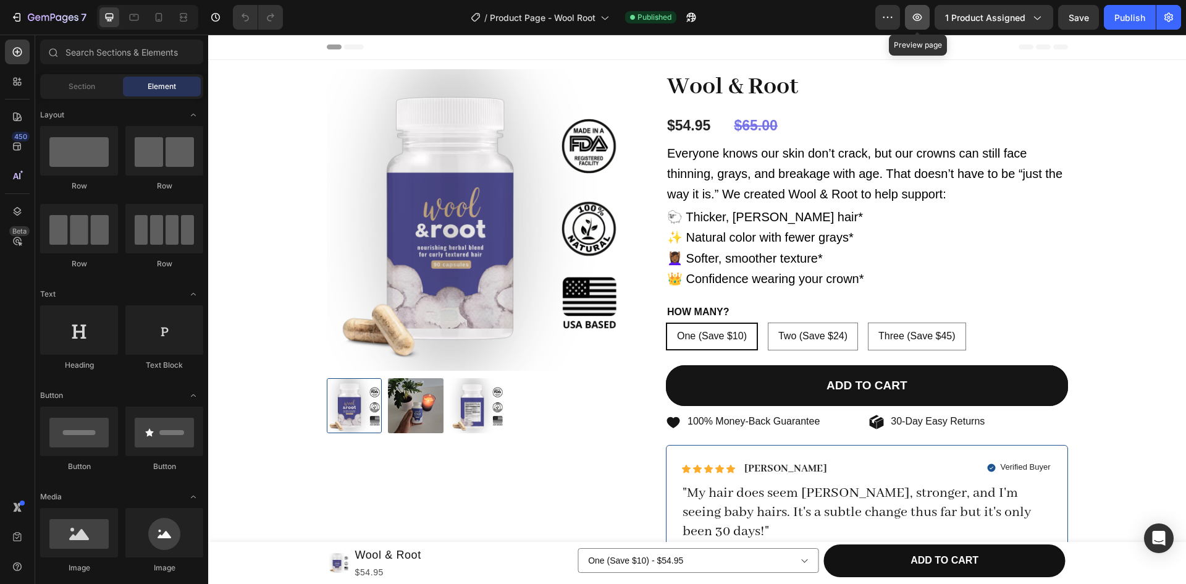
click at [908, 22] on button "button" at bounding box center [917, 17] width 25 height 25
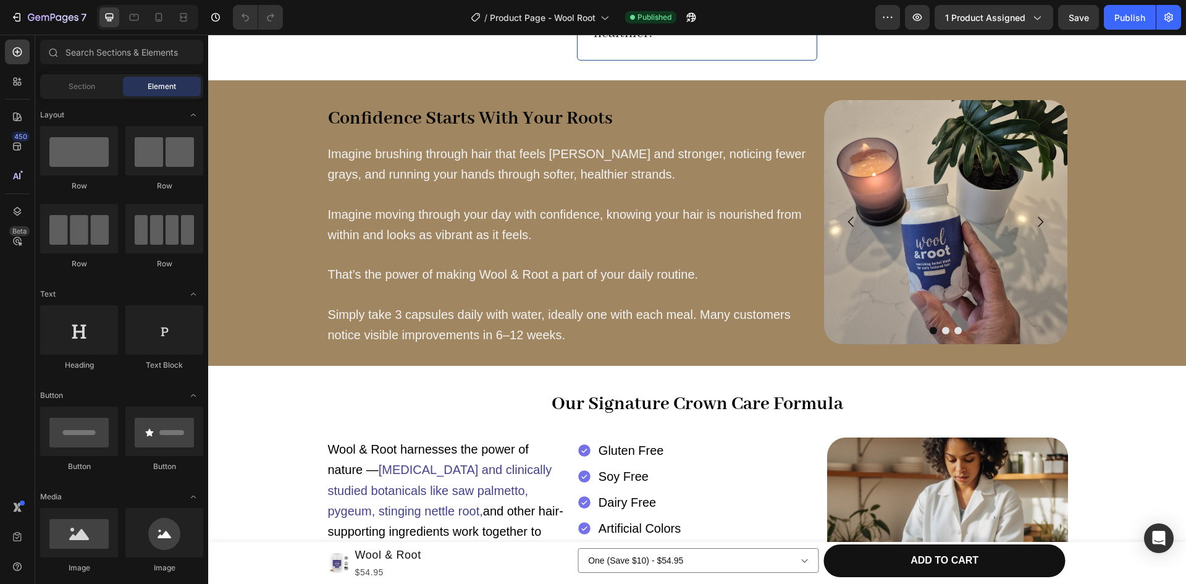
scroll to position [1389, 0]
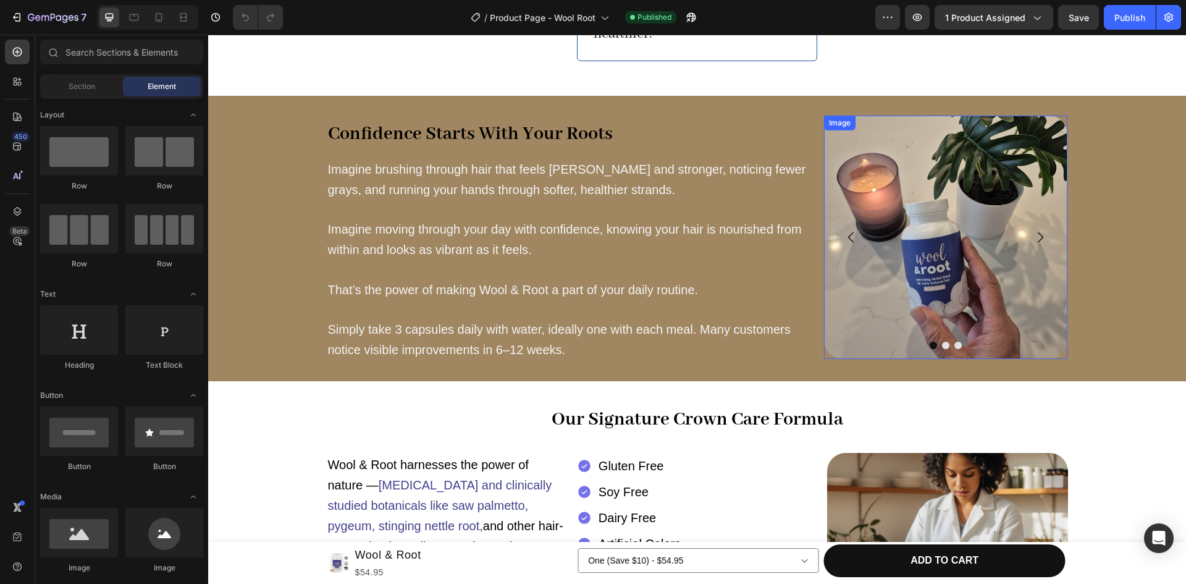
click at [889, 210] on img at bounding box center [946, 238] width 244 height 244
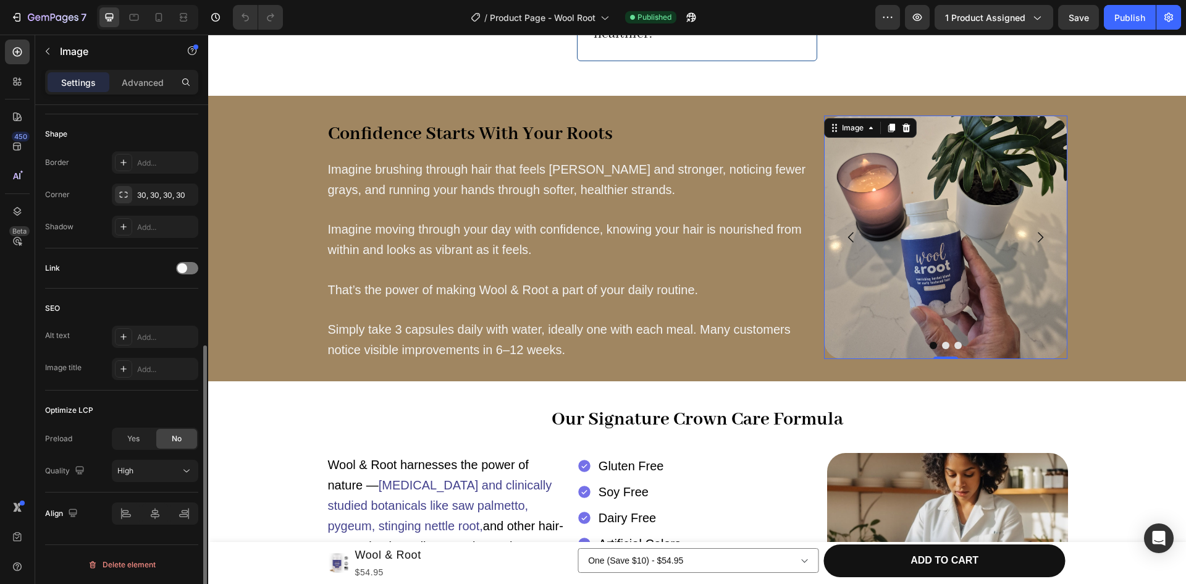
scroll to position [450, 0]
click at [51, 53] on icon "button" at bounding box center [48, 51] width 10 height 10
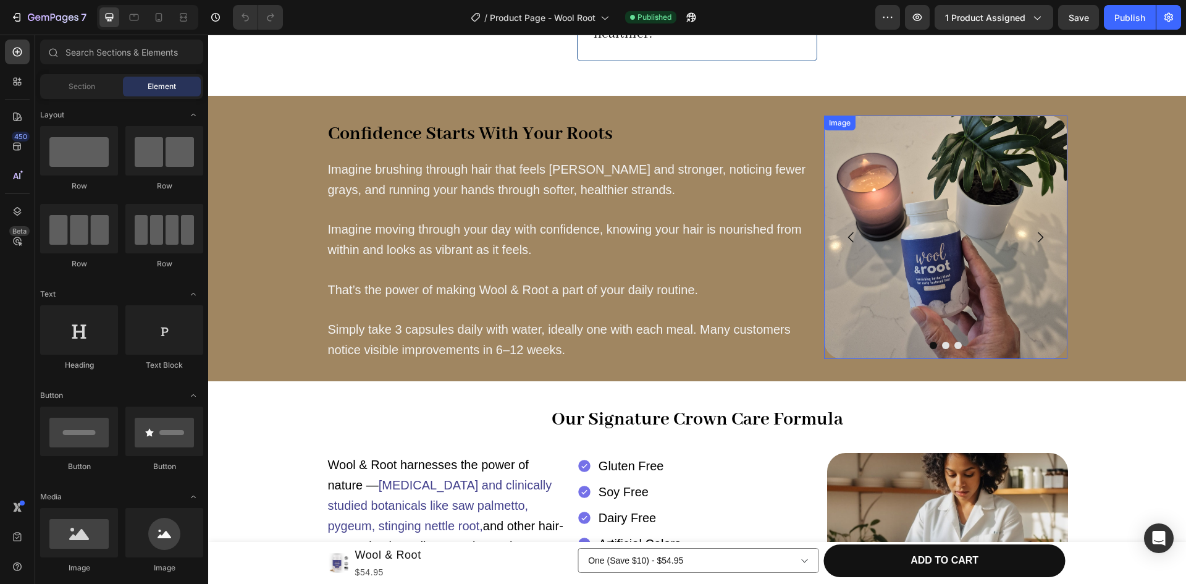
click at [824, 342] on div at bounding box center [946, 238] width 244 height 244
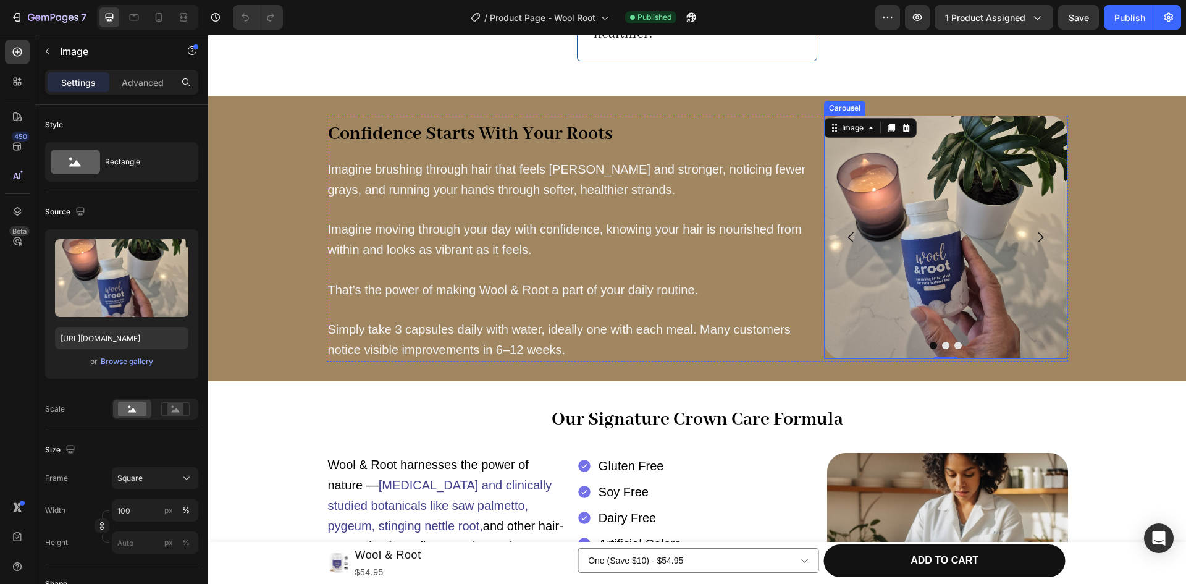
click at [850, 230] on icon "Carousel Back Arrow" at bounding box center [851, 237] width 15 height 15
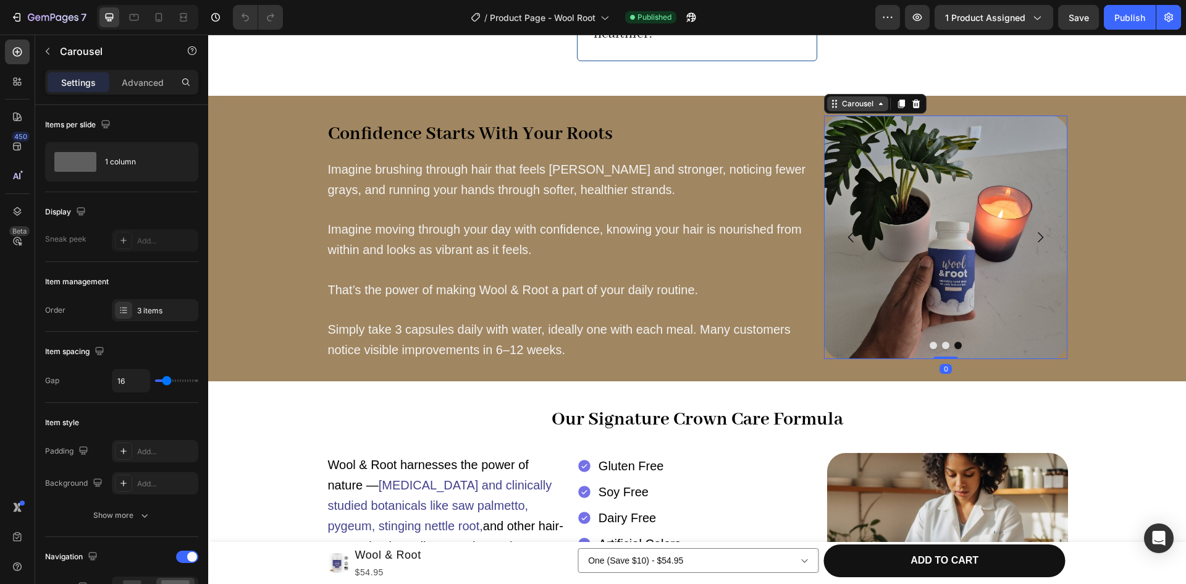
click at [840, 98] on div "Carousel" at bounding box center [858, 103] width 36 height 11
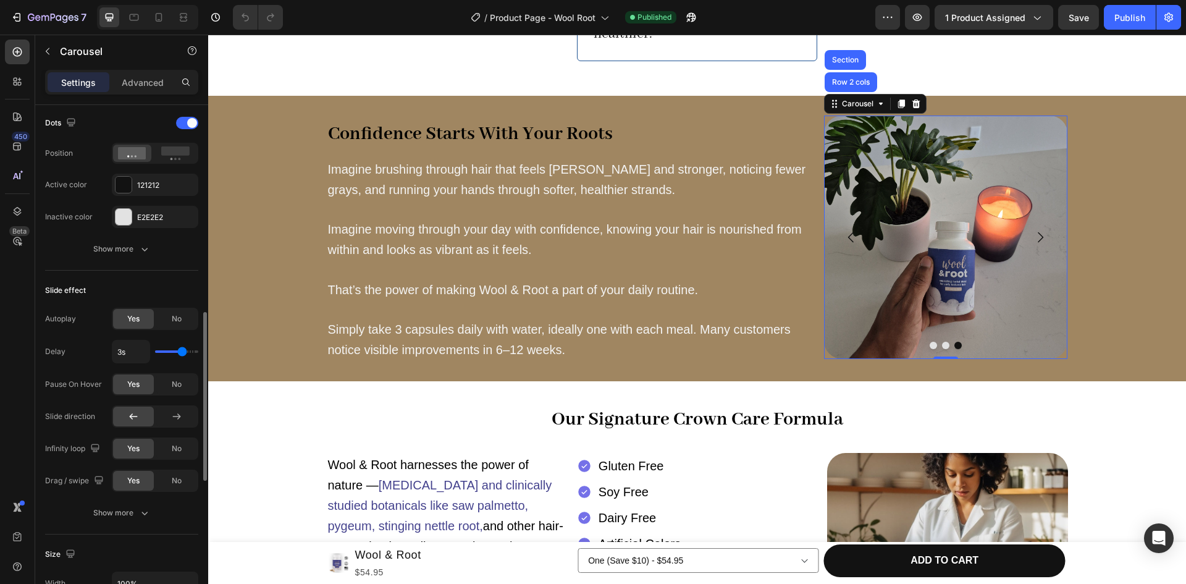
scroll to position [638, 0]
type input "2.9s"
type input "2.9"
type input "4s"
drag, startPoint x: 180, startPoint y: 351, endPoint x: 204, endPoint y: 346, distance: 24.6
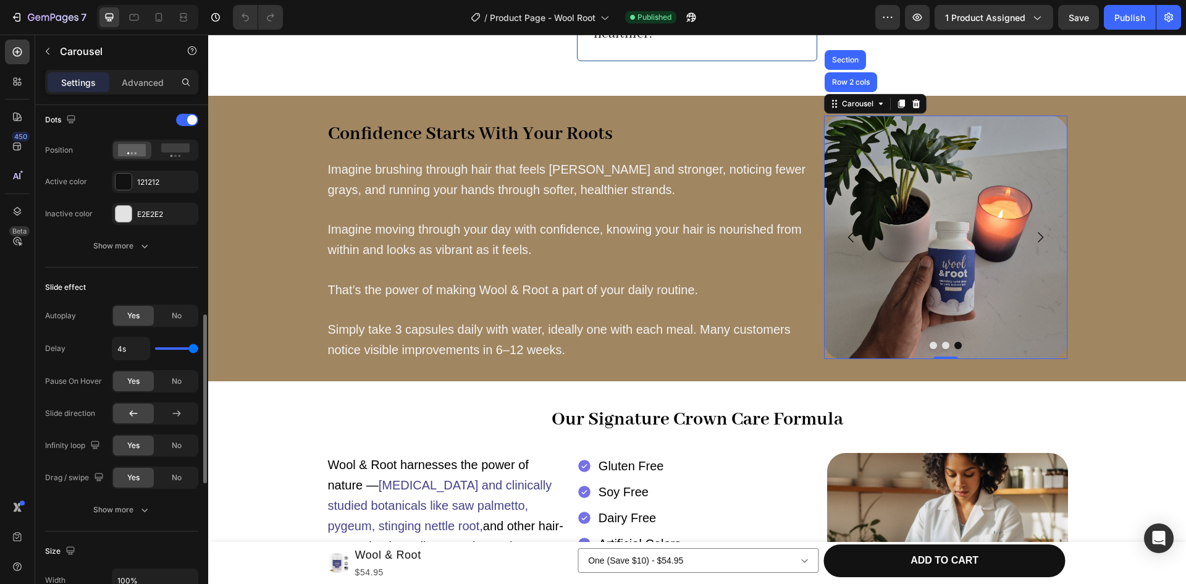
type input "4"
click at [198, 347] on input "range" at bounding box center [176, 348] width 43 height 2
click at [1115, 23] on div "Publish" at bounding box center [1130, 17] width 31 height 13
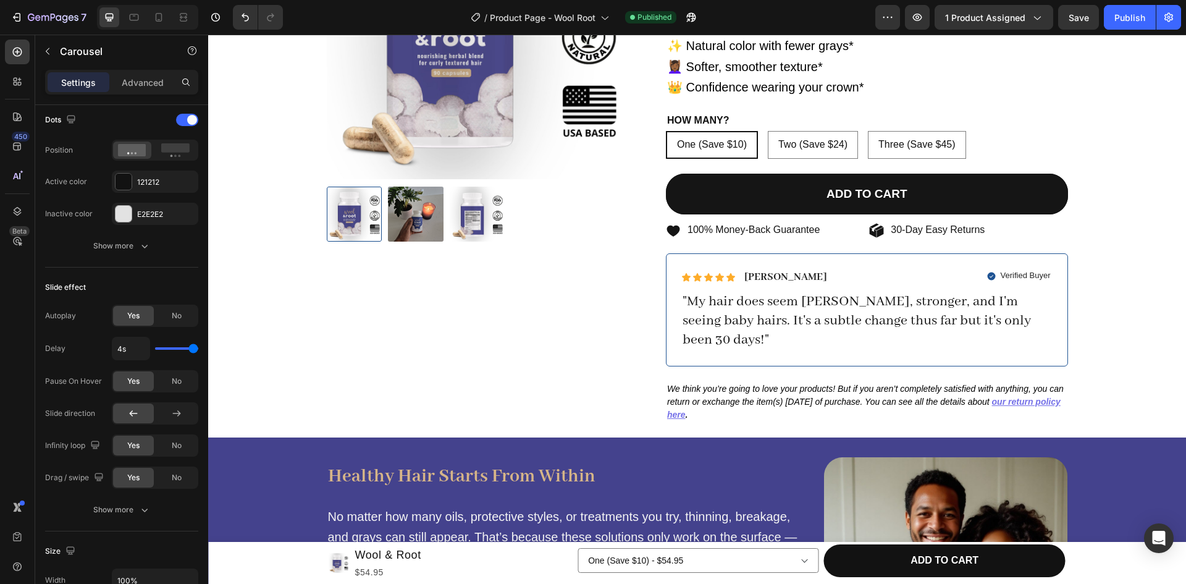
scroll to position [0, 0]
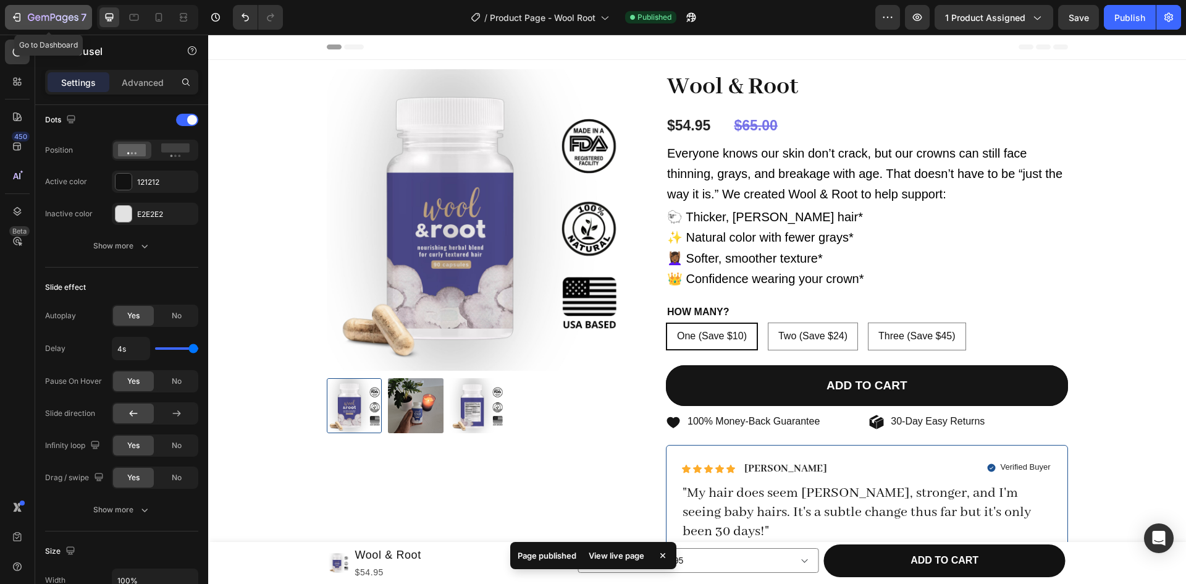
click at [25, 17] on div "7" at bounding box center [49, 17] width 76 height 15
